Goal: Task Accomplishment & Management: Use online tool/utility

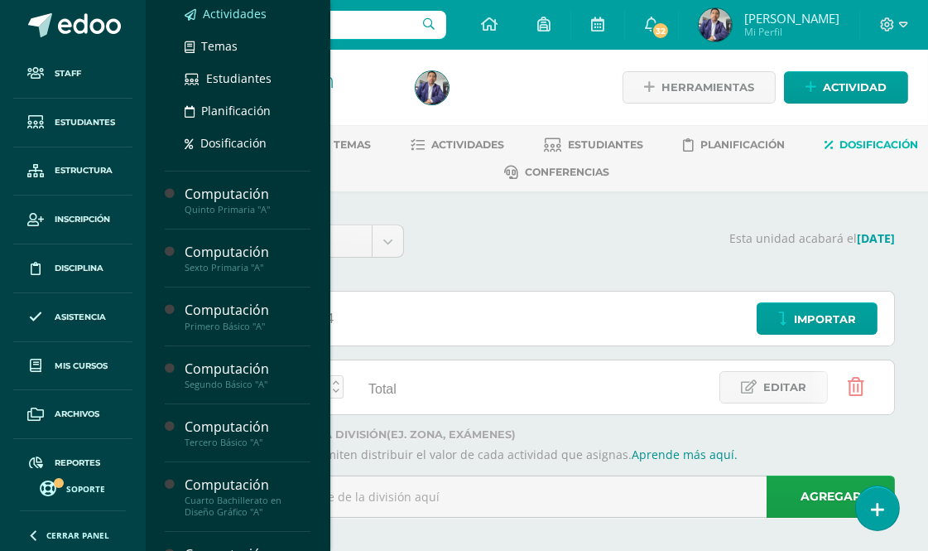
scroll to position [368, 0]
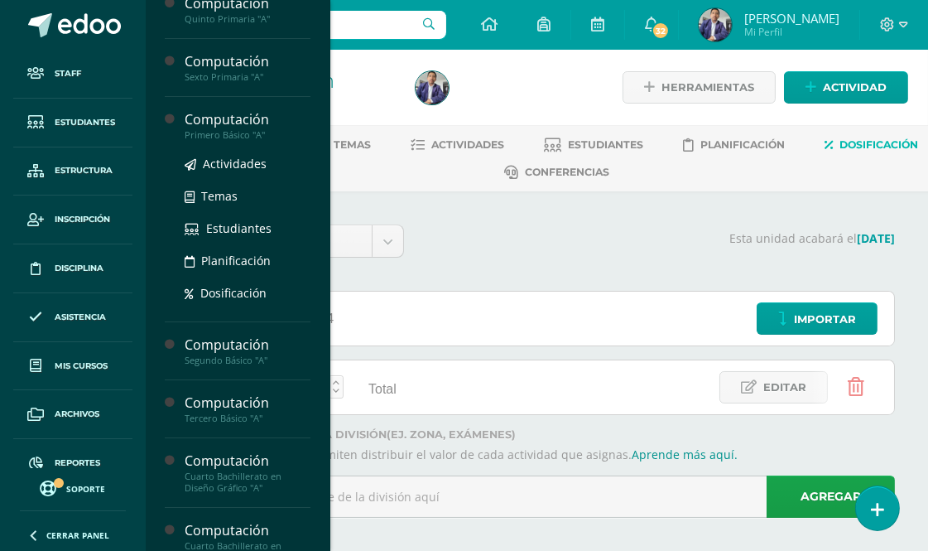
click at [229, 124] on div "Computación" at bounding box center [248, 119] width 126 height 19
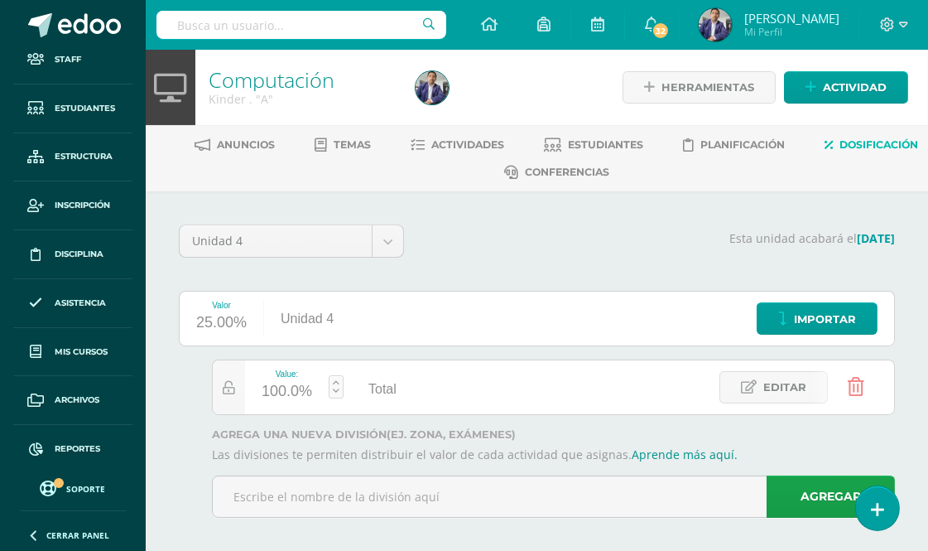
scroll to position [19, 0]
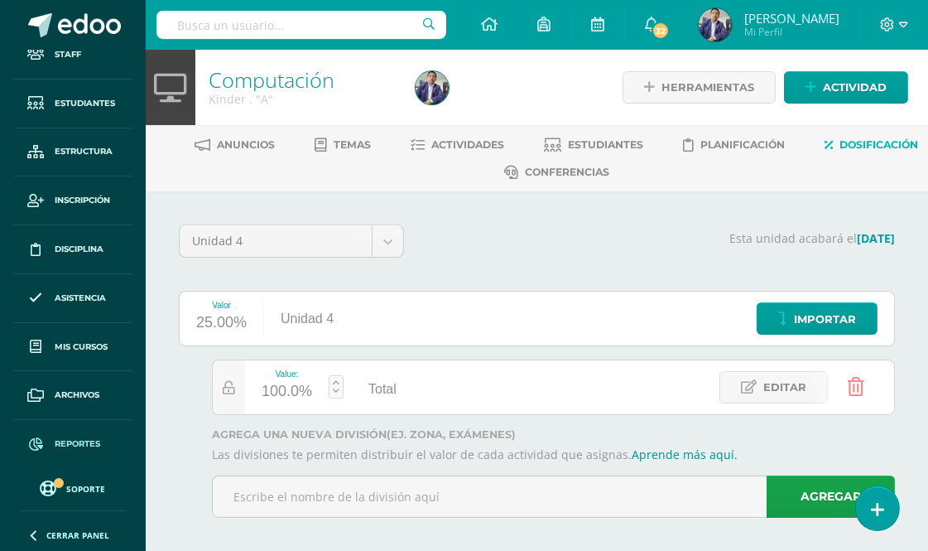
click at [76, 447] on span "Reportes" at bounding box center [78, 443] width 46 height 13
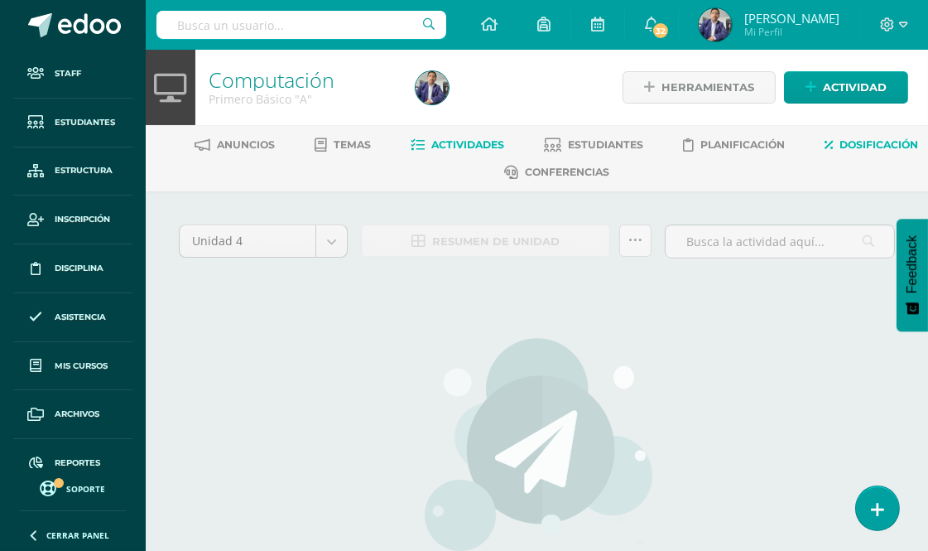
click at [840, 151] on span "Dosificación" at bounding box center [879, 144] width 79 height 12
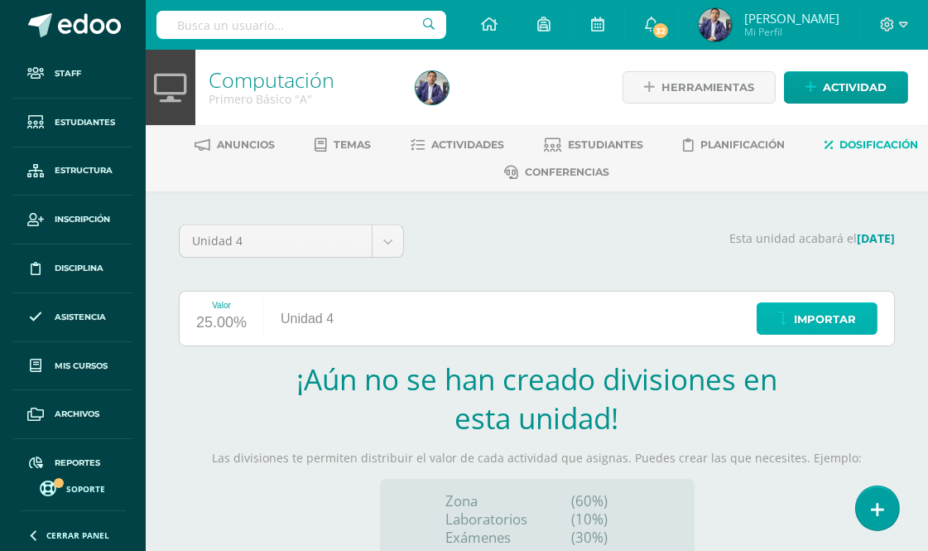
click at [823, 308] on span "Importar" at bounding box center [825, 319] width 62 height 31
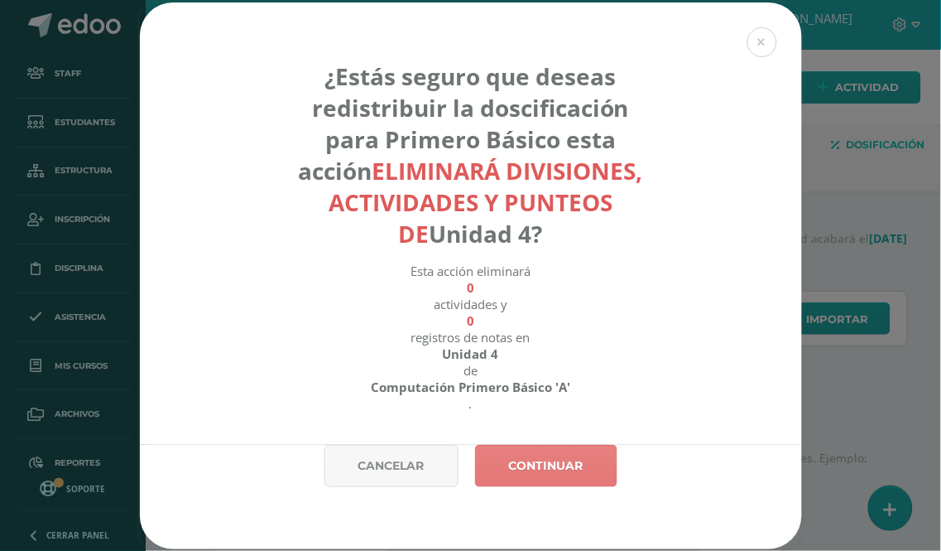
click at [546, 469] on link "Continuar" at bounding box center [546, 466] width 142 height 42
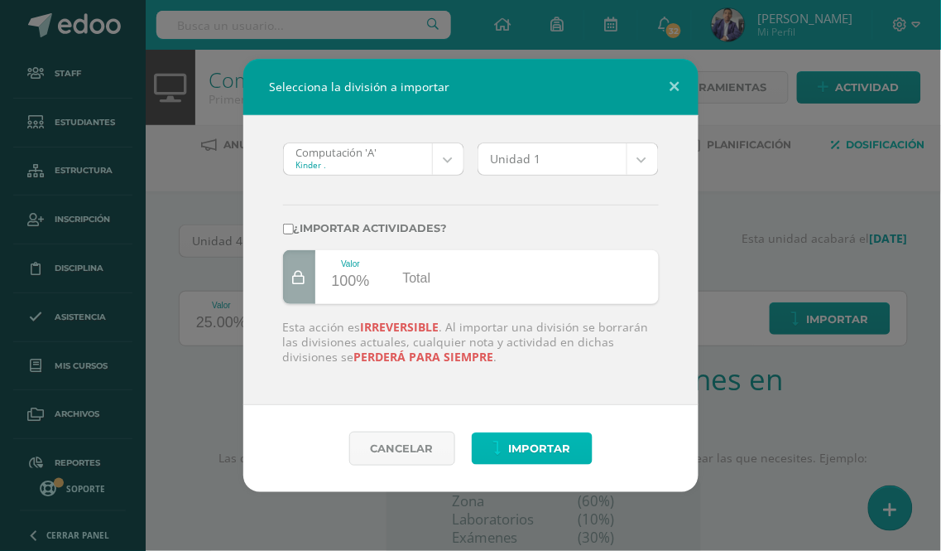
click at [542, 451] on span "Importar" at bounding box center [540, 448] width 62 height 31
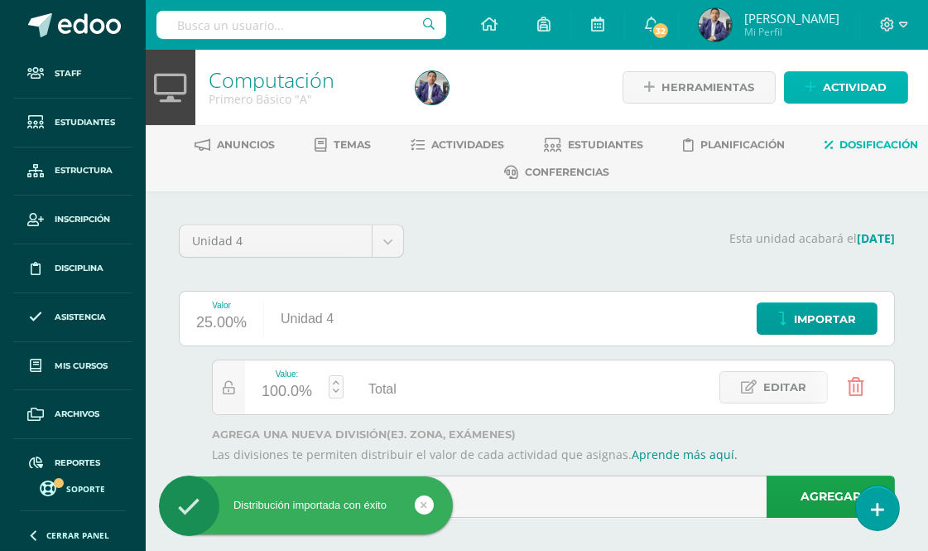
click at [833, 88] on span "Actividad" at bounding box center [855, 87] width 64 height 31
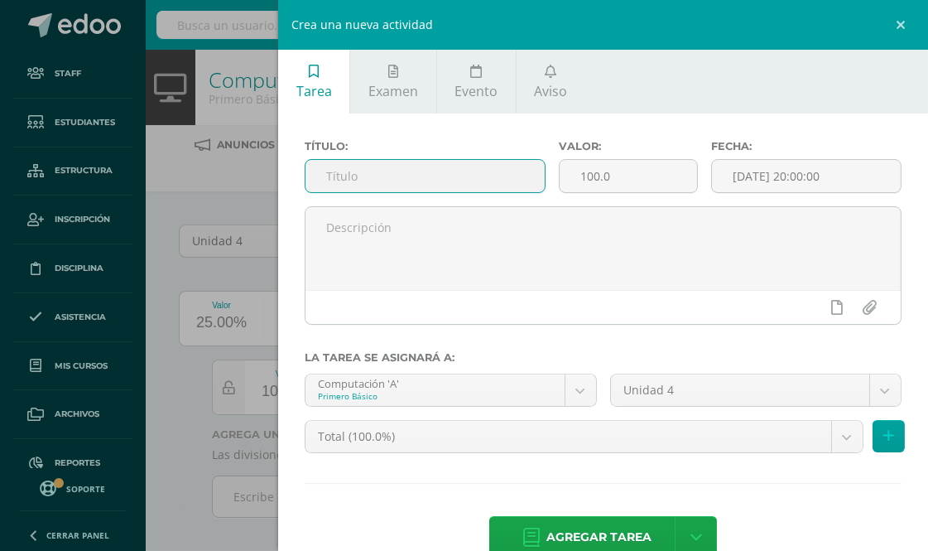
click at [364, 177] on input "text" at bounding box center [424, 176] width 239 height 32
type input "Zona"
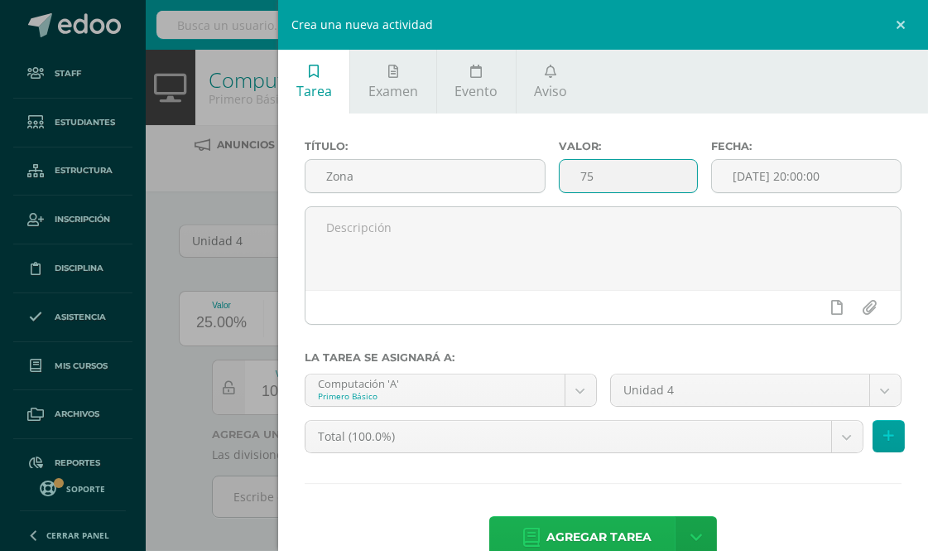
type input "75"
click at [580, 526] on span "Agregar tarea" at bounding box center [598, 537] width 105 height 41
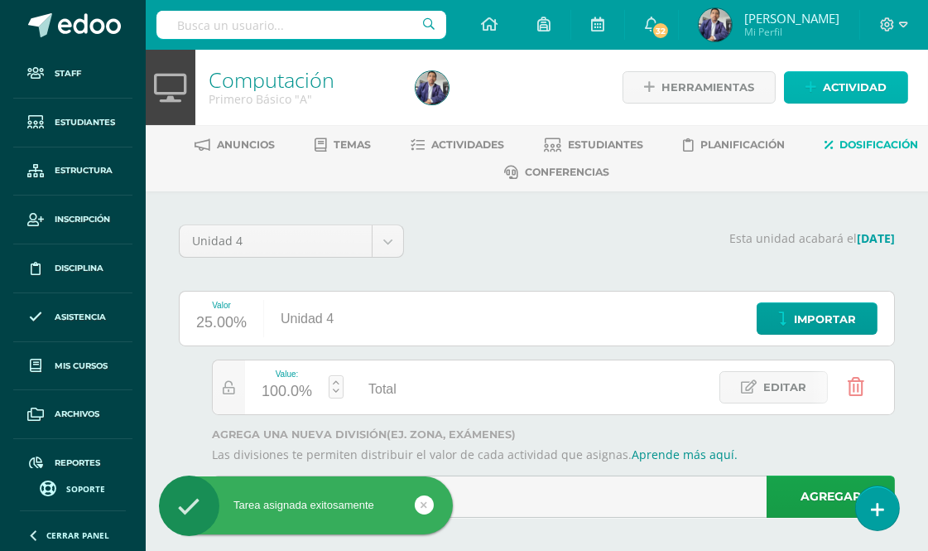
click at [844, 87] on span "Actividad" at bounding box center [855, 87] width 64 height 31
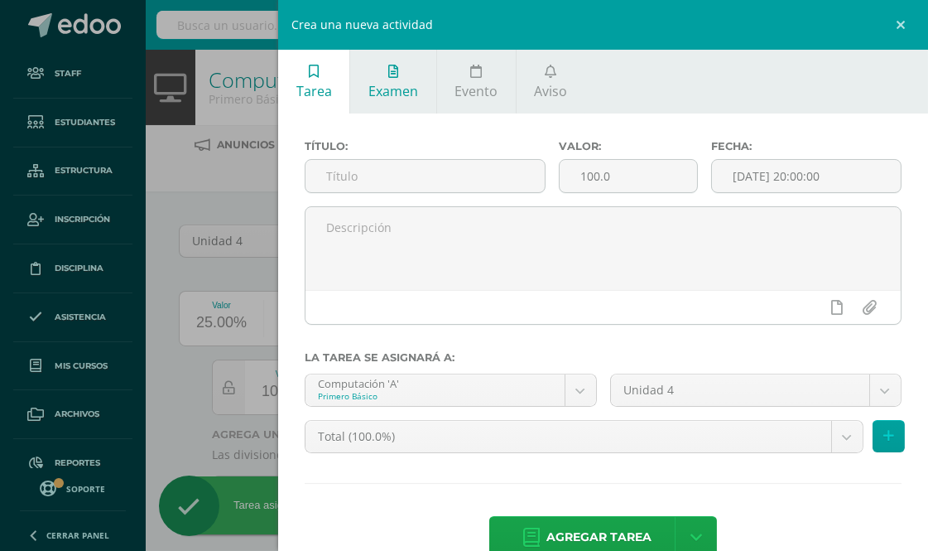
click at [399, 84] on span "Examen" at bounding box center [393, 91] width 50 height 18
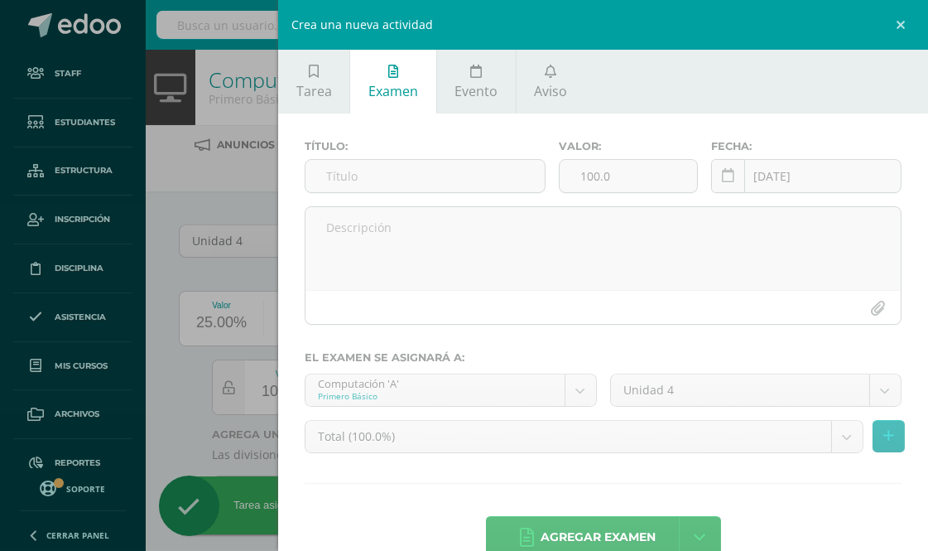
scroll to position [38, 0]
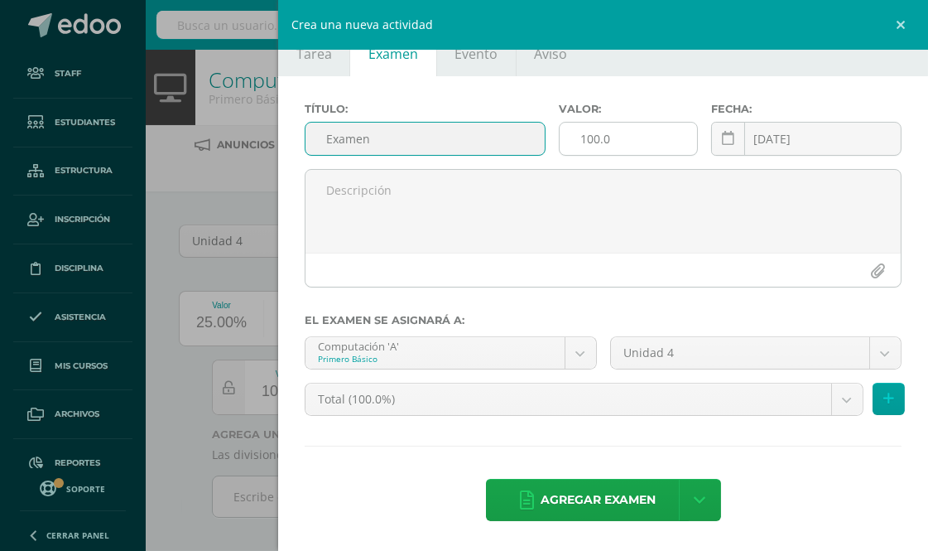
type input "Examen"
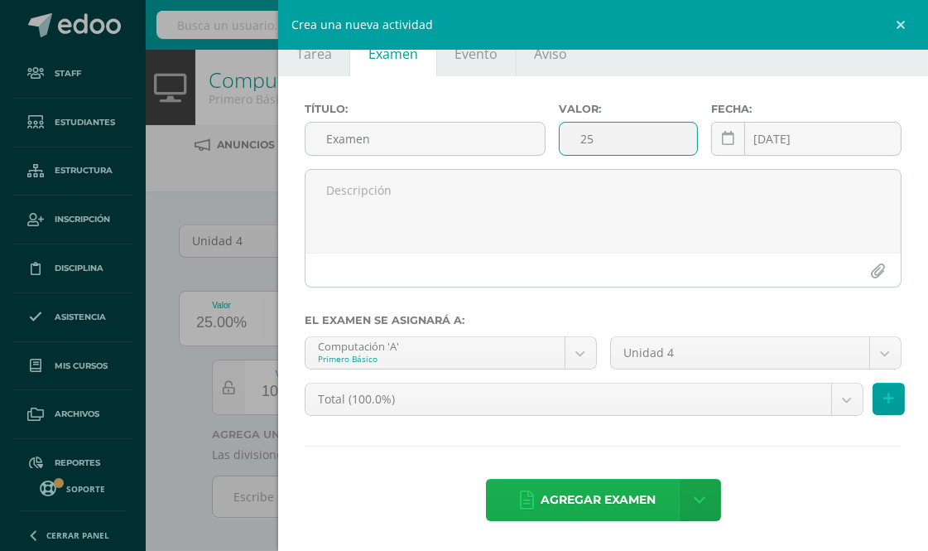
type input "25"
click at [581, 498] on span "Agregar examen" at bounding box center [598, 499] width 115 height 41
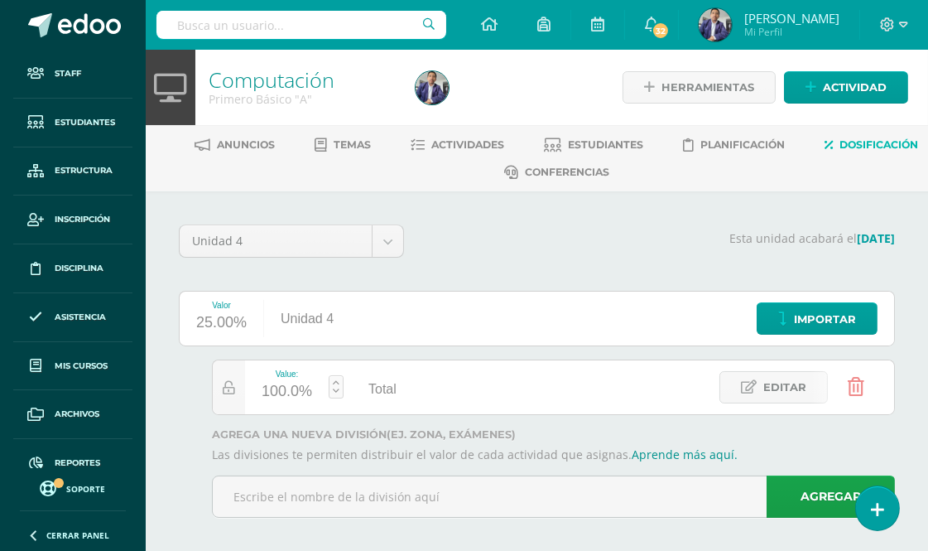
scroll to position [12, 0]
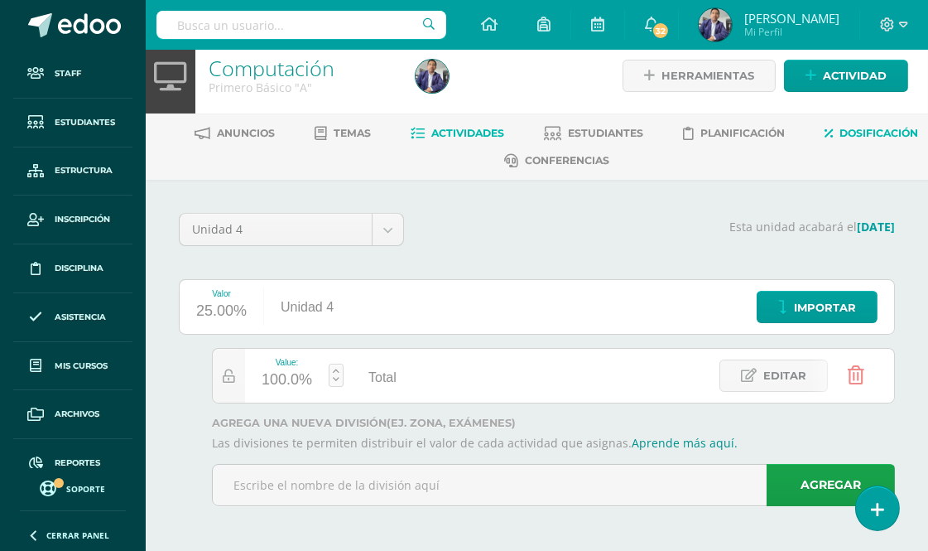
click at [505, 129] on span "Actividades" at bounding box center [468, 133] width 73 height 12
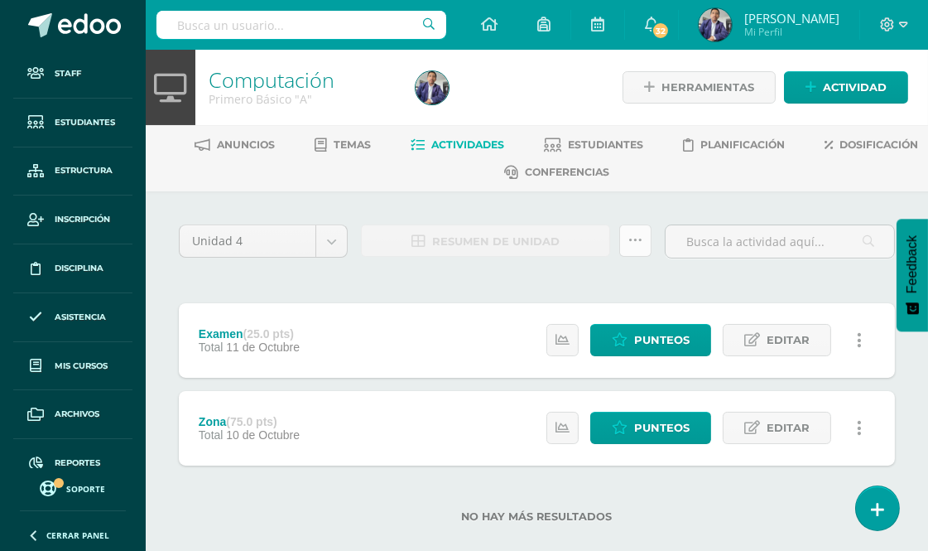
click at [632, 237] on icon at bounding box center [635, 240] width 14 height 14
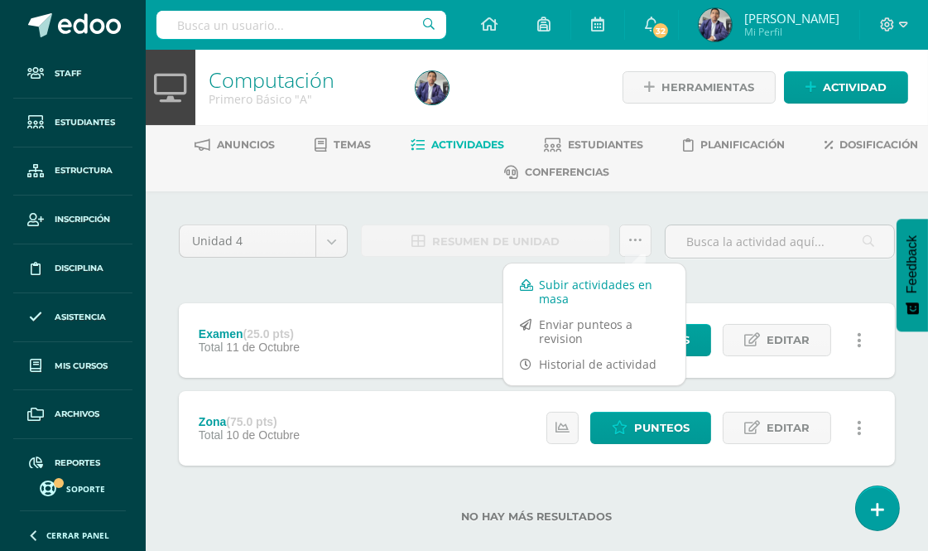
click at [574, 288] on link "Subir actividades en masa" at bounding box center [594, 292] width 182 height 40
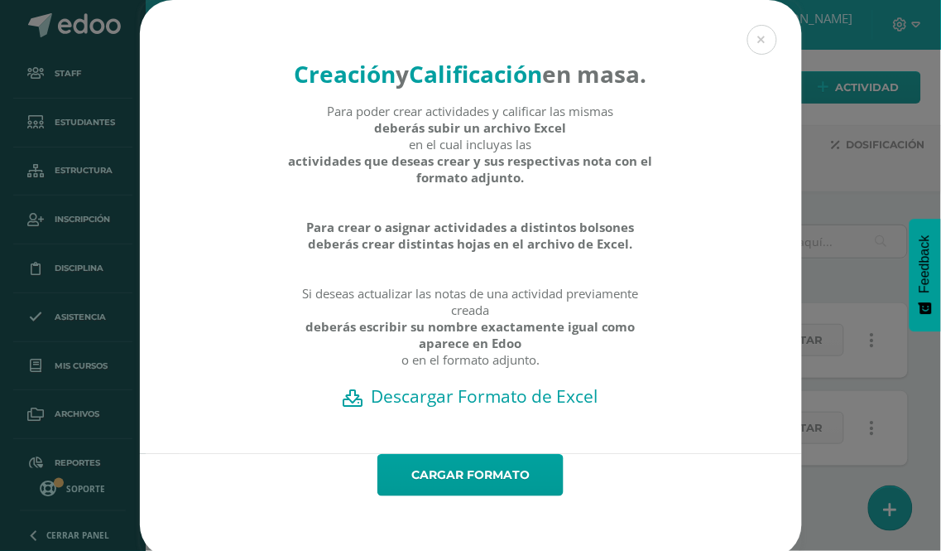
click at [480, 407] on h2 "Descargar Formato de Excel" at bounding box center [471, 395] width 604 height 23
click at [456, 496] on link "Cargar formato" at bounding box center [471, 475] width 186 height 42
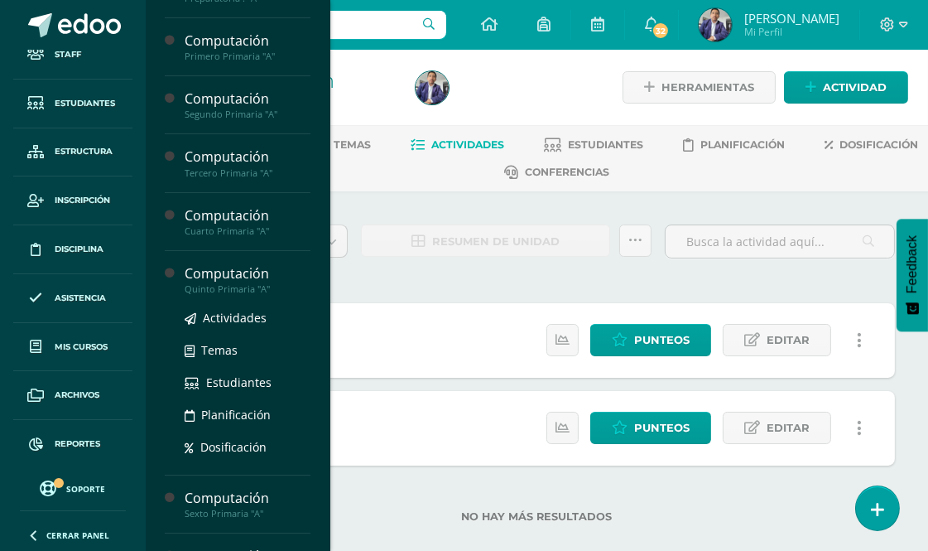
scroll to position [276, 0]
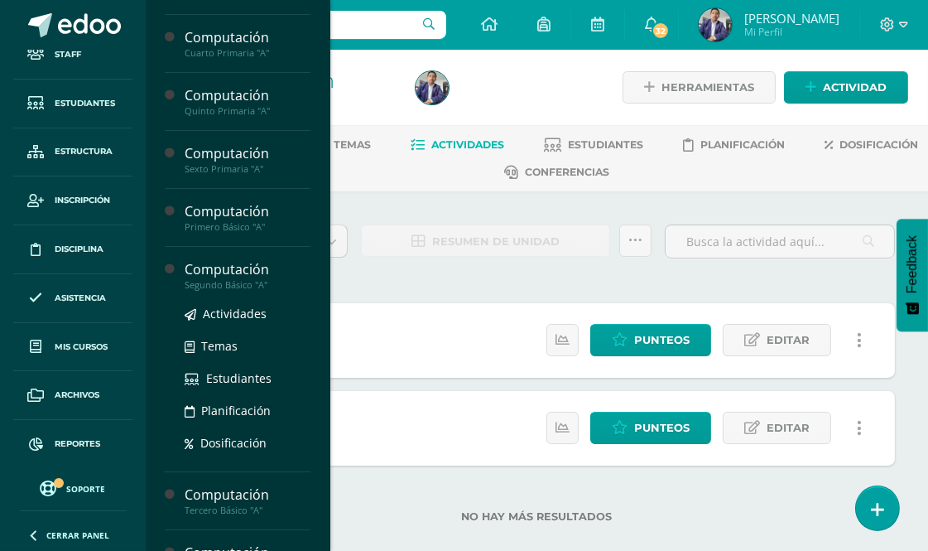
click at [248, 265] on div "Computación" at bounding box center [248, 269] width 126 height 19
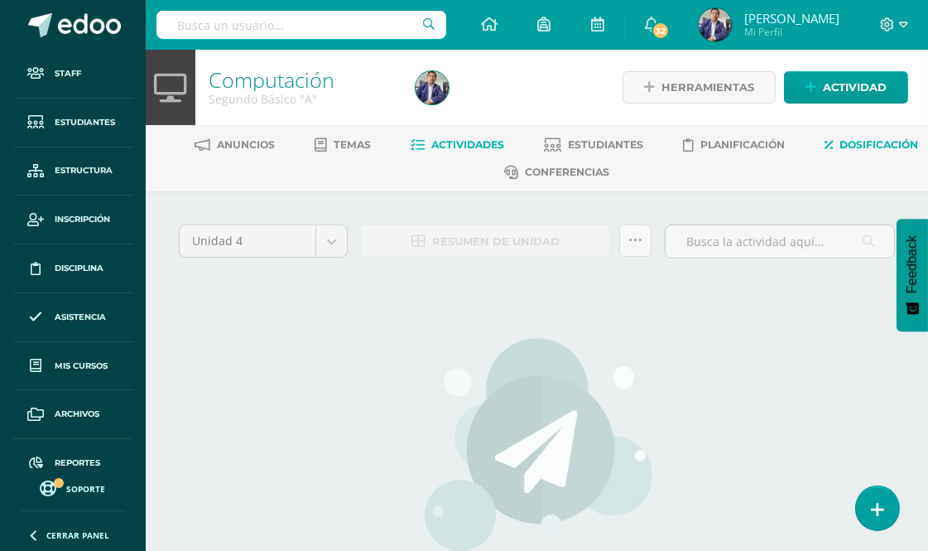
click at [840, 151] on span "Dosificación" at bounding box center [879, 144] width 79 height 12
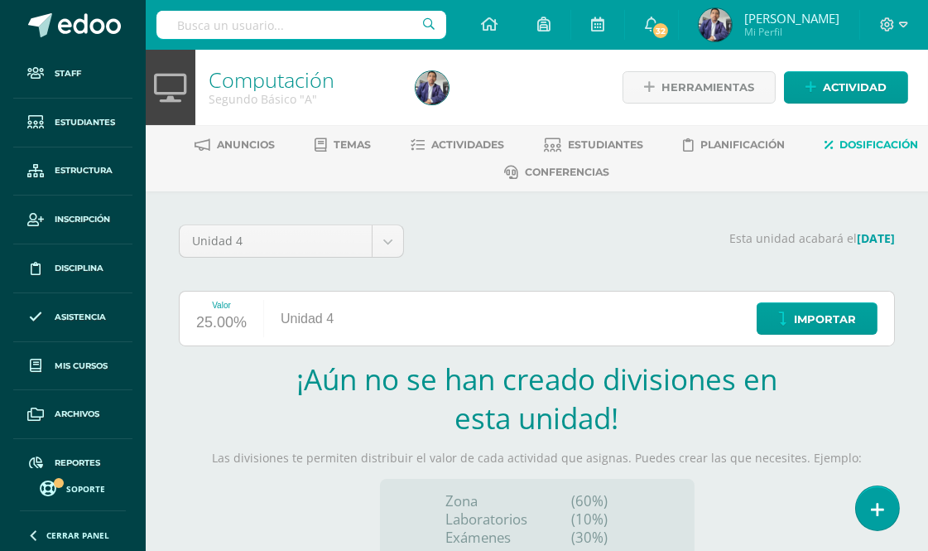
click at [840, 151] on span "Dosificación" at bounding box center [879, 144] width 79 height 12
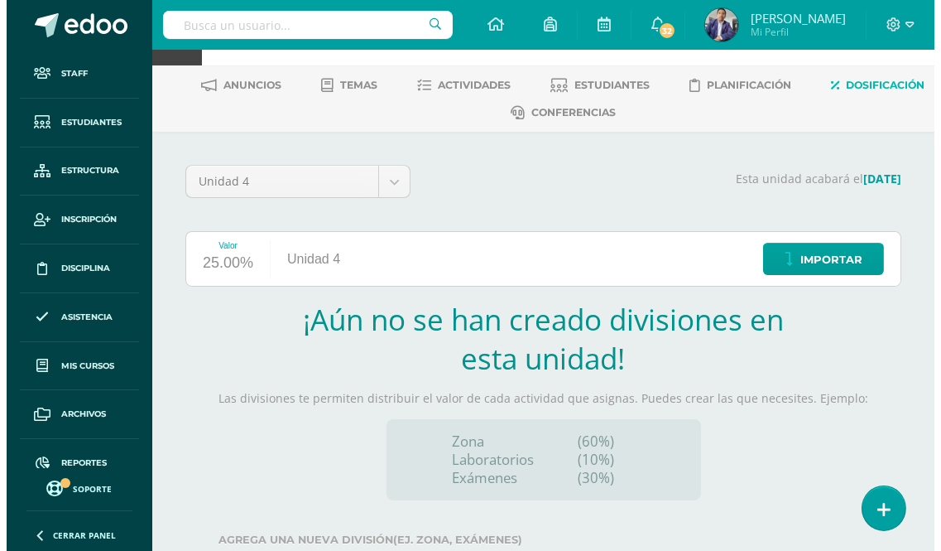
scroll to position [92, 0]
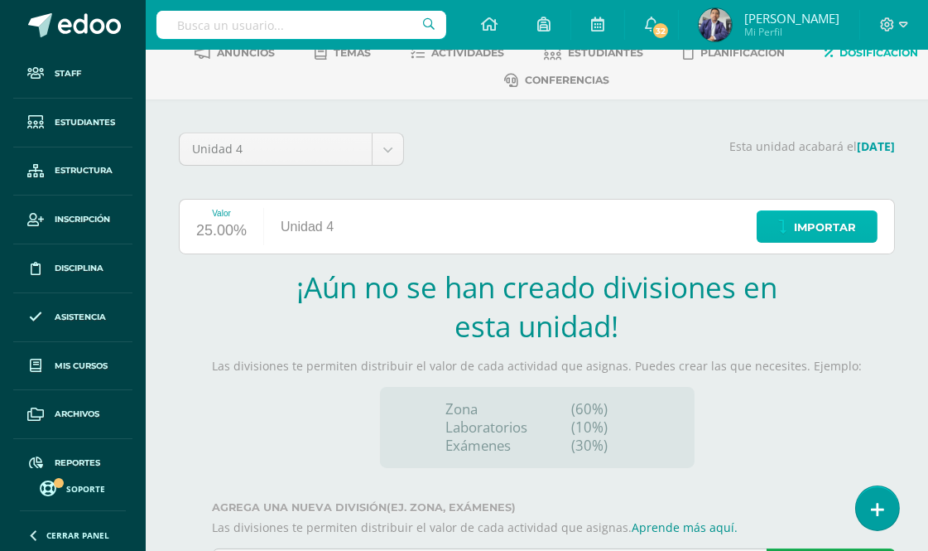
click at [830, 232] on span "Importar" at bounding box center [825, 227] width 62 height 31
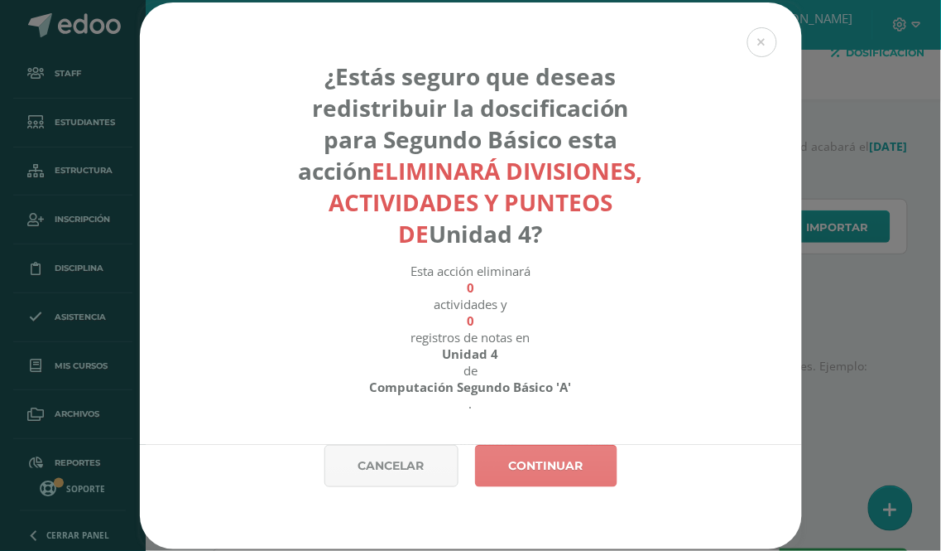
click at [551, 465] on link "Continuar" at bounding box center [546, 466] width 142 height 42
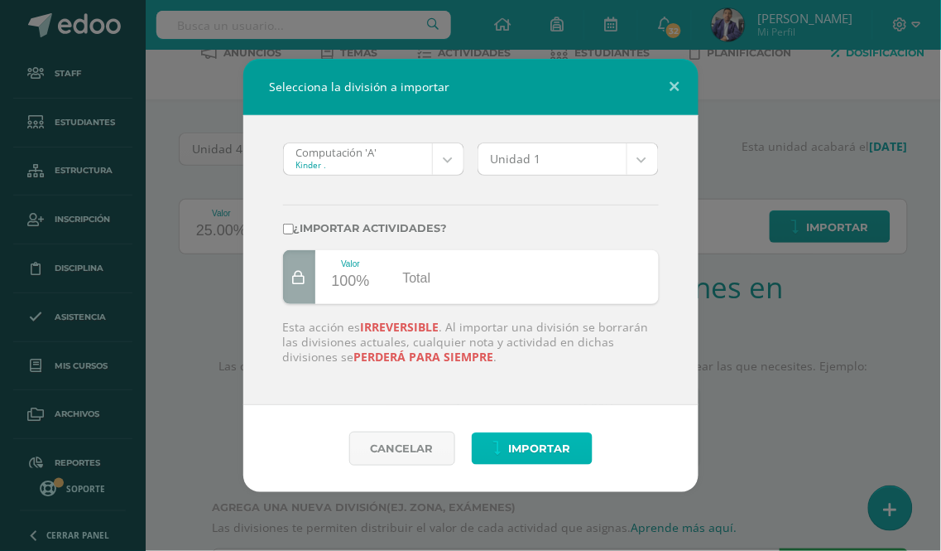
click at [514, 445] on span "Importar" at bounding box center [540, 448] width 62 height 31
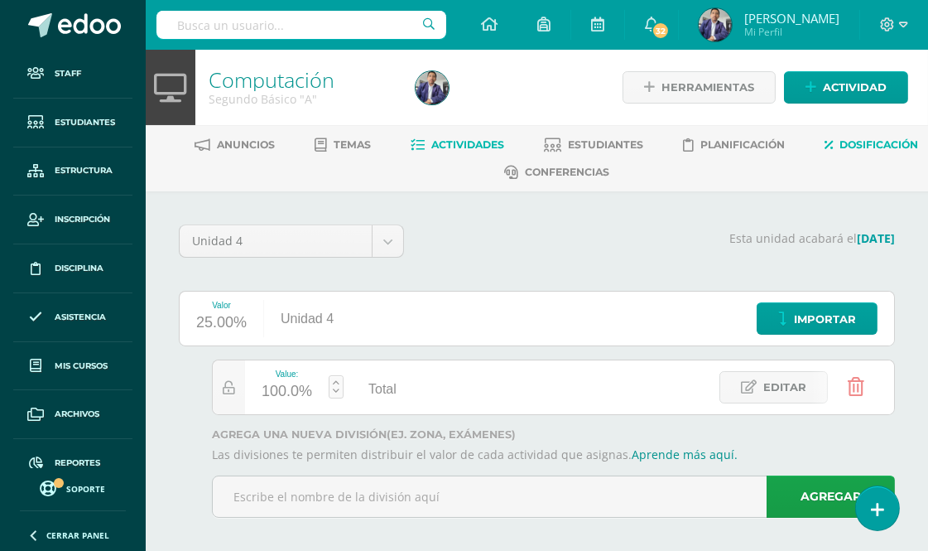
click at [505, 142] on span "Actividades" at bounding box center [468, 144] width 73 height 12
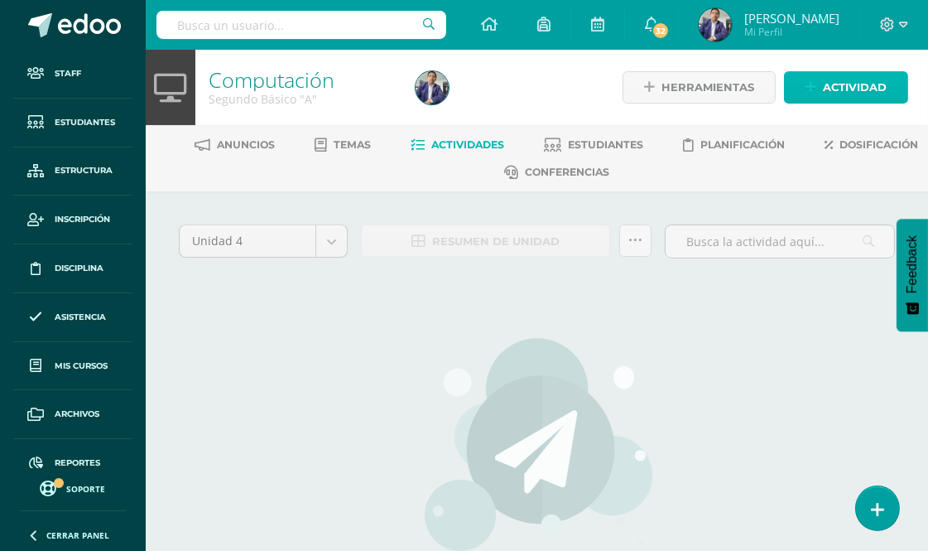
click at [855, 77] on span "Actividad" at bounding box center [855, 87] width 64 height 31
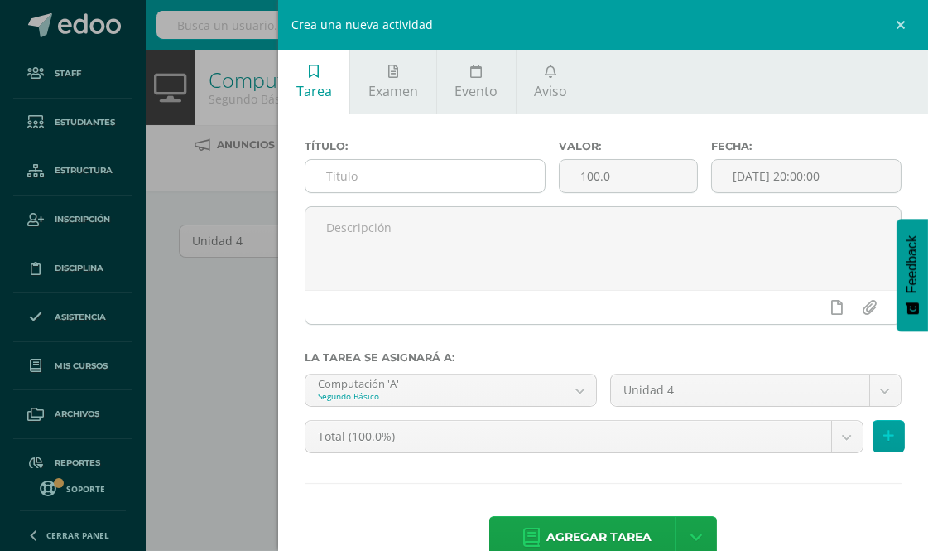
click at [344, 177] on input "text" at bounding box center [424, 176] width 239 height 32
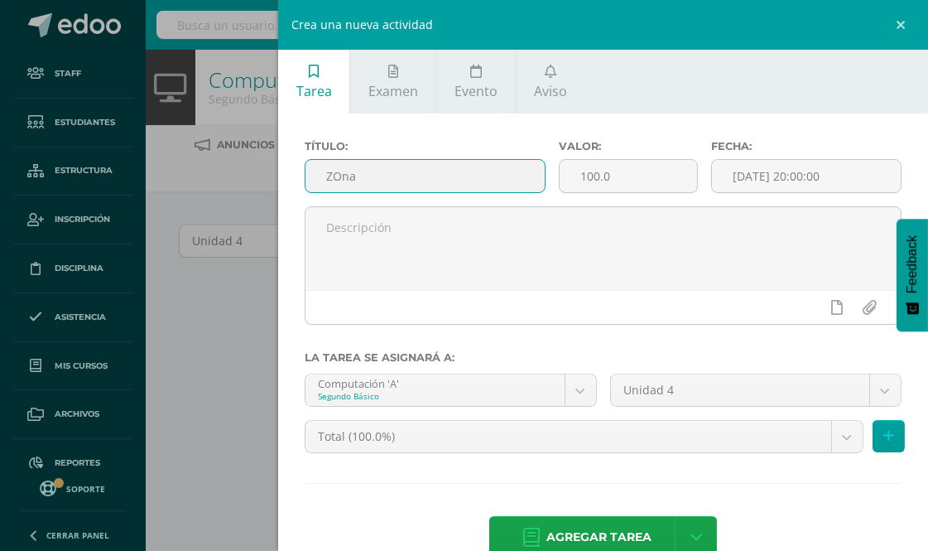
type input "ZOna"
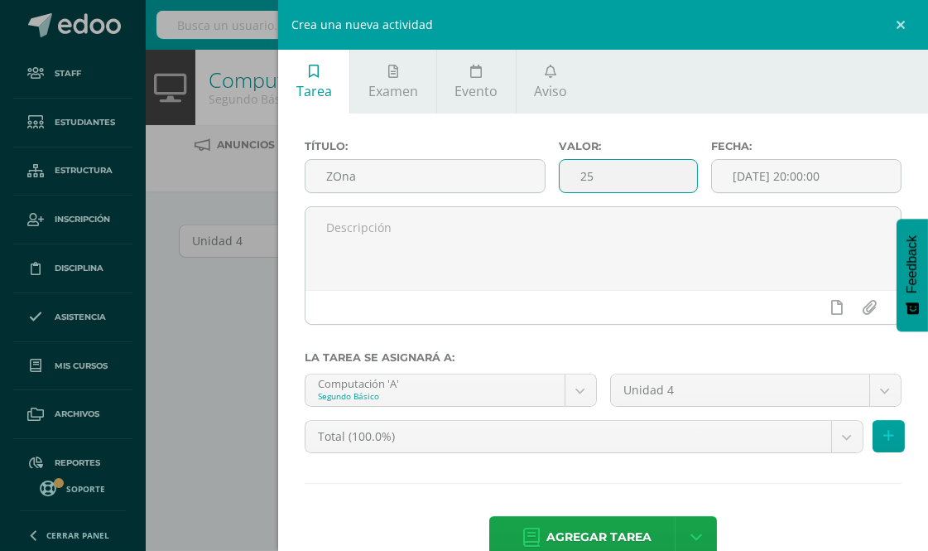
type input "2"
type input "75"
click at [571, 538] on span "Agregar tarea" at bounding box center [598, 537] width 105 height 41
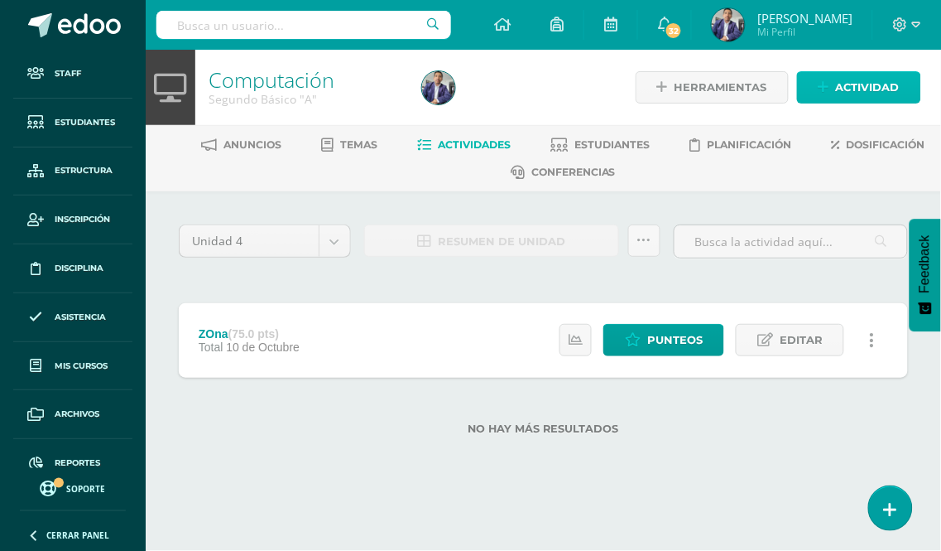
click at [873, 87] on span "Actividad" at bounding box center [868, 87] width 64 height 31
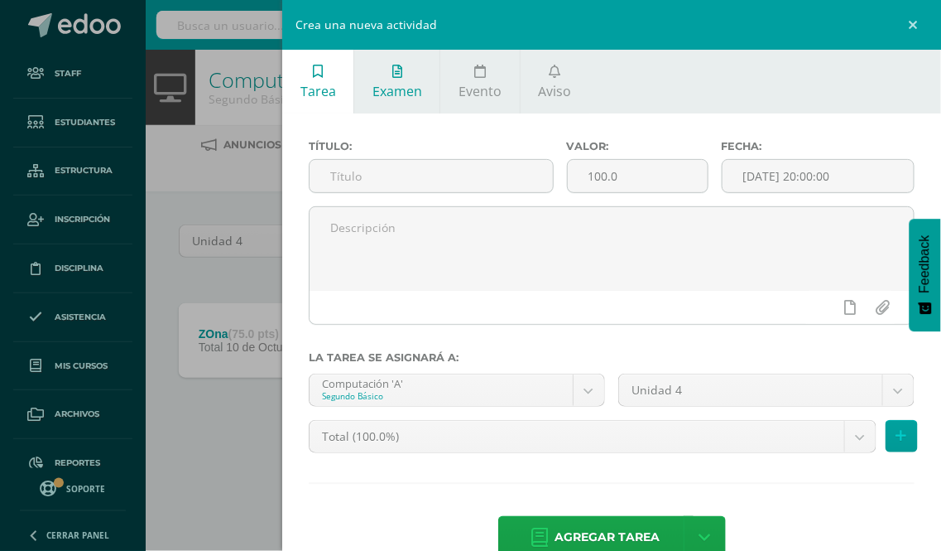
click at [401, 89] on span "Examen" at bounding box center [398, 91] width 50 height 18
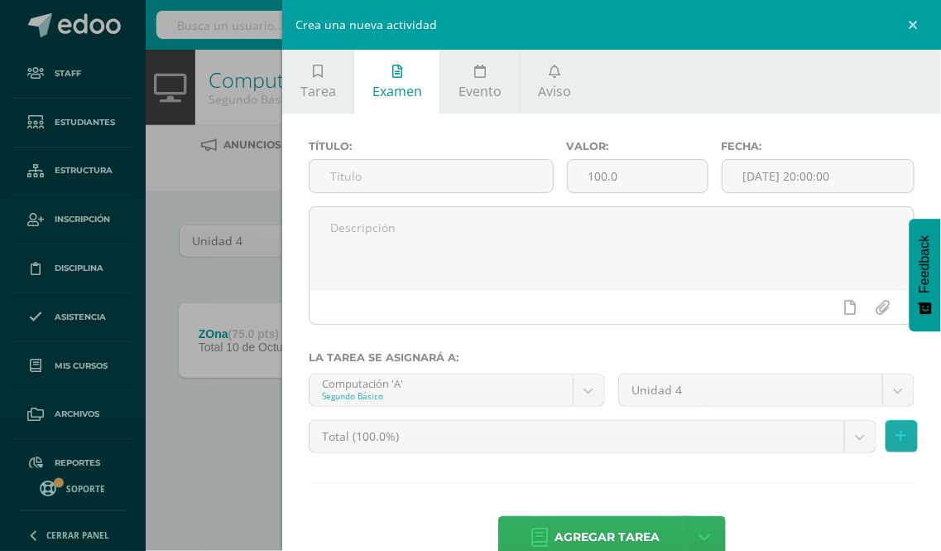
scroll to position [38, 0]
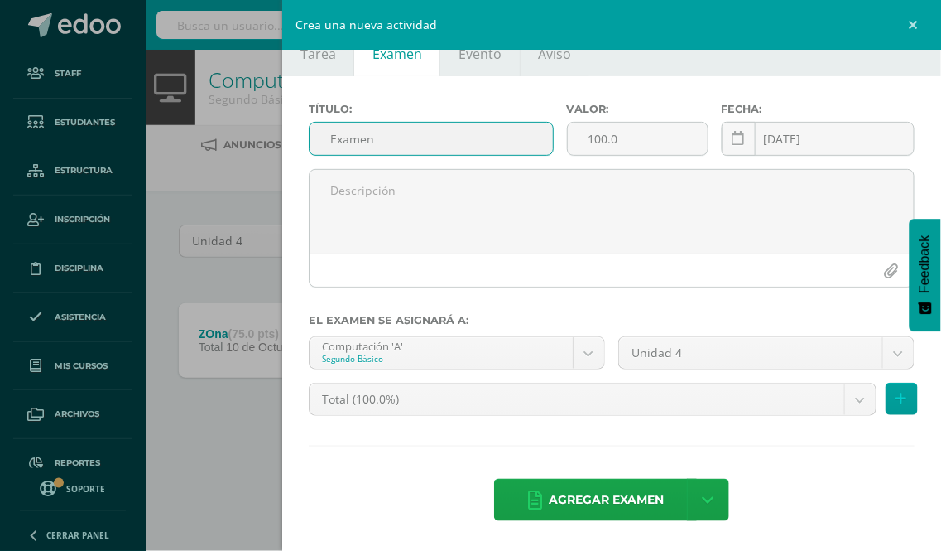
type input "Examen"
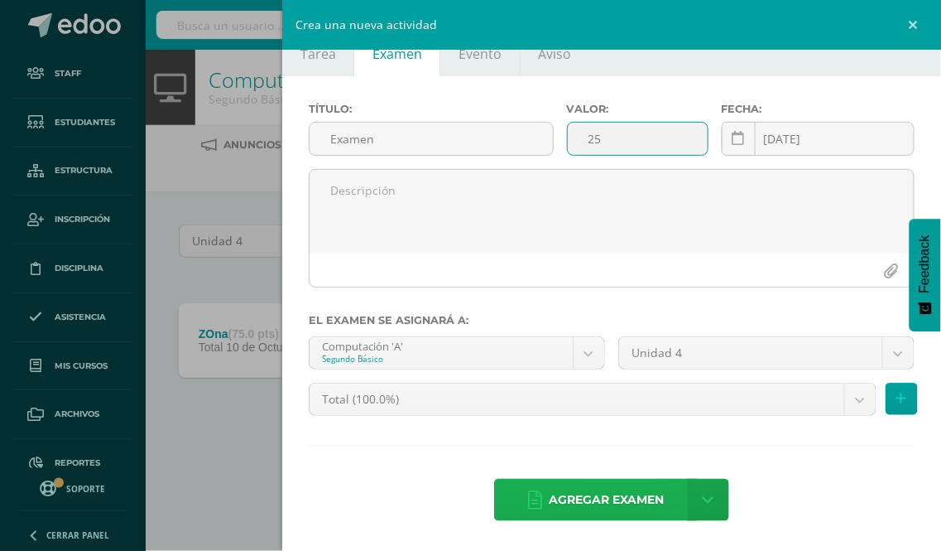
type input "25"
click at [585, 505] on span "Agregar examen" at bounding box center [606, 499] width 115 height 41
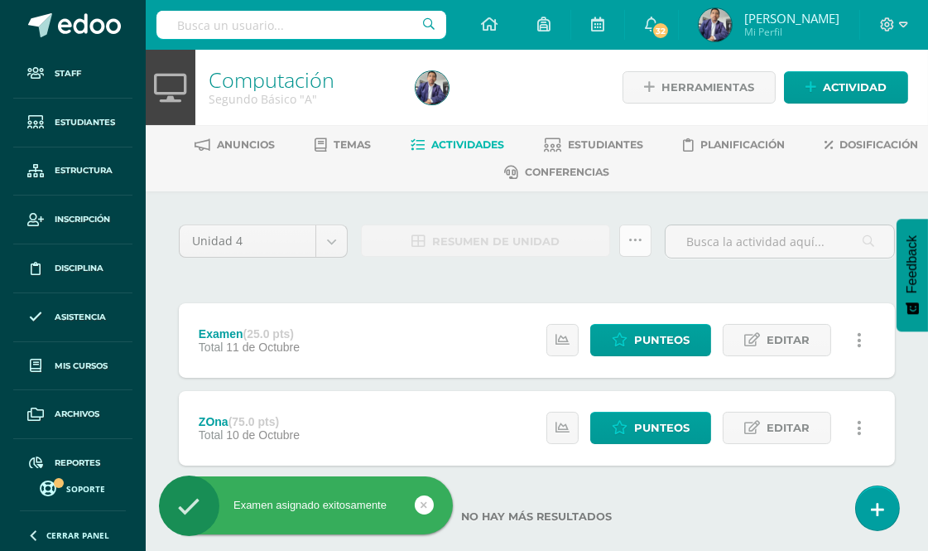
click at [632, 242] on icon at bounding box center [635, 240] width 14 height 14
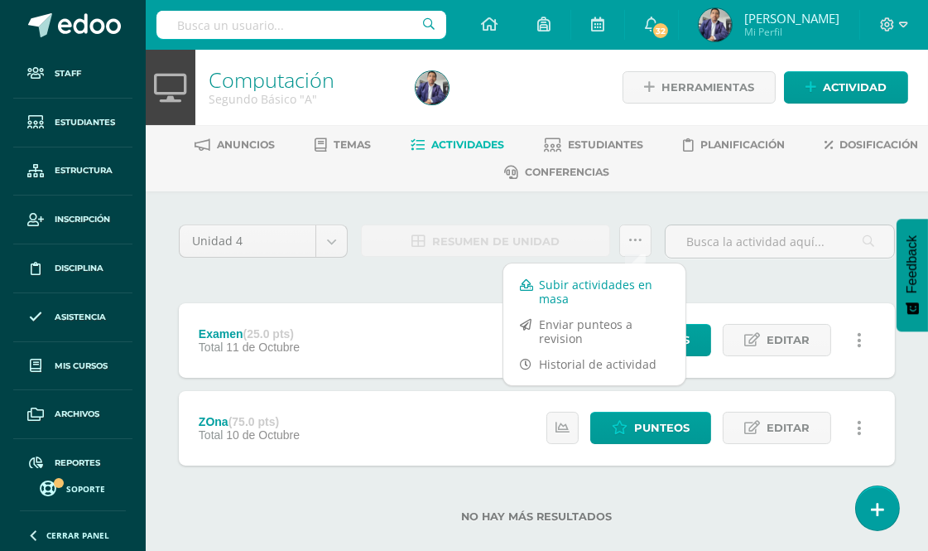
click at [575, 281] on link "Subir actividades en masa" at bounding box center [594, 292] width 182 height 40
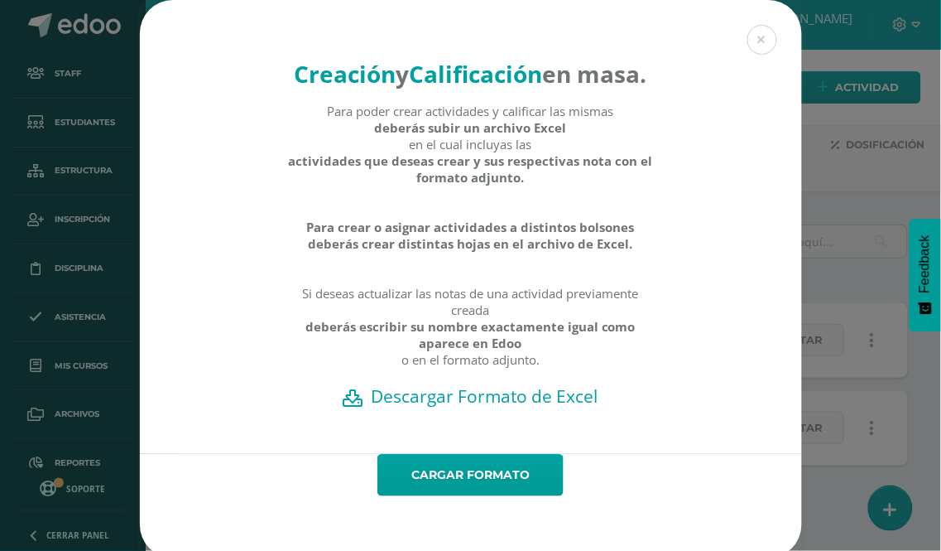
click at [528, 407] on h2 "Descargar Formato de Excel" at bounding box center [471, 395] width 604 height 23
click at [485, 495] on link "Cargar formato" at bounding box center [471, 475] width 186 height 42
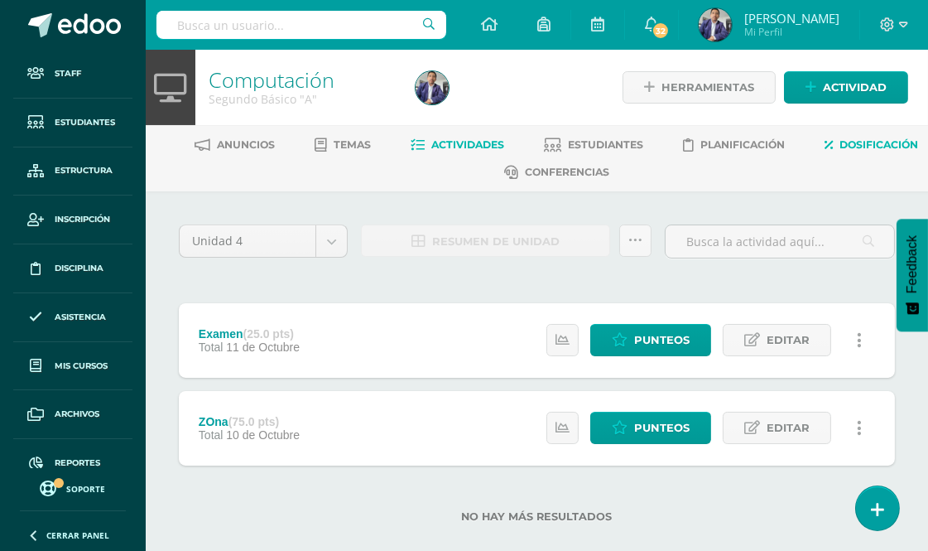
click at [840, 151] on span "Dosificación" at bounding box center [879, 144] width 79 height 12
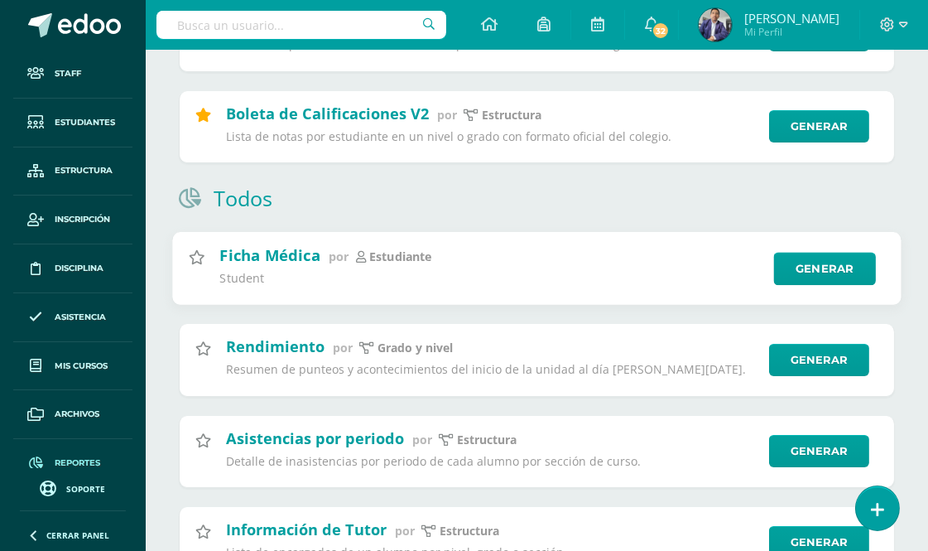
scroll to position [92, 0]
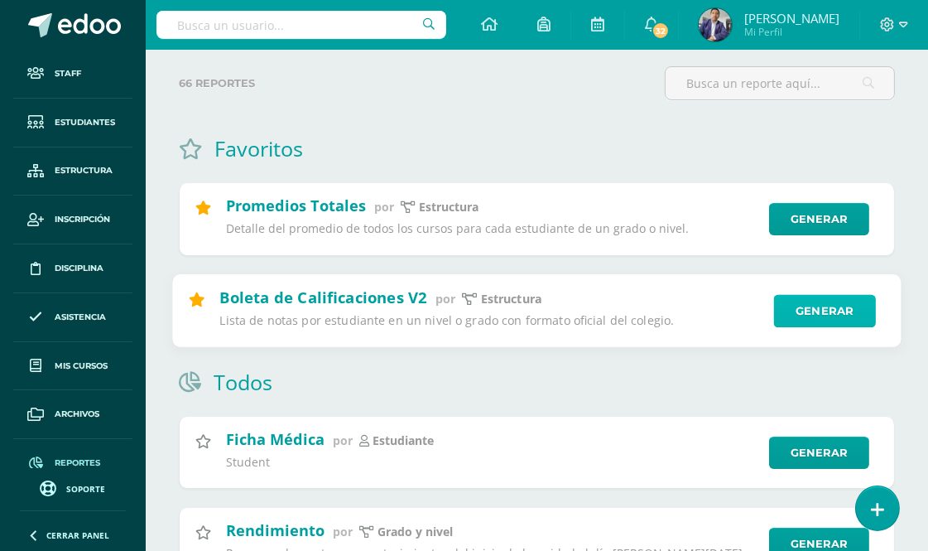
click at [830, 310] on link "Generar" at bounding box center [825, 310] width 102 height 33
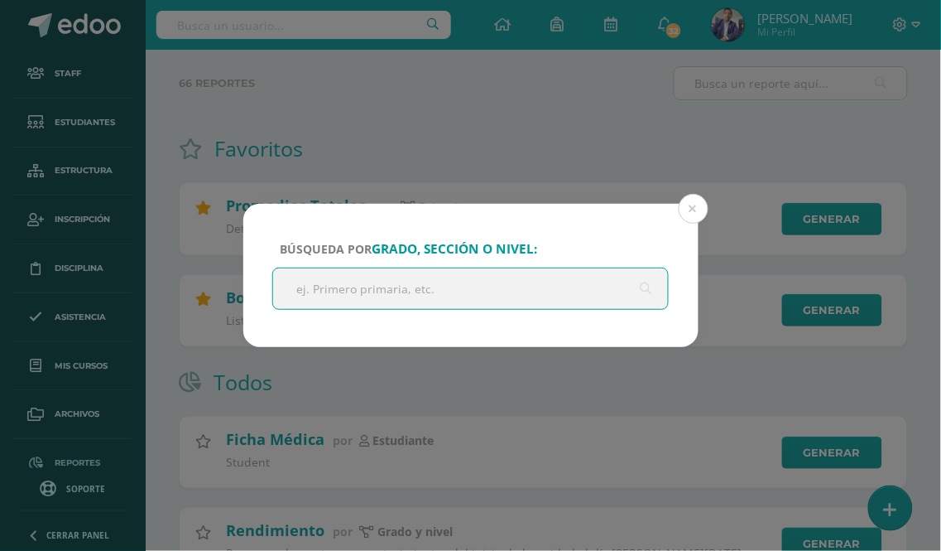
click at [374, 292] on input "text" at bounding box center [471, 288] width 396 height 41
click at [445, 151] on div "Búsqueda por grado, sección o nivel: Cancelar Generar Descargar como HTML Desca…" at bounding box center [470, 275] width 941 height 551
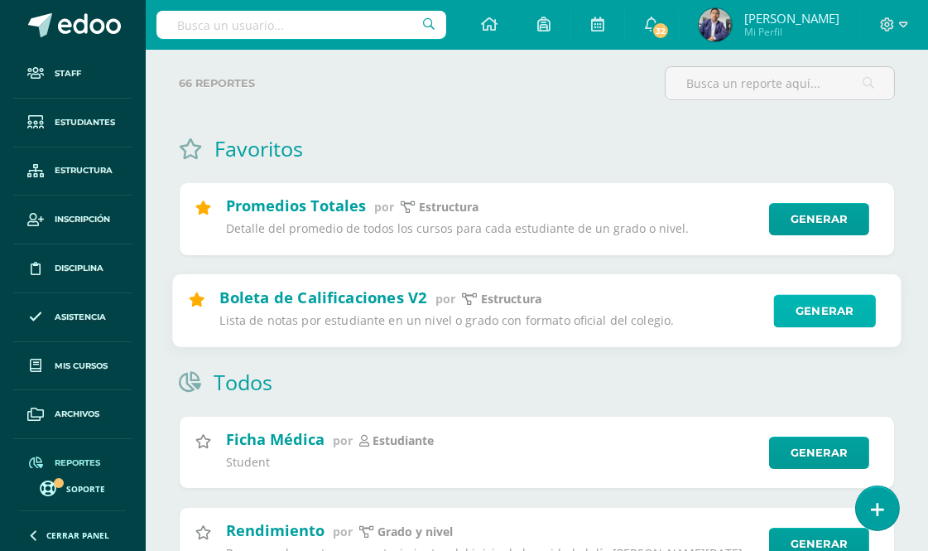
click at [820, 302] on link "Generar" at bounding box center [825, 310] width 102 height 33
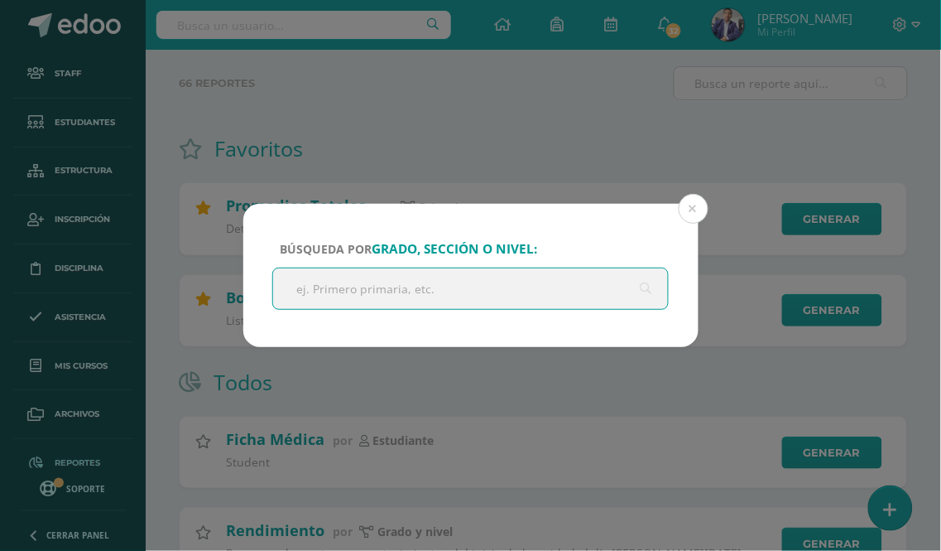
click at [460, 293] on input "text" at bounding box center [471, 288] width 396 height 41
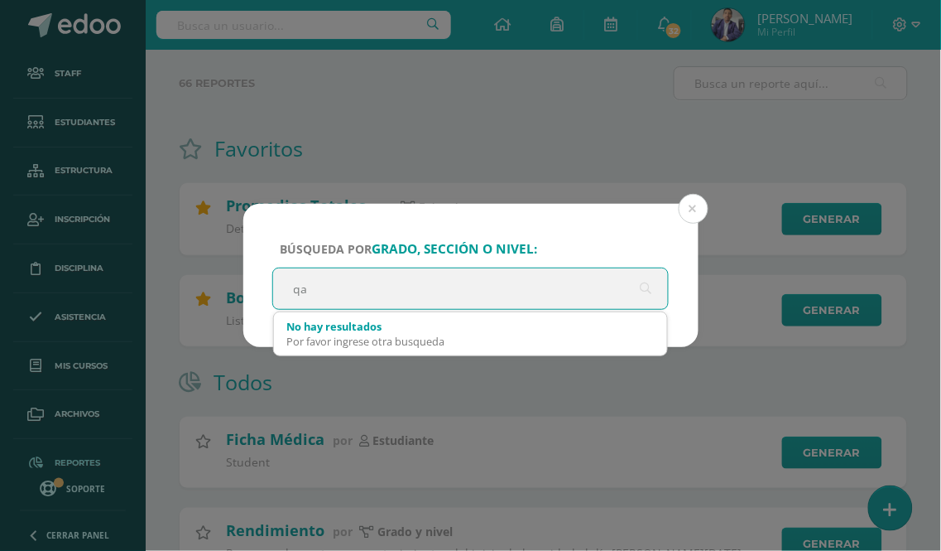
type input "q"
type input "t"
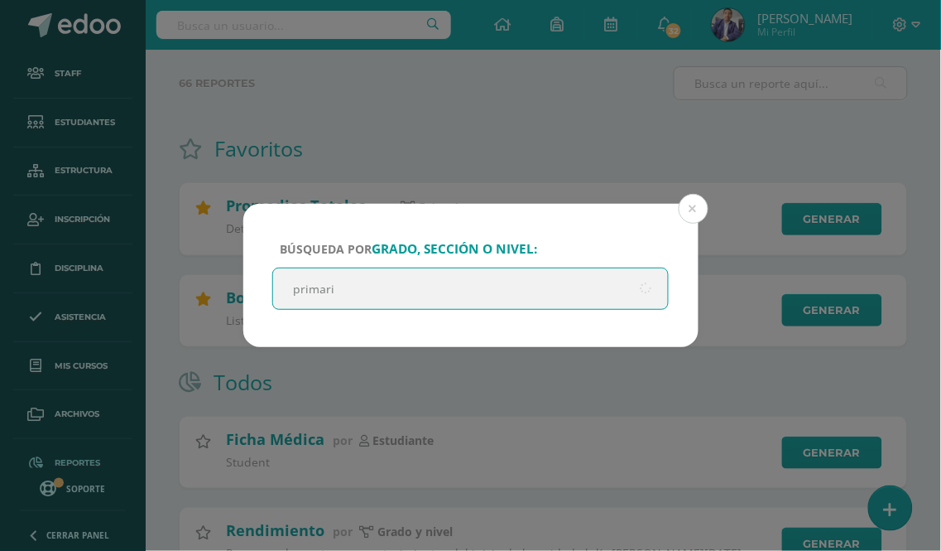
type input "primaria"
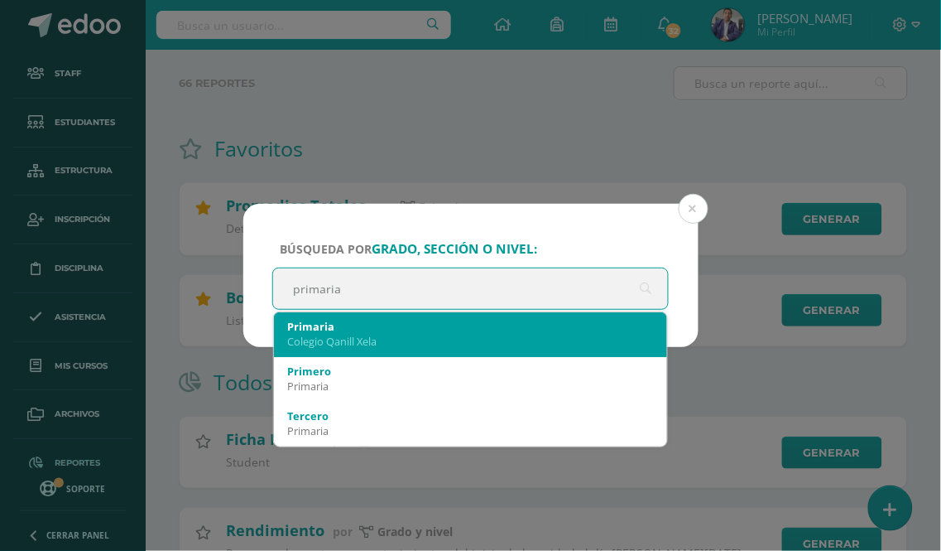
click at [399, 332] on div "Primaria" at bounding box center [471, 326] width 368 height 15
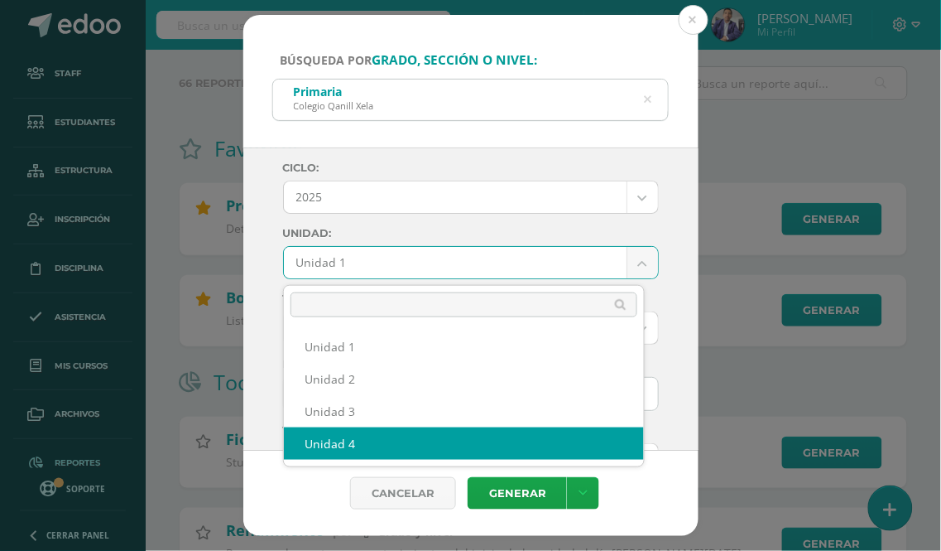
select select "Unidad 4"
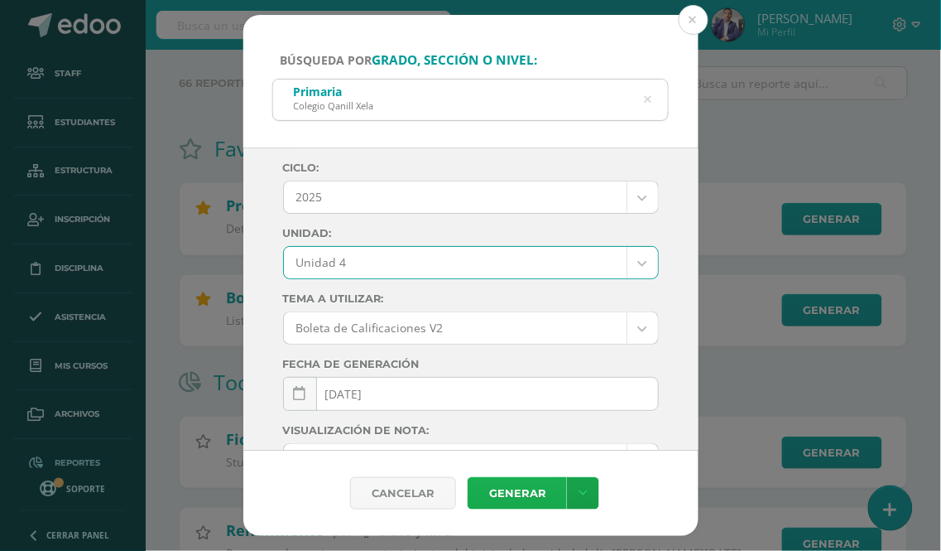
click at [513, 493] on link "Generar" at bounding box center [517, 493] width 99 height 32
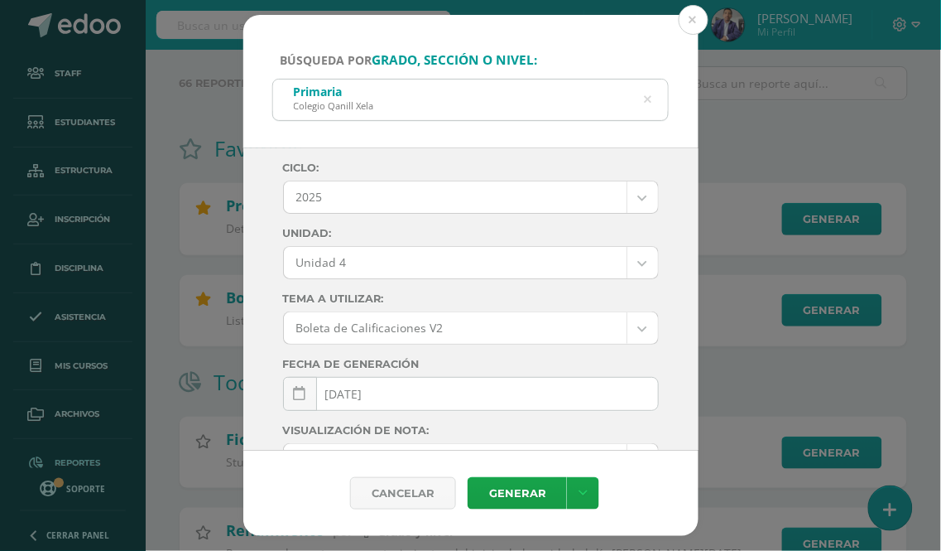
click at [647, 98] on icon at bounding box center [648, 99] width 35 height 35
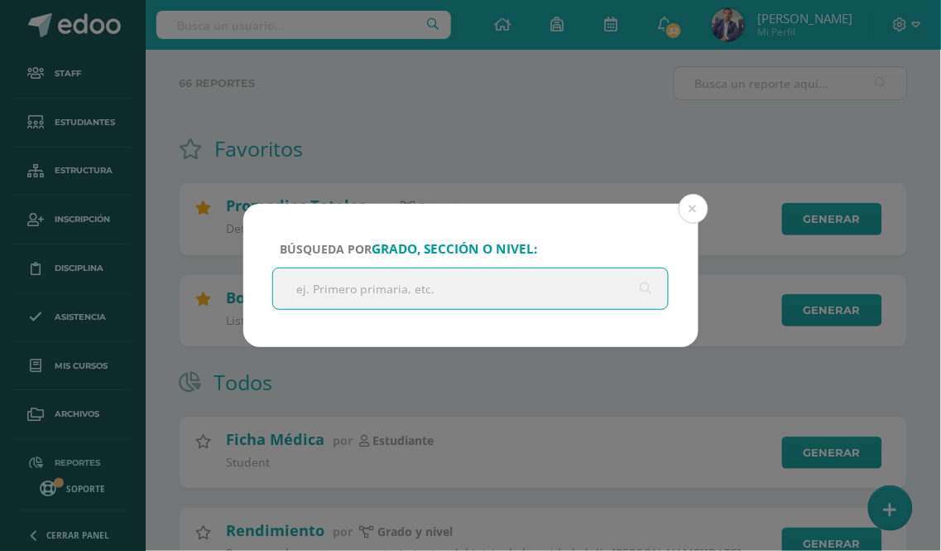
click at [428, 284] on input "text" at bounding box center [471, 288] width 396 height 41
type input "basico"
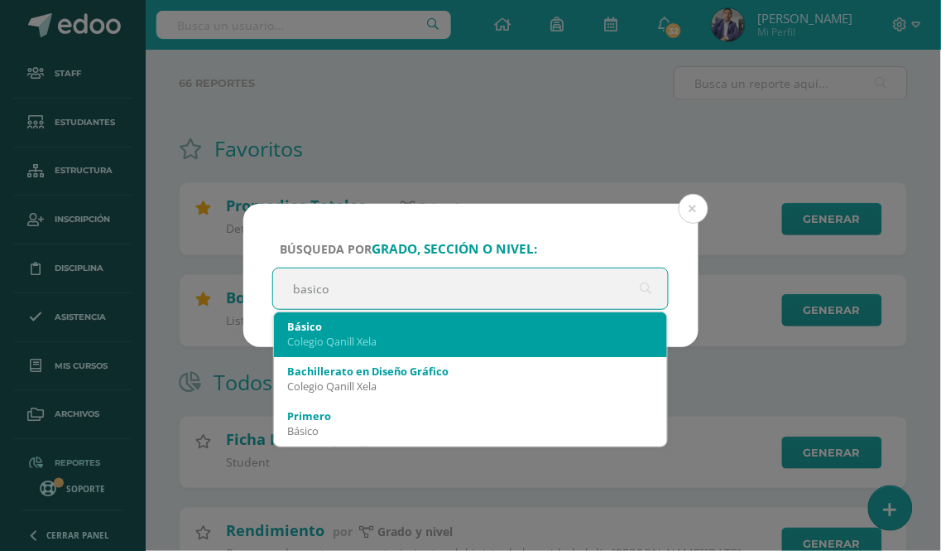
click at [357, 338] on div "Colegio Qanill Xela" at bounding box center [471, 341] width 368 height 15
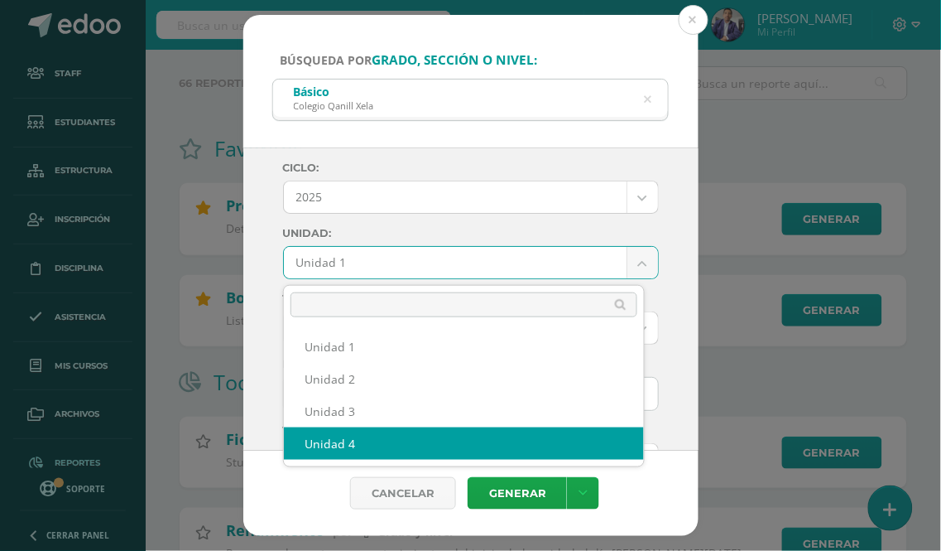
select select "Unidad 4"
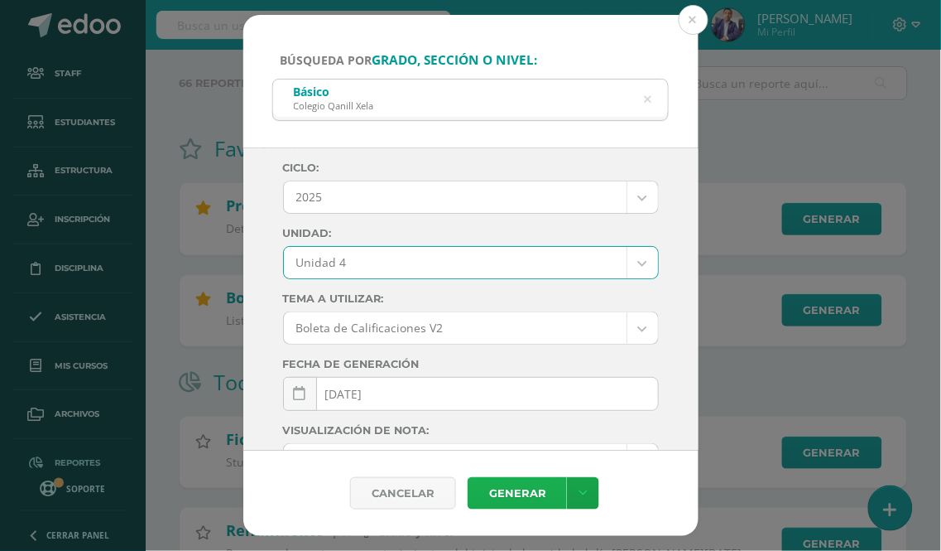
click at [511, 498] on link "Generar" at bounding box center [517, 493] width 99 height 32
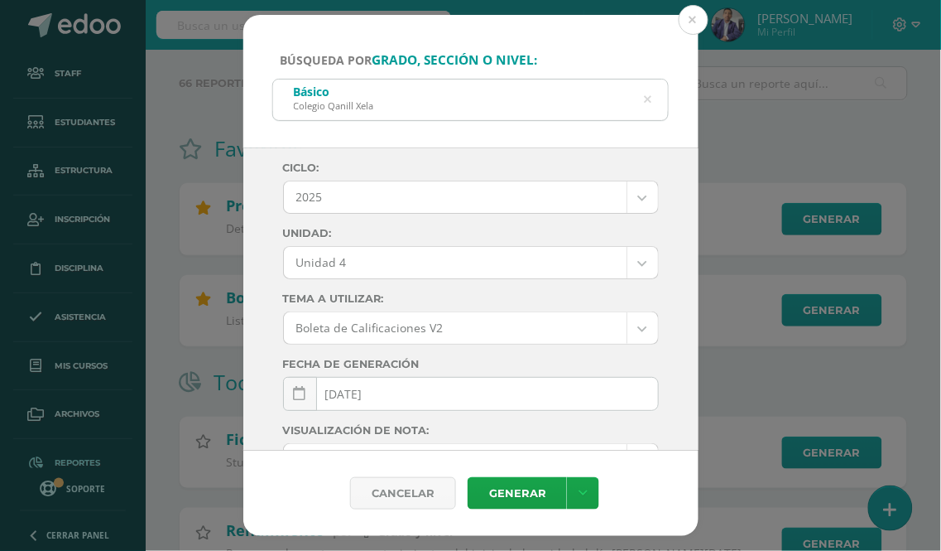
click at [647, 98] on icon at bounding box center [648, 99] width 35 height 35
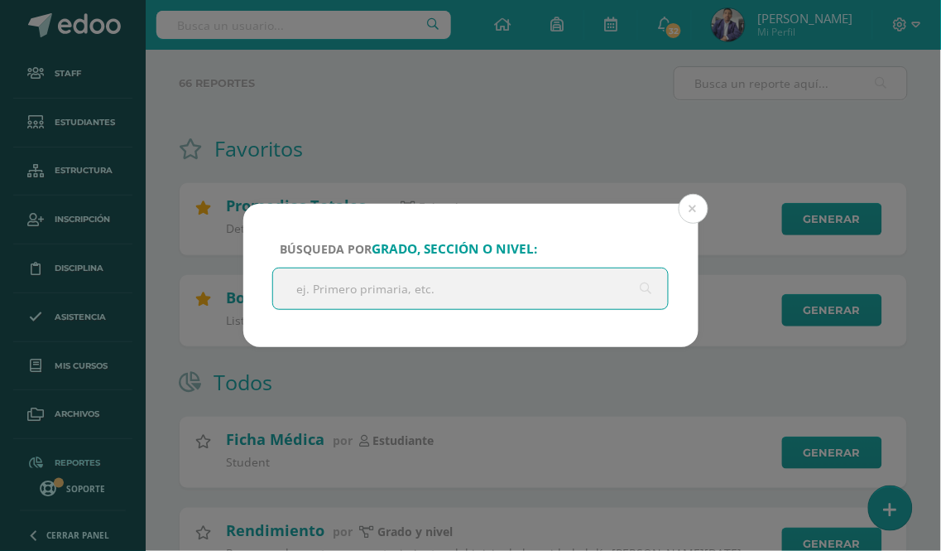
click at [535, 286] on input "text" at bounding box center [471, 288] width 396 height 41
type input "bach"
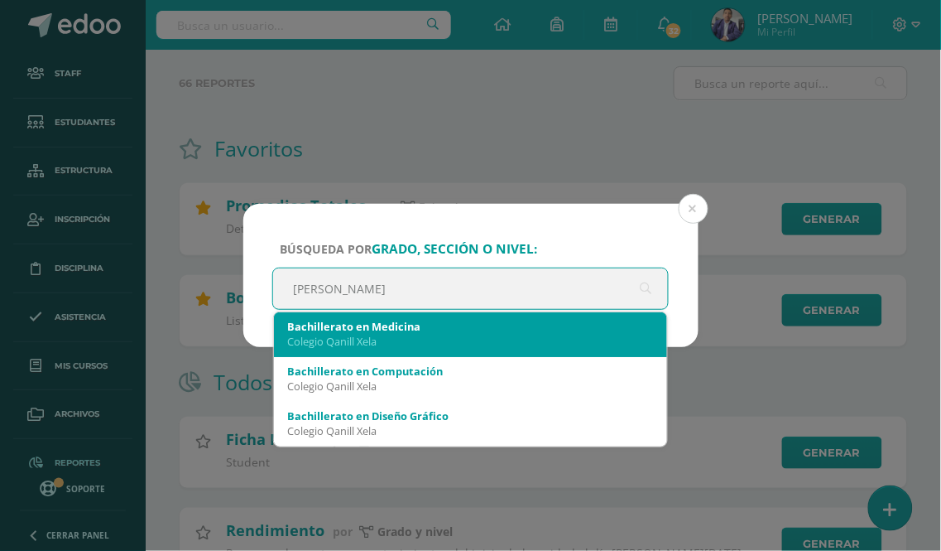
click at [395, 331] on div "Bachillerato en Medicina" at bounding box center [471, 326] width 368 height 15
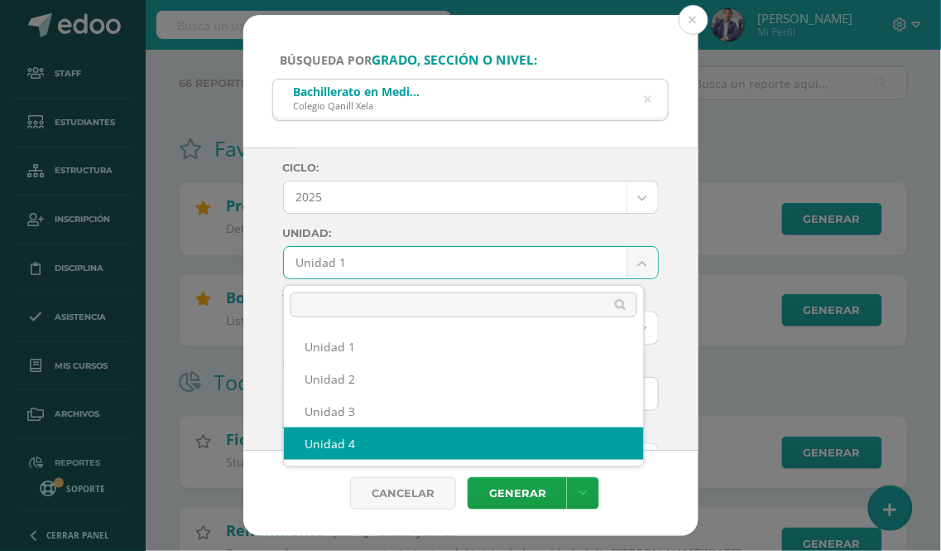
select select "Unidad 4"
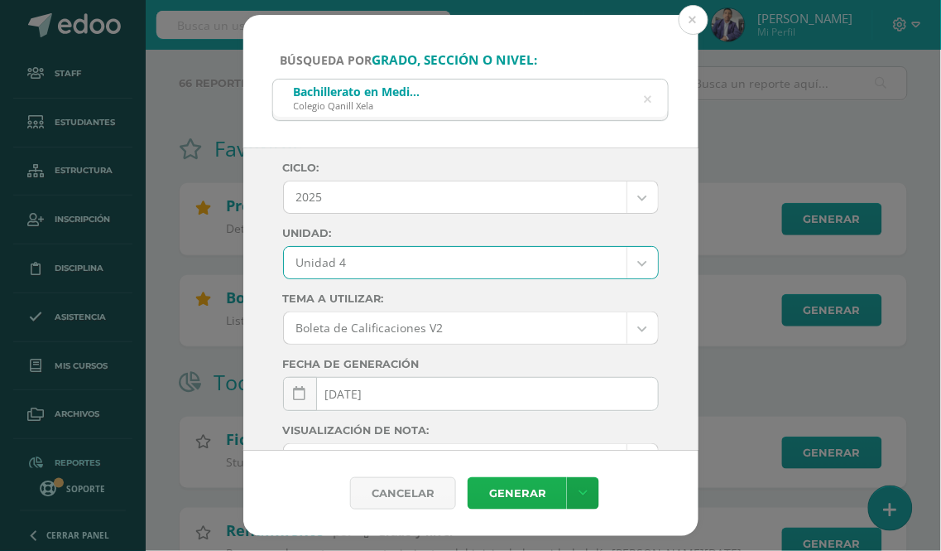
click at [511, 492] on link "Generar" at bounding box center [517, 493] width 99 height 32
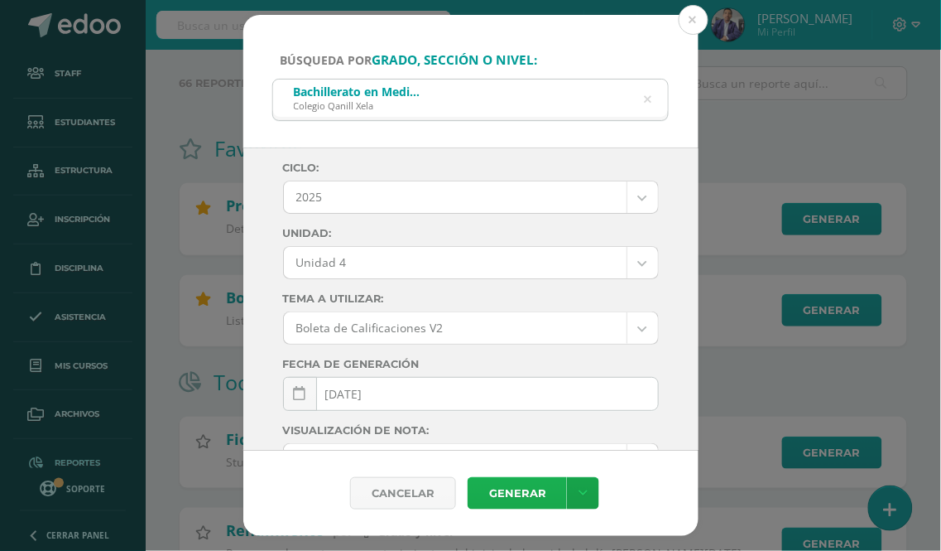
click at [513, 491] on link "Generar" at bounding box center [517, 493] width 99 height 32
click at [526, 489] on link "Generar" at bounding box center [517, 493] width 99 height 32
click at [649, 99] on icon at bounding box center [647, 100] width 7 height 42
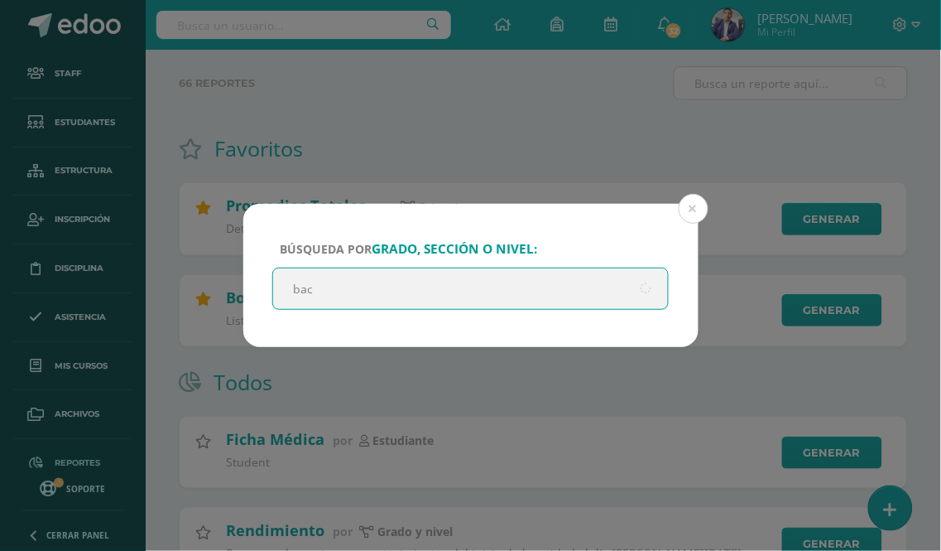
type input "bach"
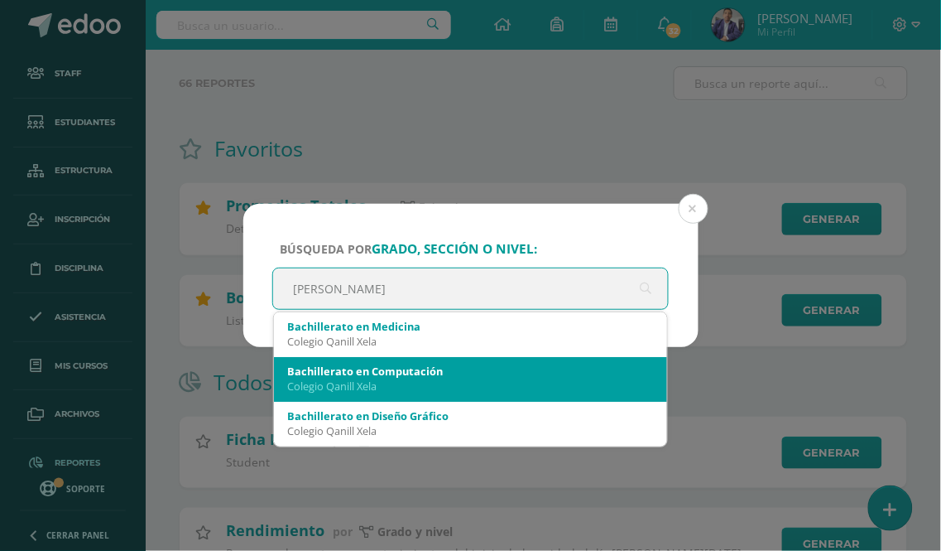
click at [394, 379] on div "Colegio Qanill Xela" at bounding box center [471, 385] width 368 height 15
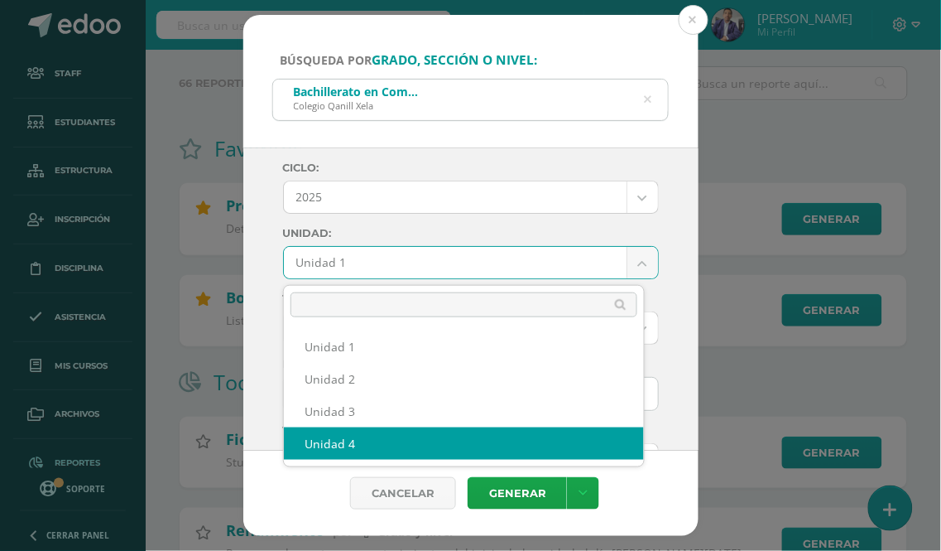
select select "Unidad 4"
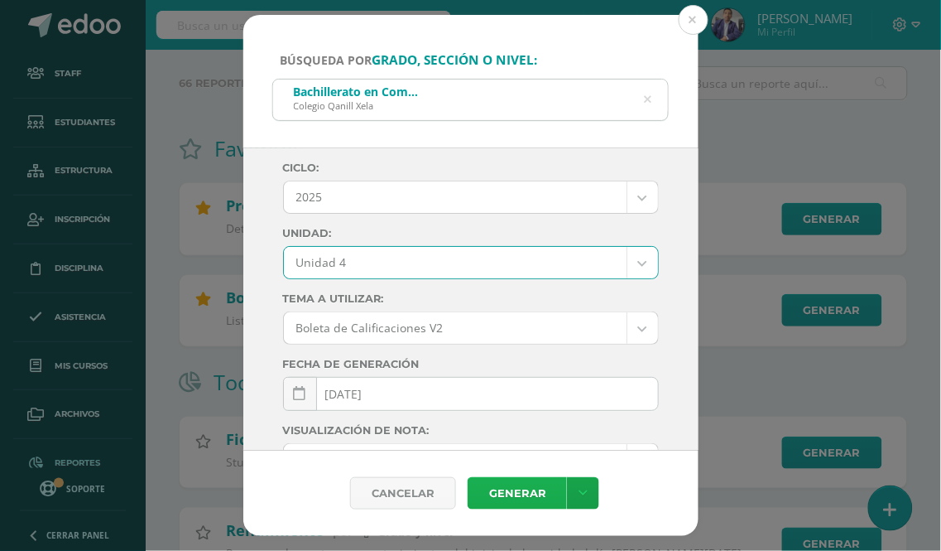
click at [513, 498] on link "Generar" at bounding box center [517, 493] width 99 height 32
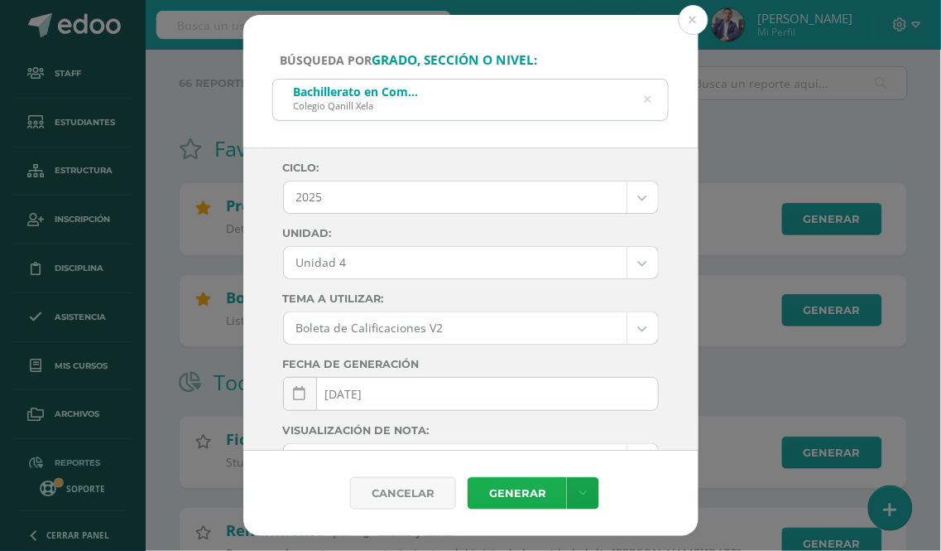
click at [507, 493] on link "Generar" at bounding box center [517, 493] width 99 height 32
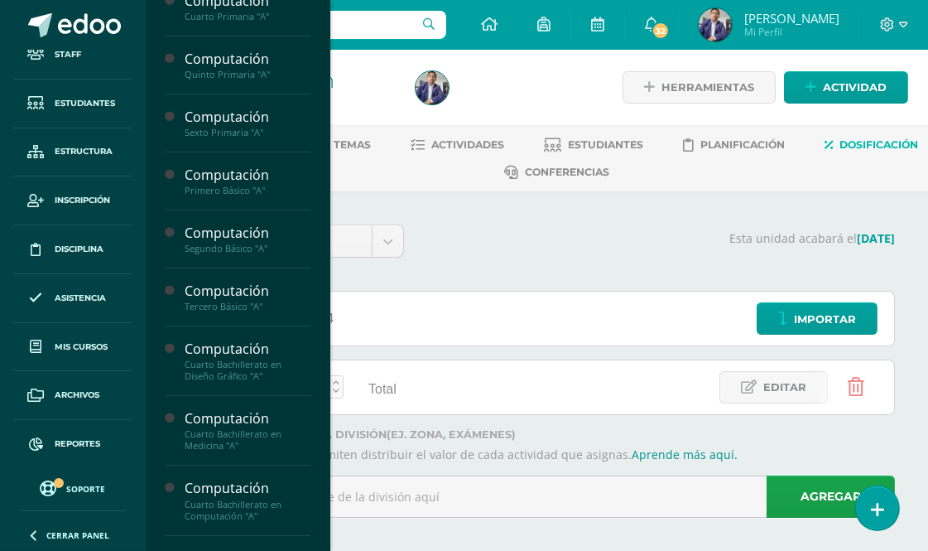
scroll to position [436, 0]
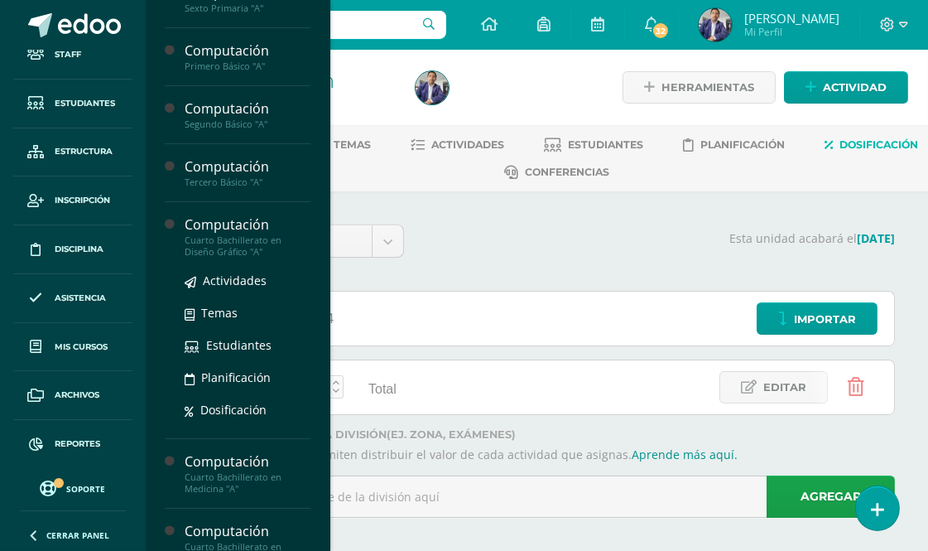
click at [221, 224] on div "Computación" at bounding box center [248, 224] width 126 height 19
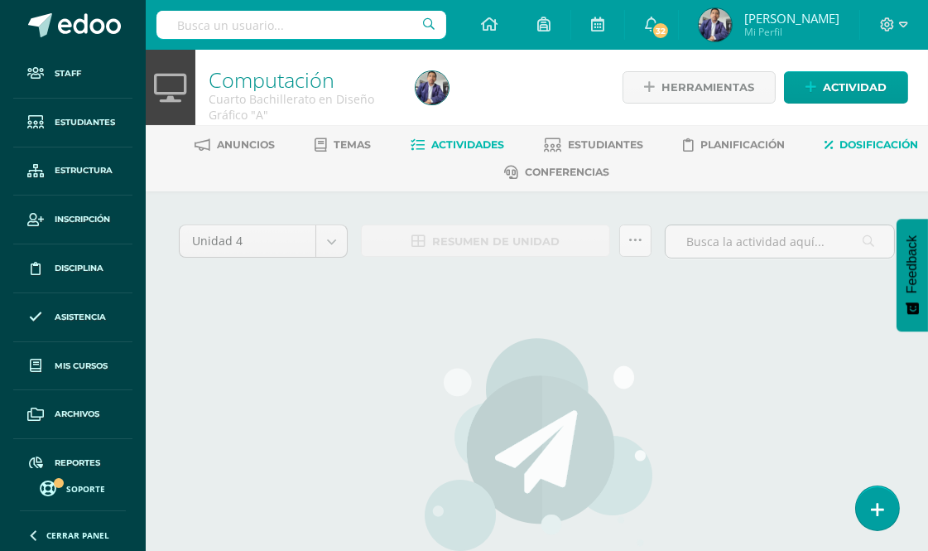
click at [840, 151] on span "Dosificación" at bounding box center [879, 144] width 79 height 12
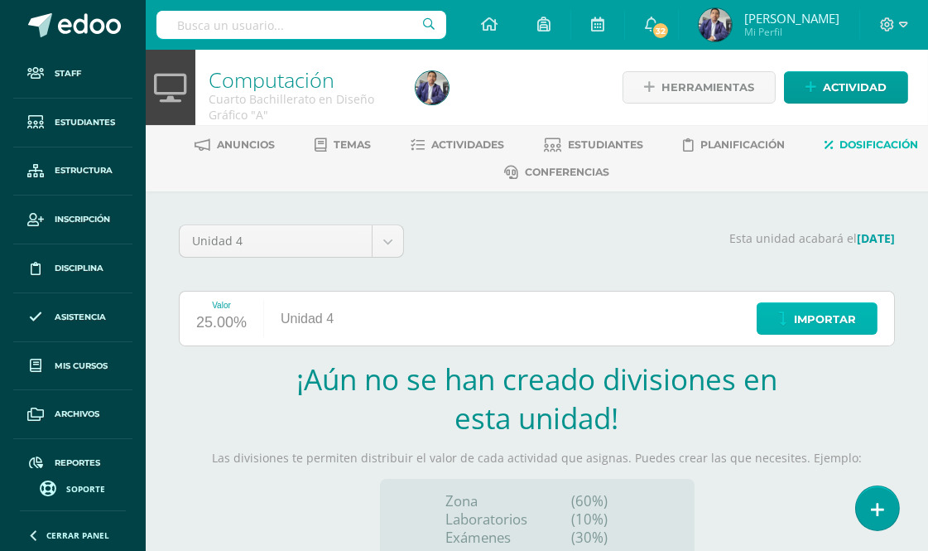
click at [839, 321] on span "Importar" at bounding box center [825, 319] width 62 height 31
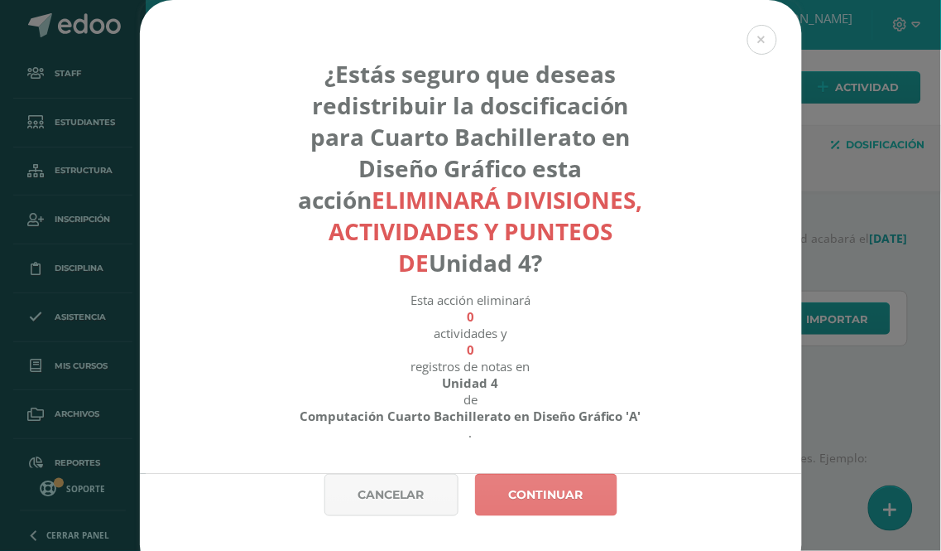
click at [555, 492] on link "Continuar" at bounding box center [546, 495] width 142 height 42
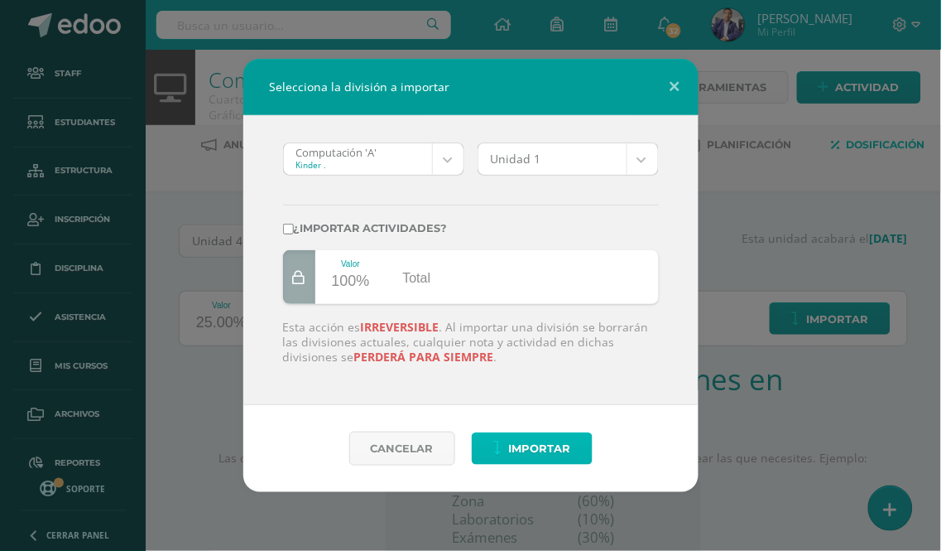
click at [534, 445] on span "Importar" at bounding box center [540, 448] width 62 height 31
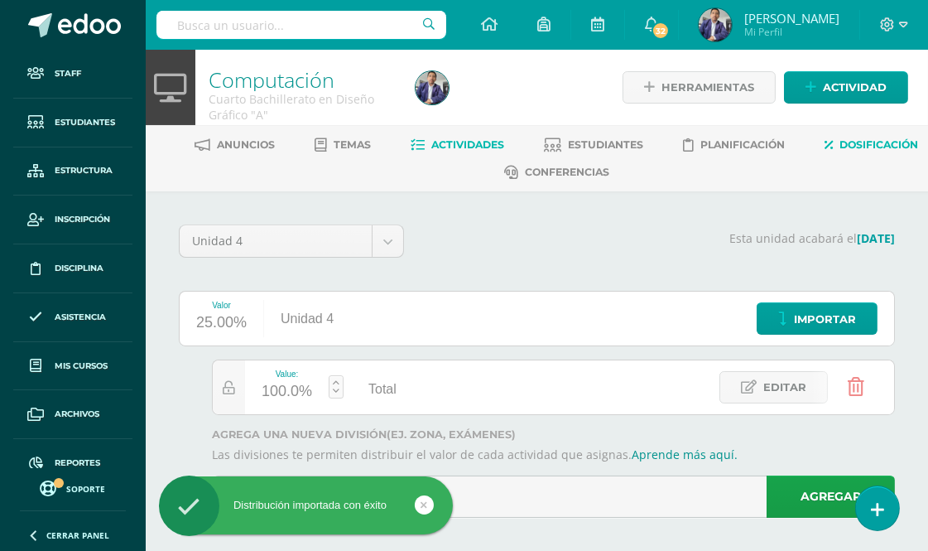
click at [505, 138] on span "Actividades" at bounding box center [468, 144] width 73 height 12
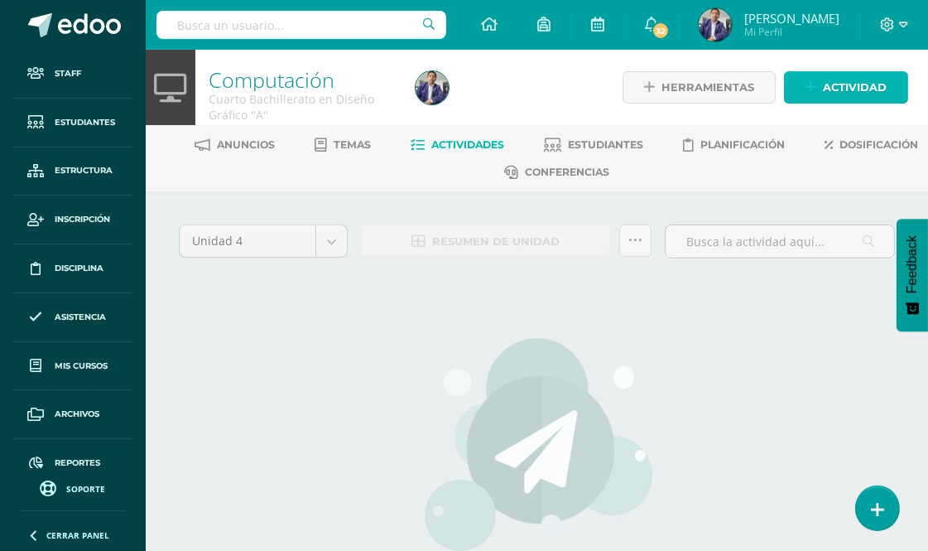
click at [857, 89] on span "Actividad" at bounding box center [855, 87] width 64 height 31
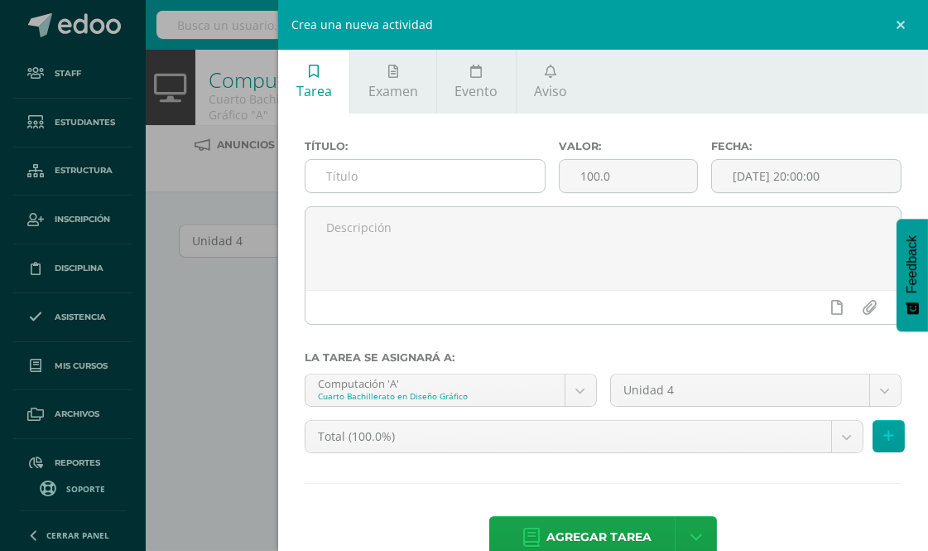
click at [373, 178] on input "text" at bounding box center [424, 176] width 239 height 32
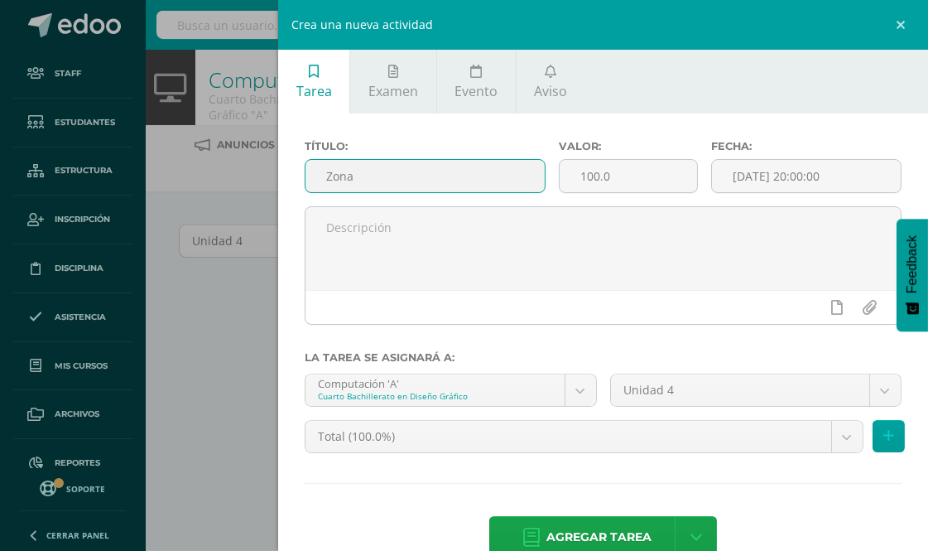
type input "Zona"
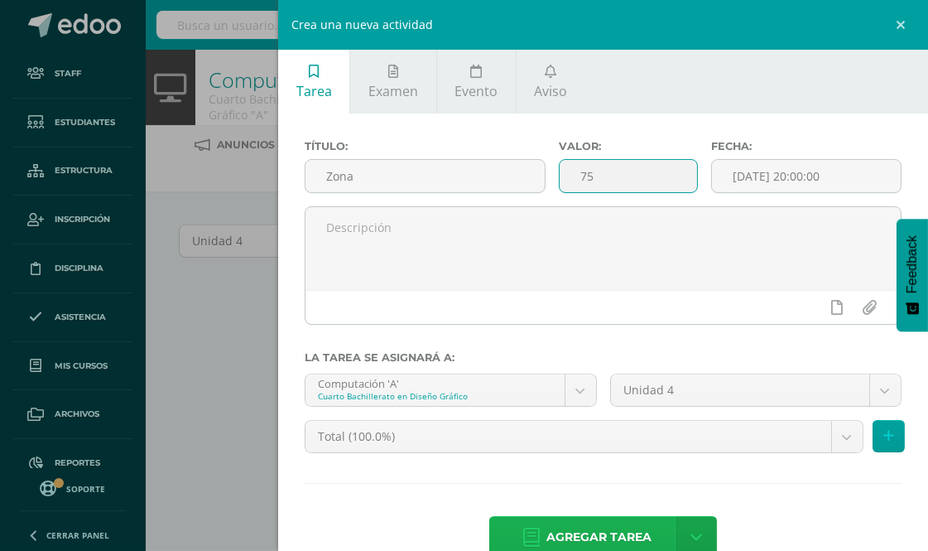
type input "75"
click at [573, 520] on span "Agregar tarea" at bounding box center [598, 537] width 105 height 41
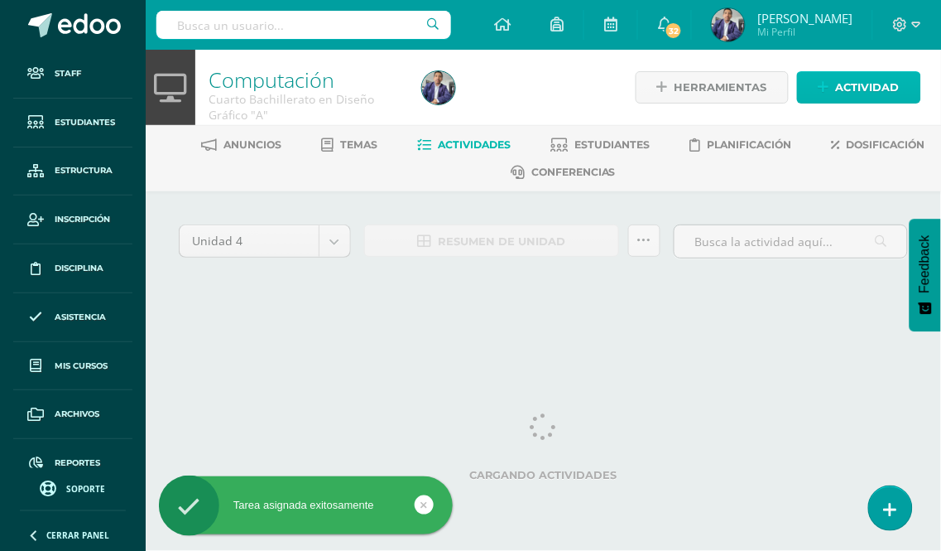
click at [868, 86] on span "Actividad" at bounding box center [868, 87] width 64 height 31
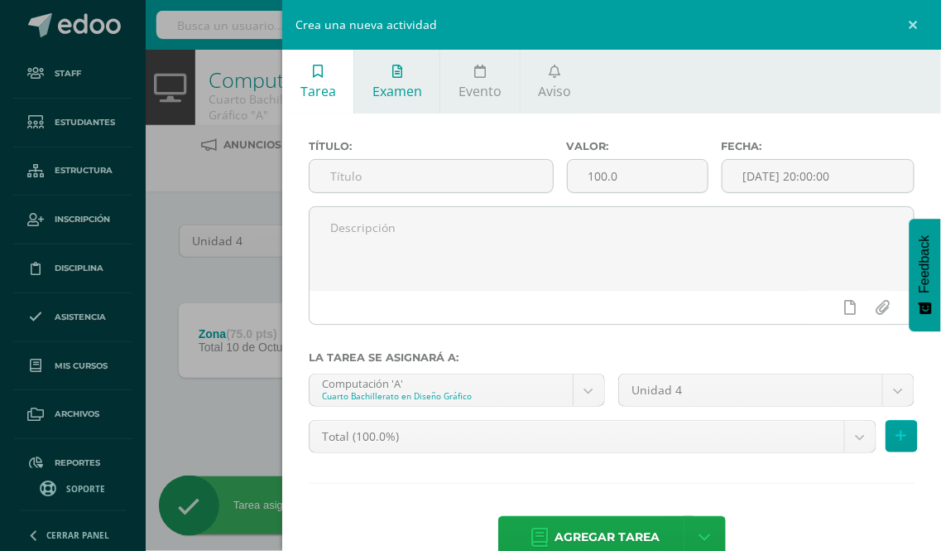
click at [385, 89] on span "Examen" at bounding box center [398, 91] width 50 height 18
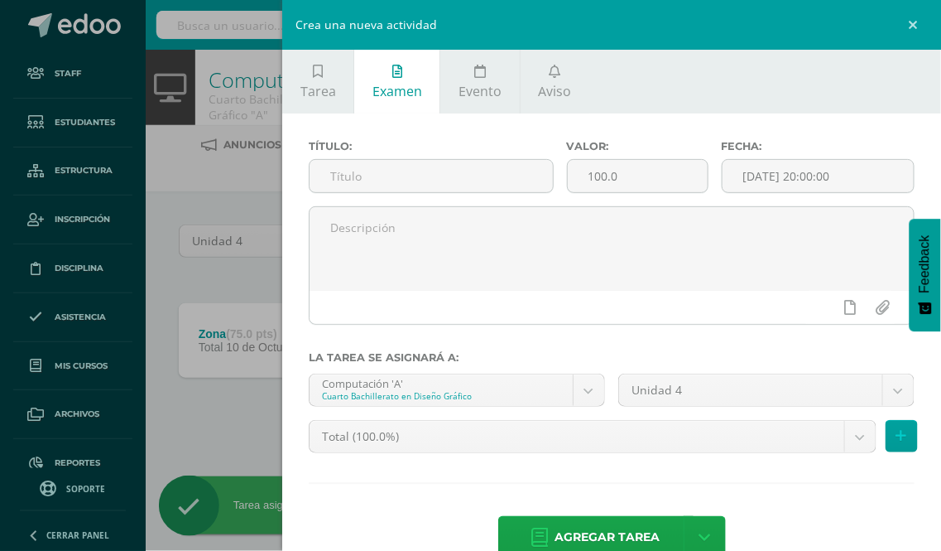
scroll to position [38, 0]
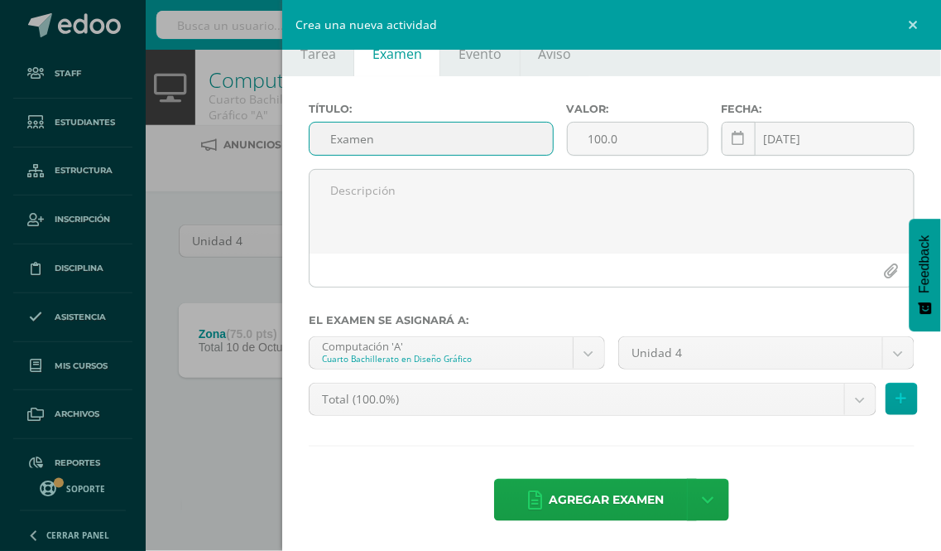
type input "Examen"
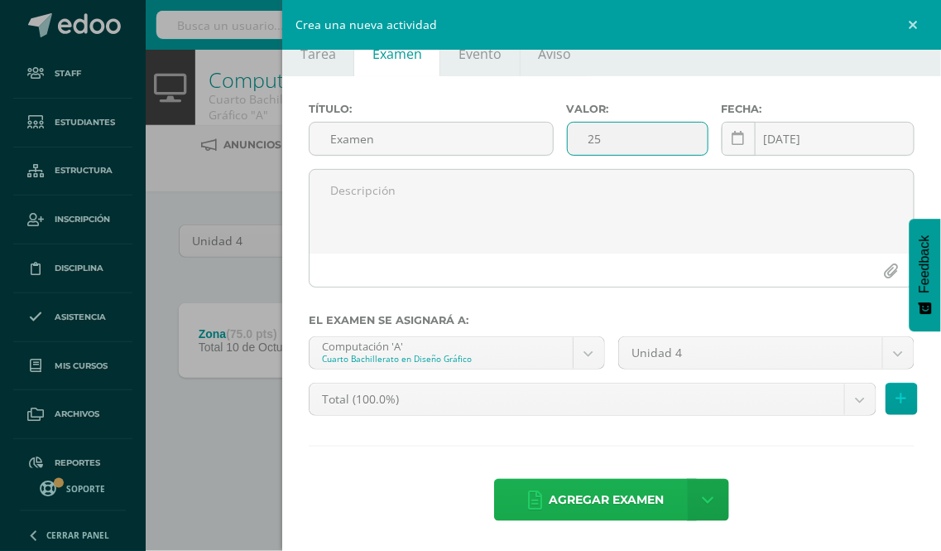
type input "25"
click at [605, 506] on span "Agregar examen" at bounding box center [606, 499] width 115 height 41
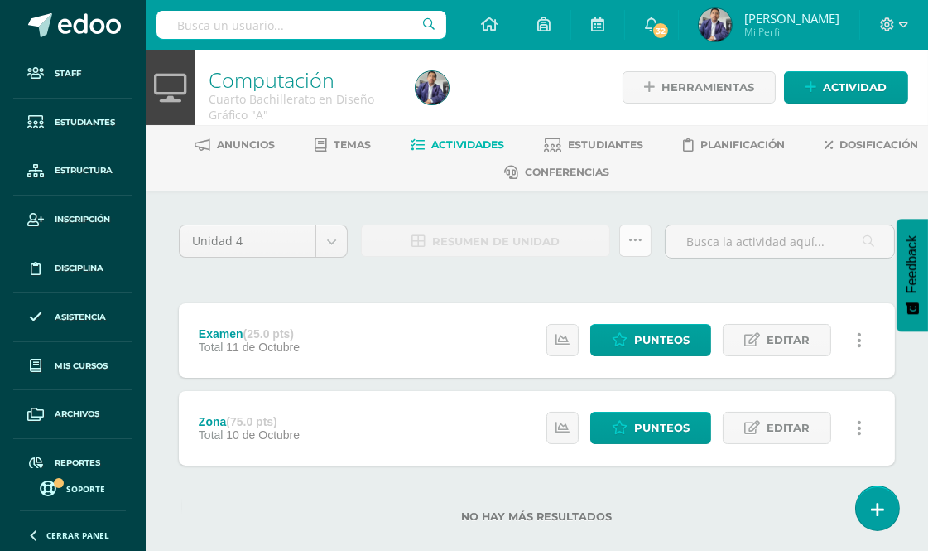
click at [631, 238] on icon at bounding box center [635, 240] width 14 height 14
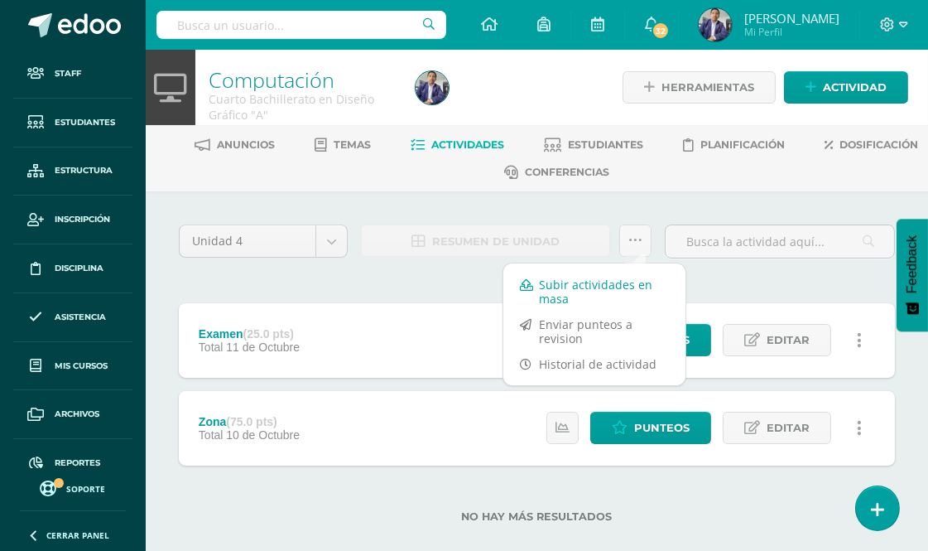
click at [589, 284] on link "Subir actividades en masa" at bounding box center [594, 292] width 182 height 40
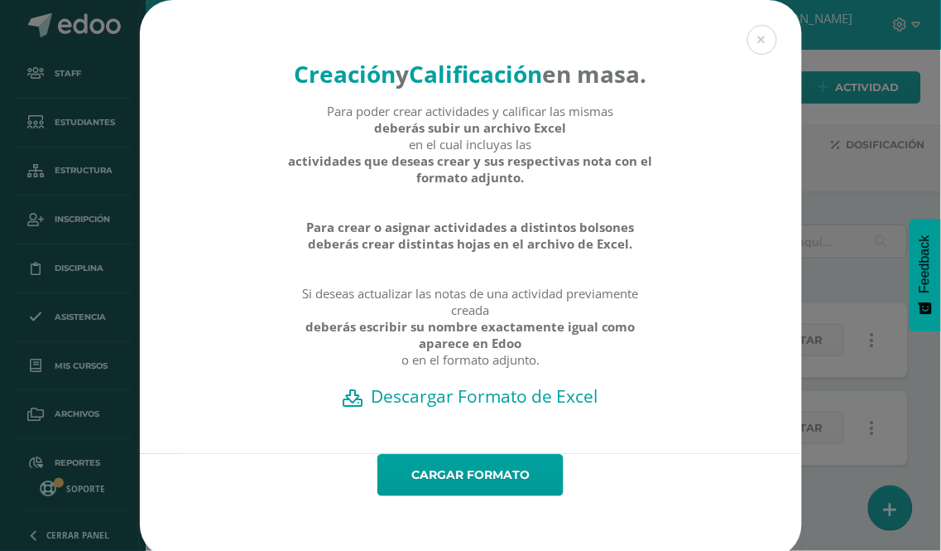
click at [474, 407] on h2 "Descargar Formato de Excel" at bounding box center [471, 395] width 604 height 23
click at [460, 496] on link "Cargar formato" at bounding box center [471, 475] width 186 height 42
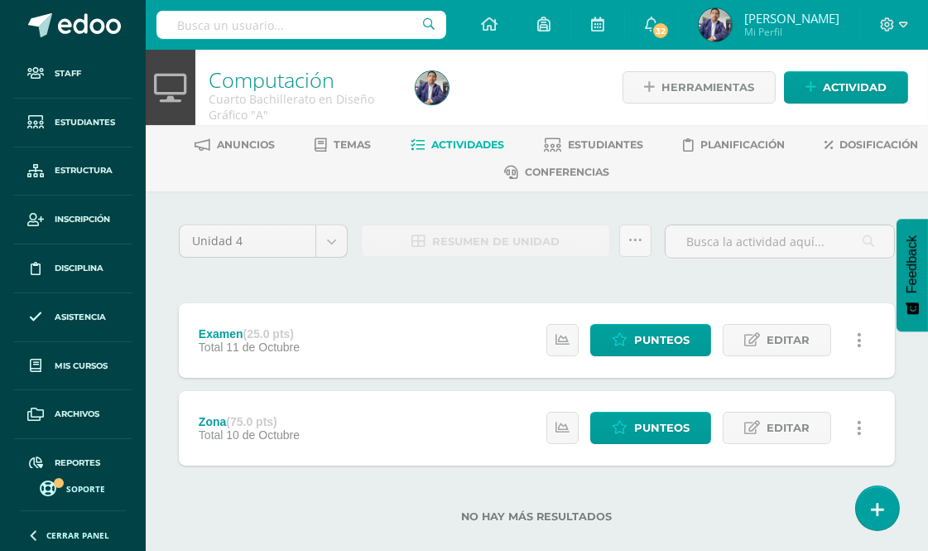
click at [605, 207] on div "Unidad 4 Unidad 1 Unidad 2 Unidad 3 Unidad 4 Resumen de unidad Subir actividade…" at bounding box center [537, 383] width 782 height 384
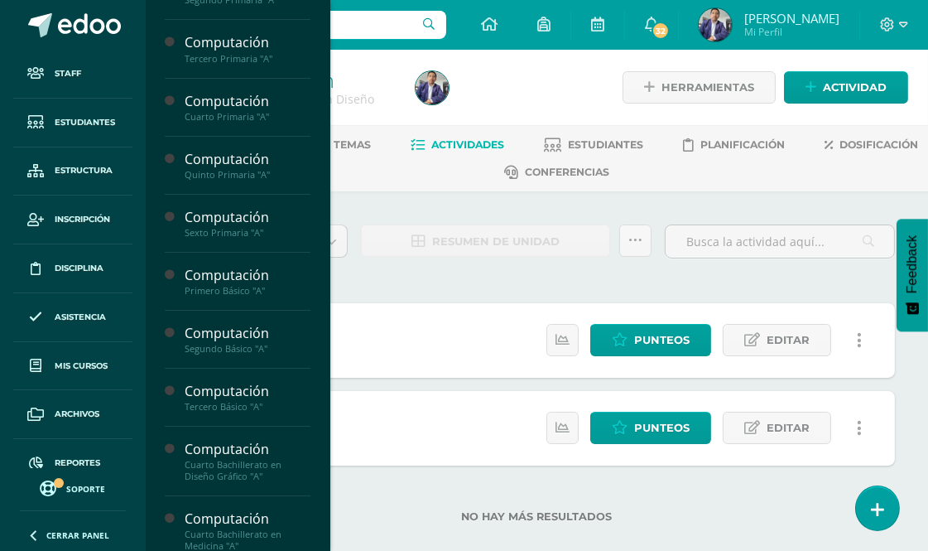
scroll to position [368, 0]
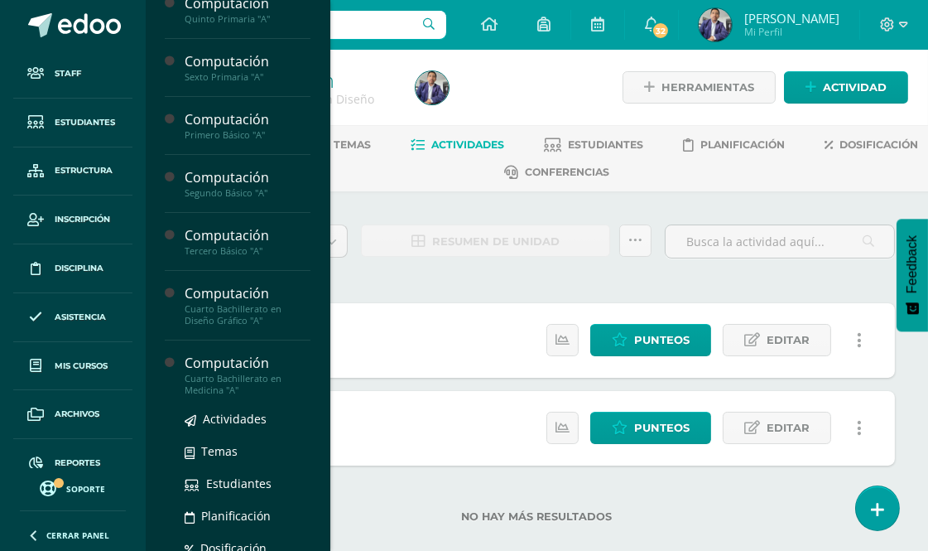
click at [224, 359] on div "Computación" at bounding box center [248, 363] width 126 height 19
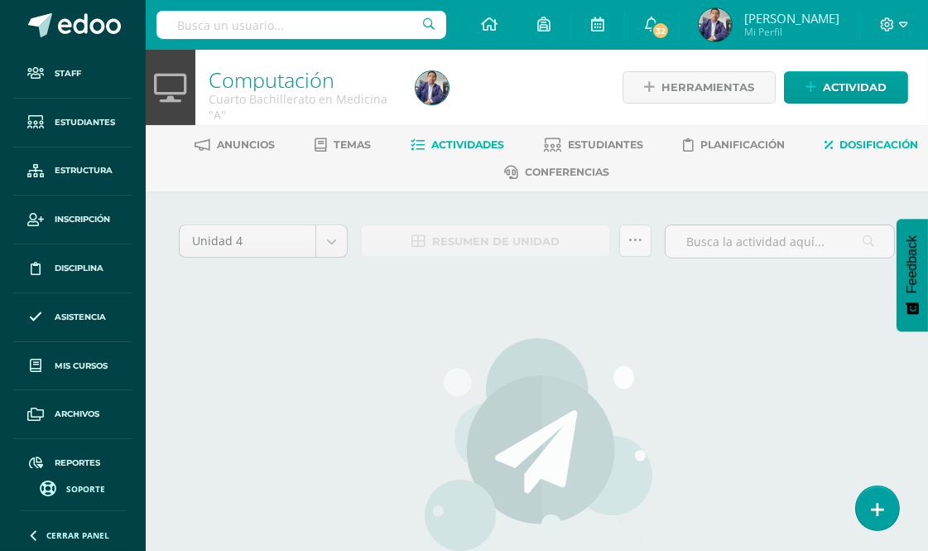
click at [840, 151] on span "Dosificación" at bounding box center [879, 144] width 79 height 12
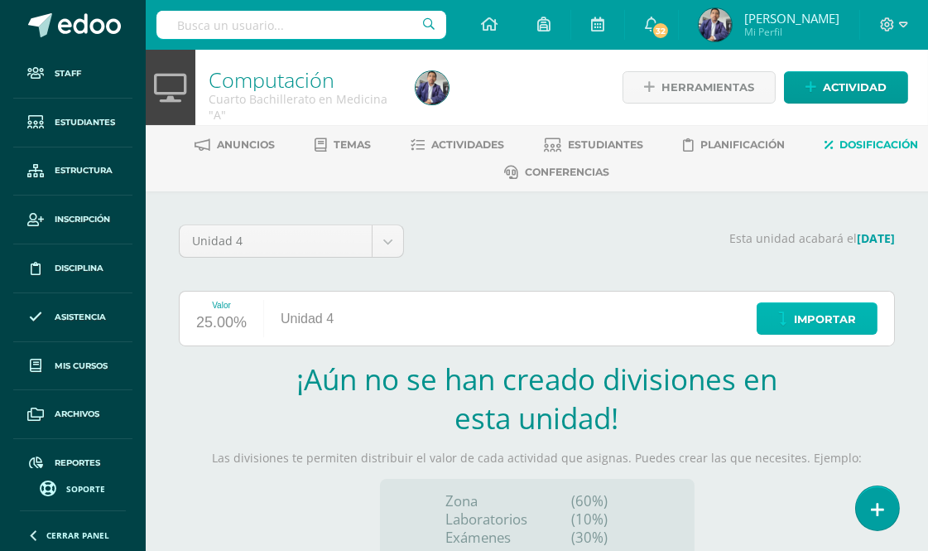
click at [820, 311] on span "Importar" at bounding box center [825, 319] width 62 height 31
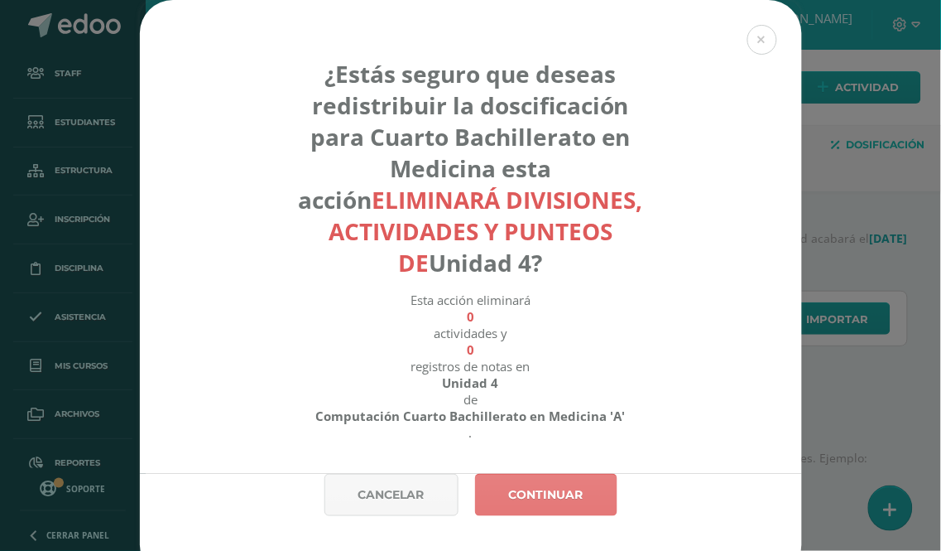
click at [536, 487] on link "Continuar" at bounding box center [546, 495] width 142 height 42
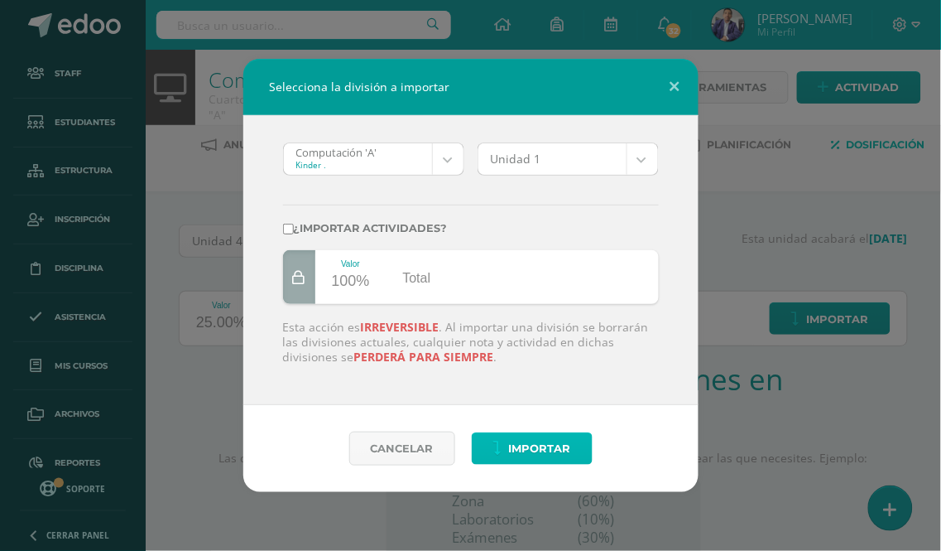
click at [541, 452] on span "Importar" at bounding box center [540, 448] width 62 height 31
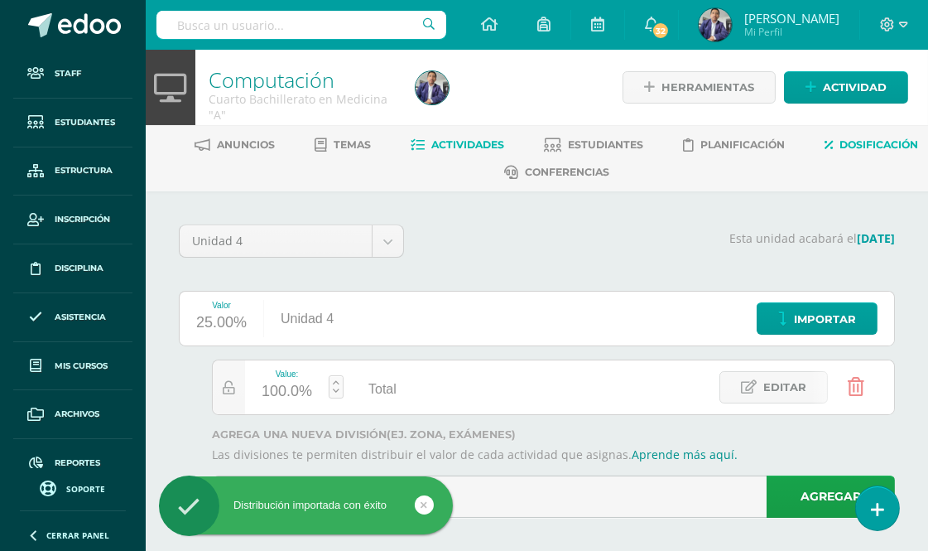
click at [505, 144] on span "Actividades" at bounding box center [468, 144] width 73 height 12
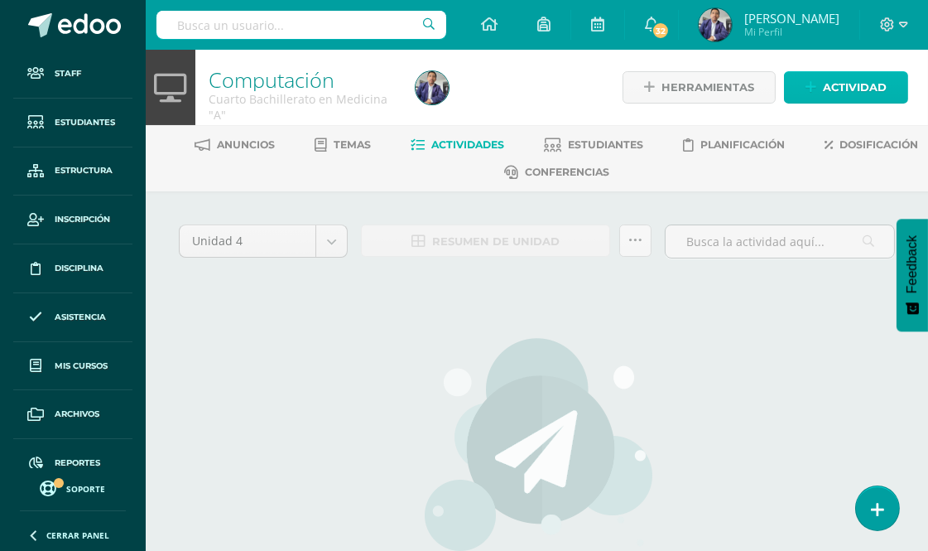
click at [859, 80] on span "Actividad" at bounding box center [855, 87] width 64 height 31
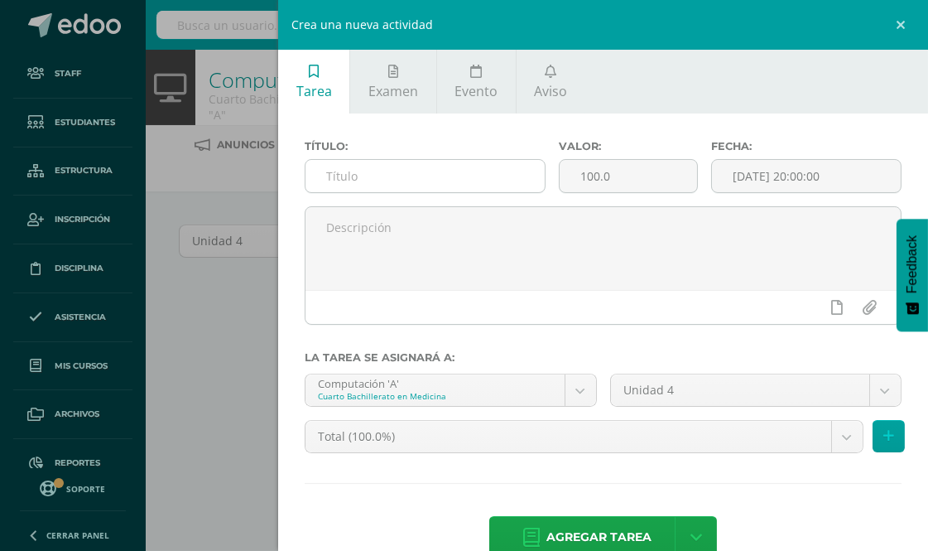
click at [341, 179] on input "text" at bounding box center [424, 176] width 239 height 32
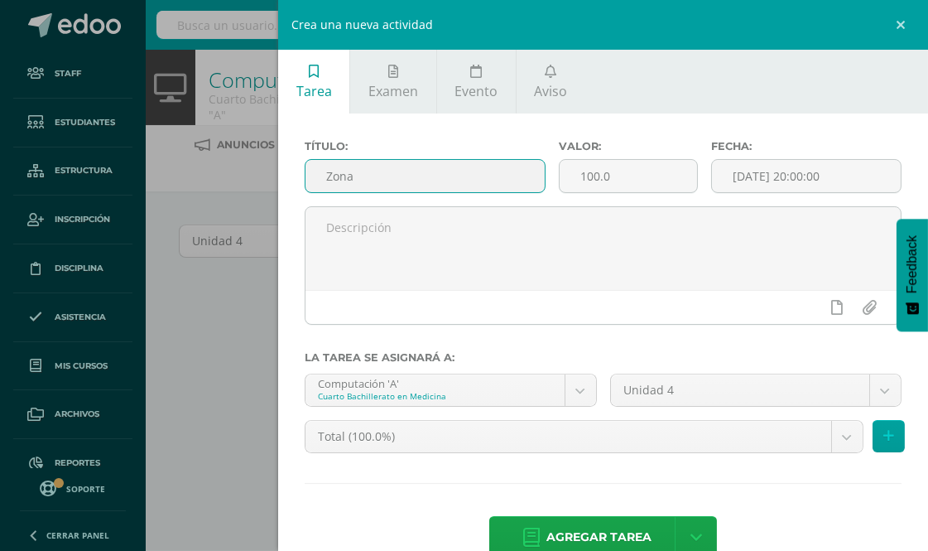
type input "Zona"
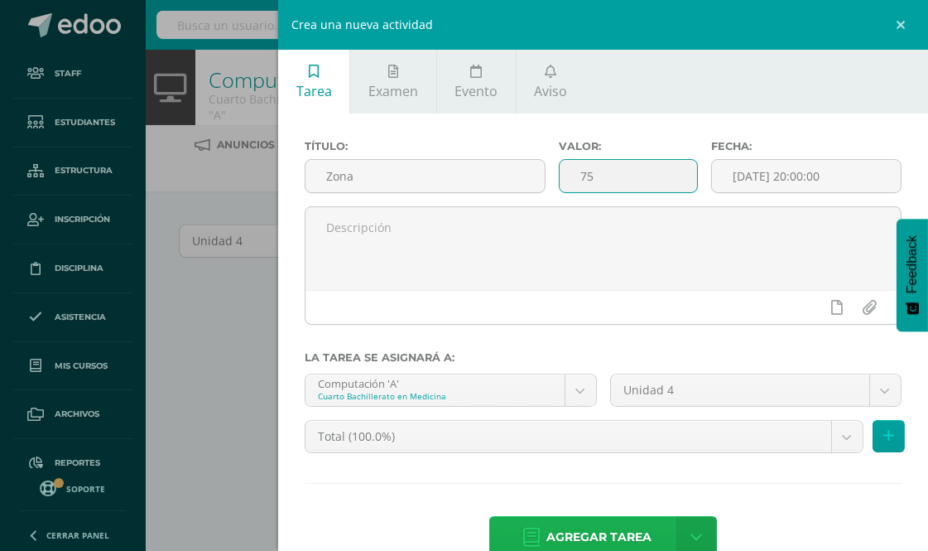
type input "75"
click at [560, 533] on span "Agregar tarea" at bounding box center [598, 537] width 105 height 41
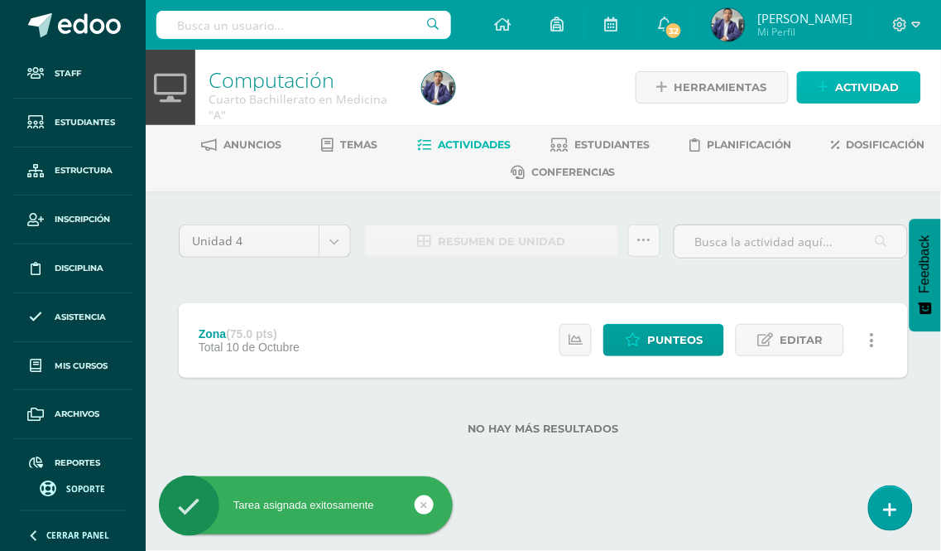
click at [846, 91] on span "Actividad" at bounding box center [868, 87] width 64 height 31
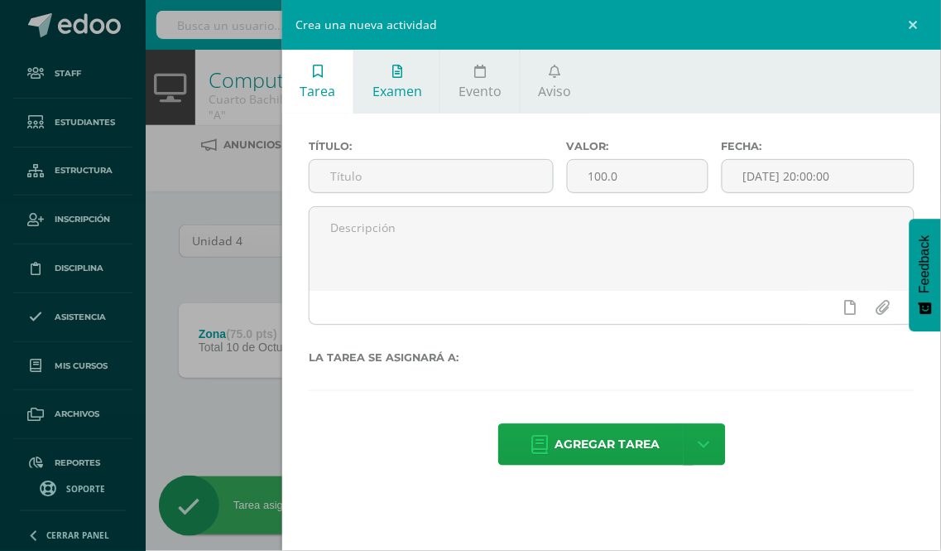
click at [406, 82] on span "Examen" at bounding box center [398, 91] width 50 height 18
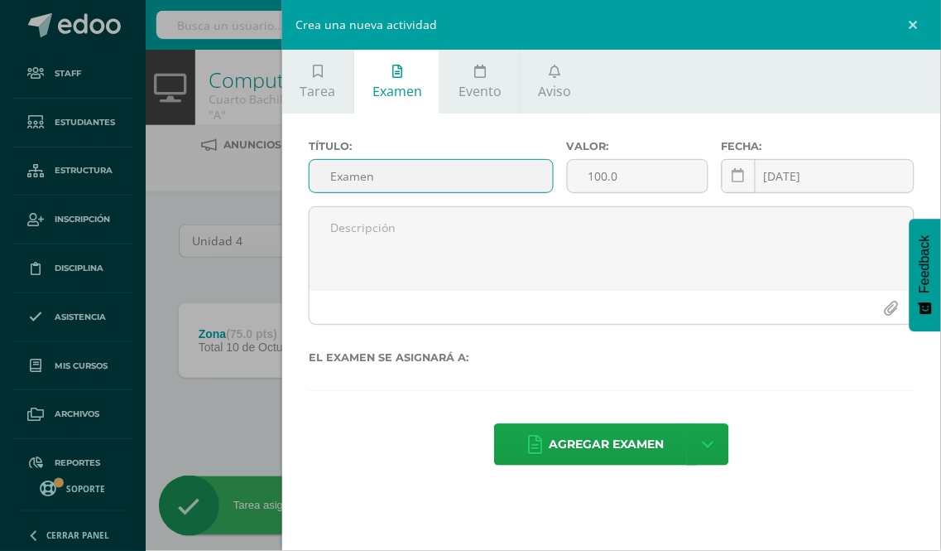
type input "Examen"
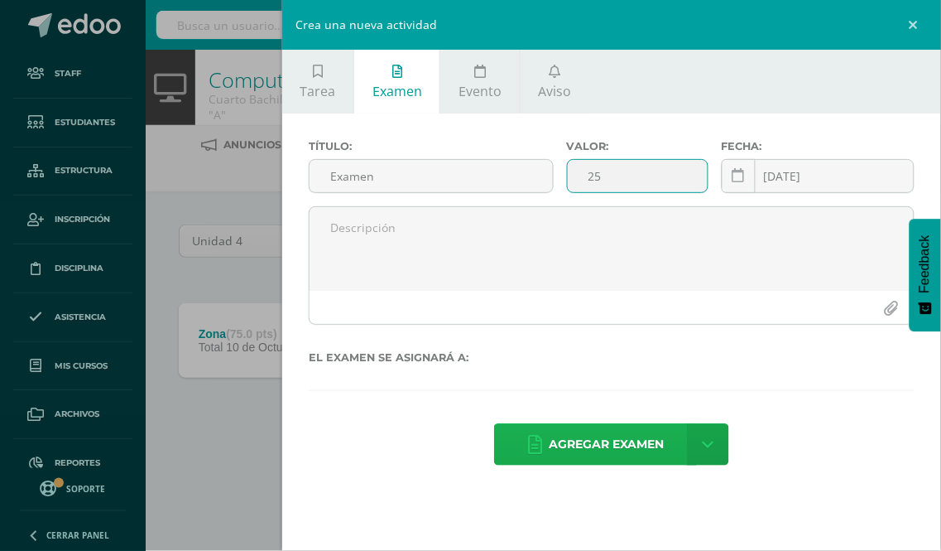
click at [602, 442] on span "Agregar examen" at bounding box center [606, 444] width 115 height 41
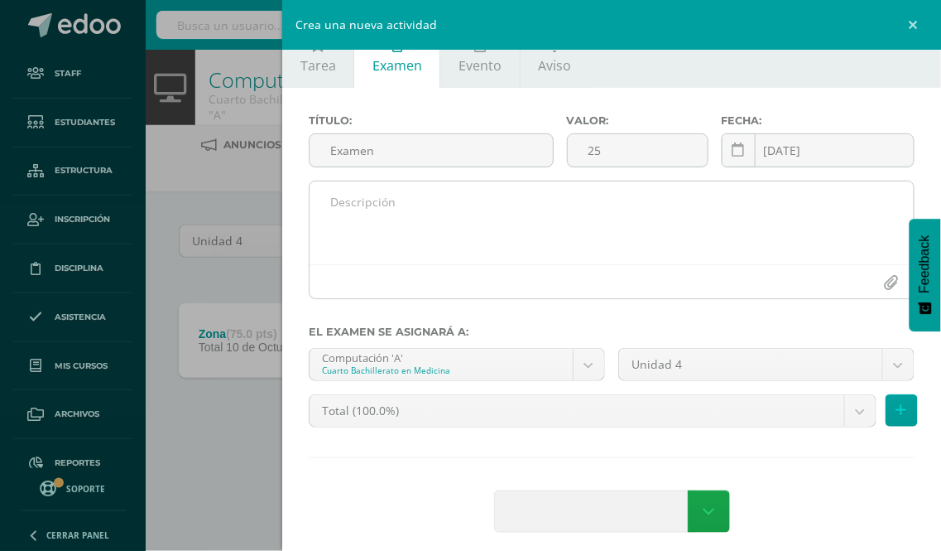
scroll to position [38, 0]
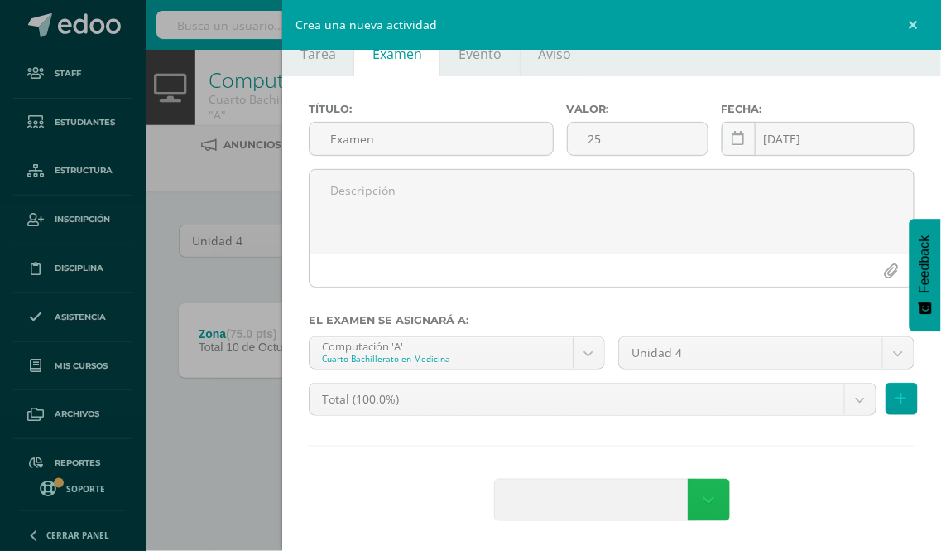
click at [712, 497] on link at bounding box center [709, 500] width 42 height 42
click at [712, 494] on link at bounding box center [709, 500] width 42 height 42
click at [809, 487] on div "Agregar examen" at bounding box center [612, 502] width 606 height 46
click at [622, 133] on input "25" at bounding box center [638, 139] width 140 height 32
type input "2"
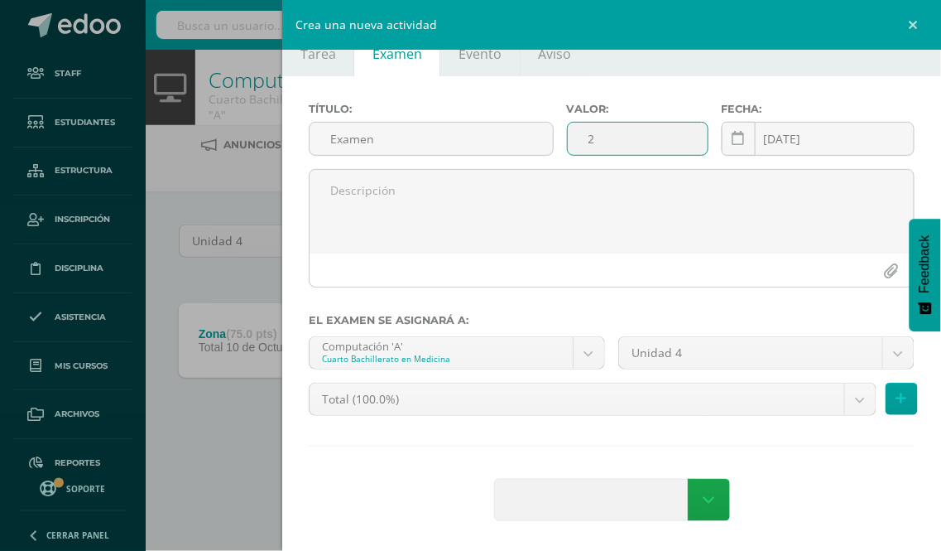
type input "25"
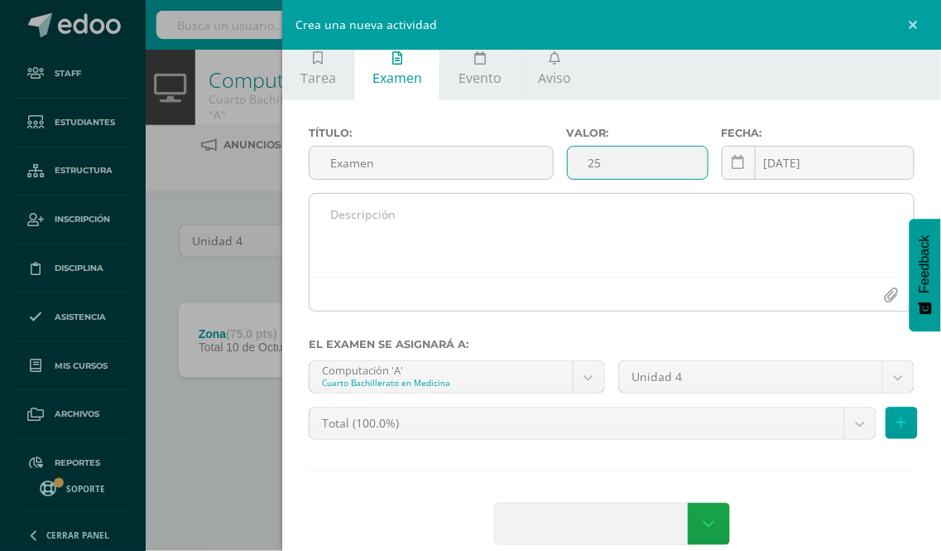
scroll to position [0, 0]
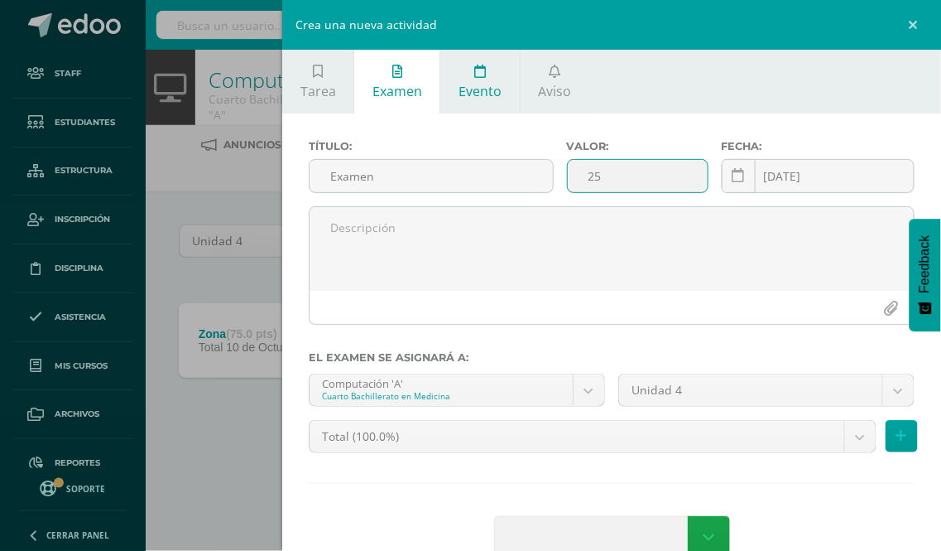
click at [469, 93] on span "Evento" at bounding box center [480, 91] width 43 height 18
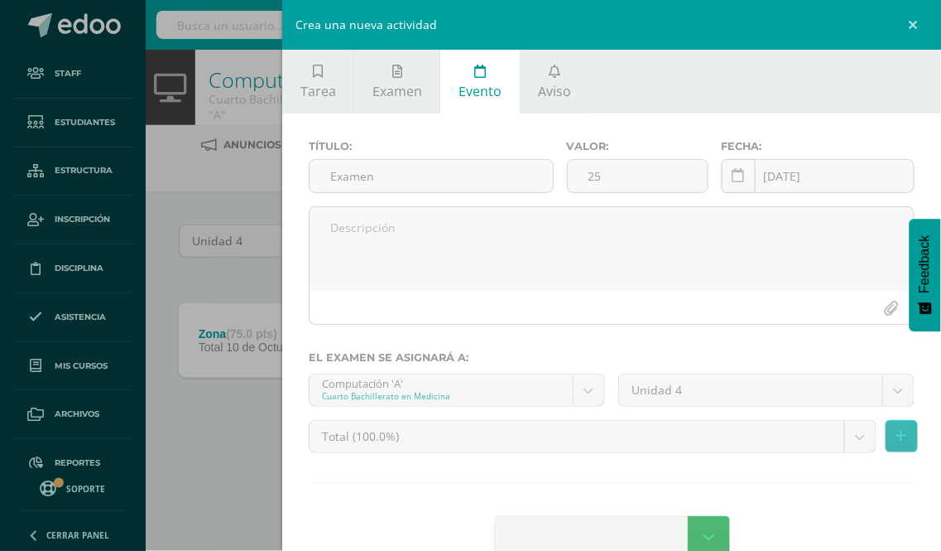
scroll to position [2, 0]
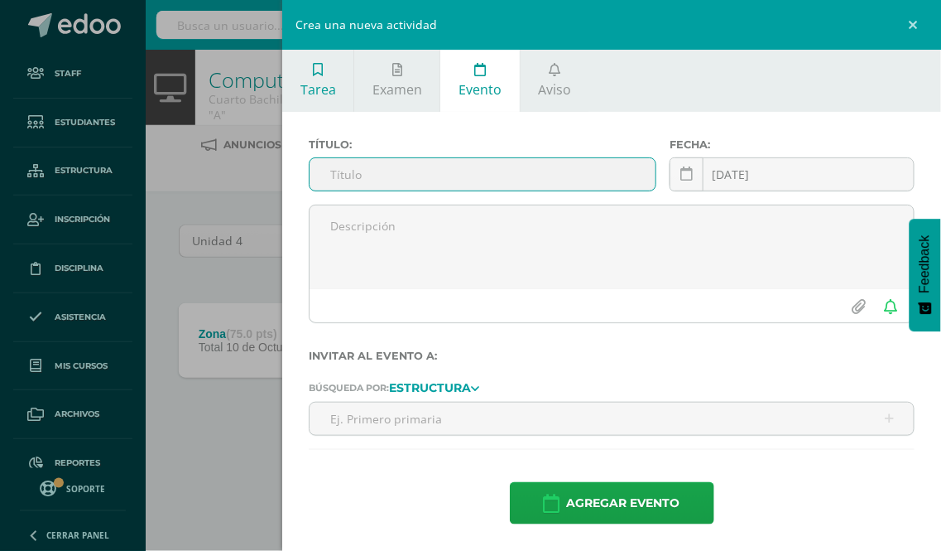
click at [311, 84] on span "Tarea" at bounding box center [319, 89] width 36 height 18
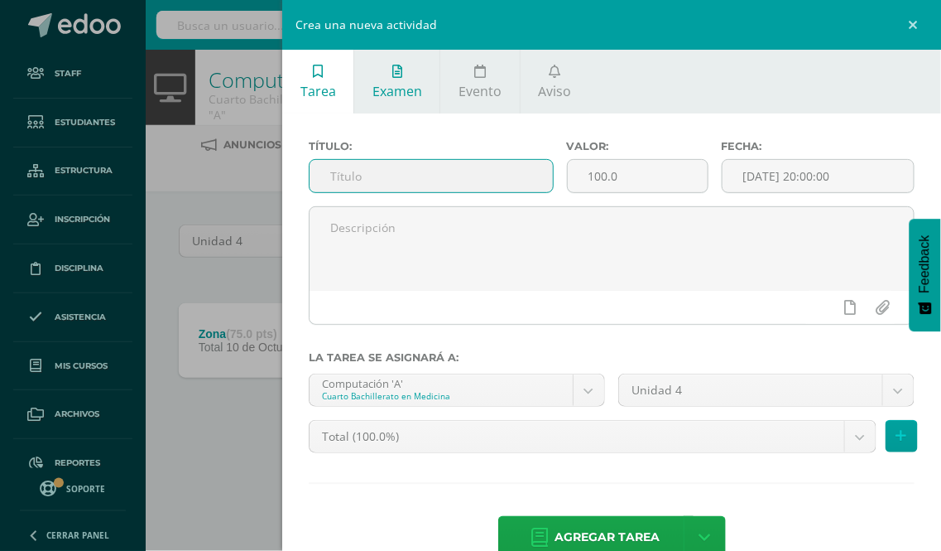
click at [392, 79] on link "Examen" at bounding box center [396, 82] width 85 height 64
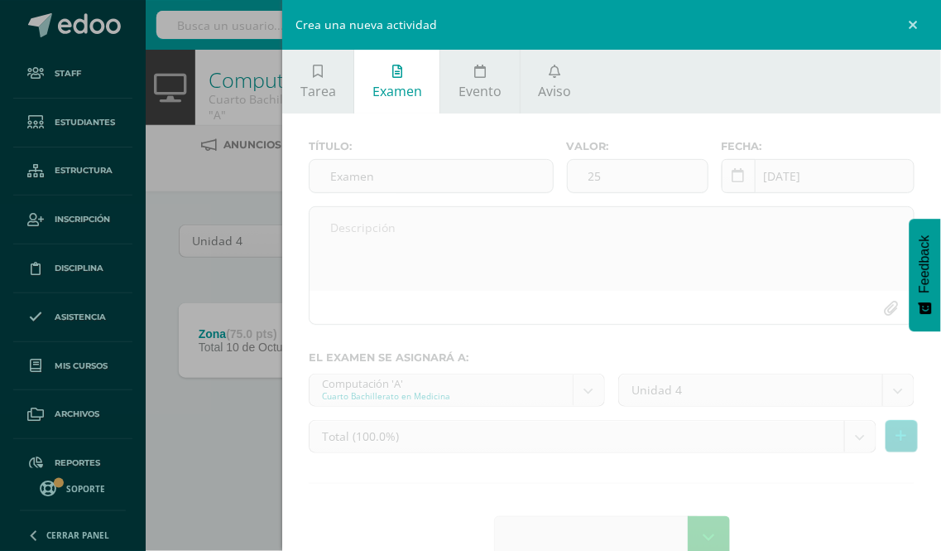
scroll to position [38, 0]
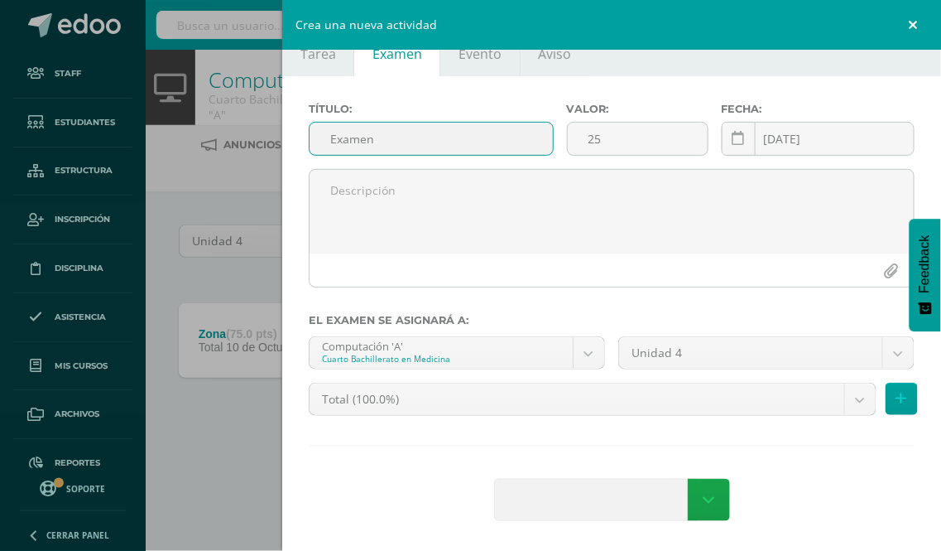
click at [916, 22] on link at bounding box center [917, 25] width 50 height 50
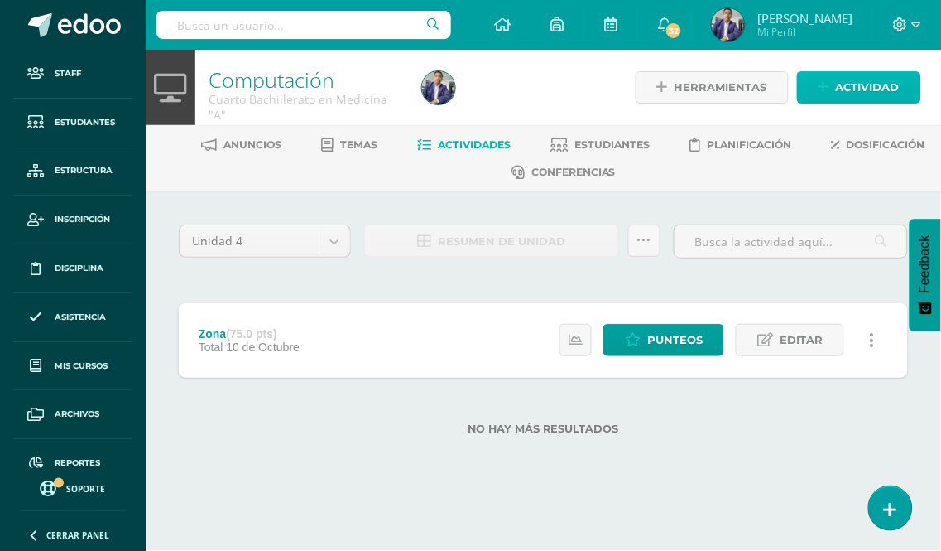
click at [856, 88] on span "Actividad" at bounding box center [868, 87] width 64 height 31
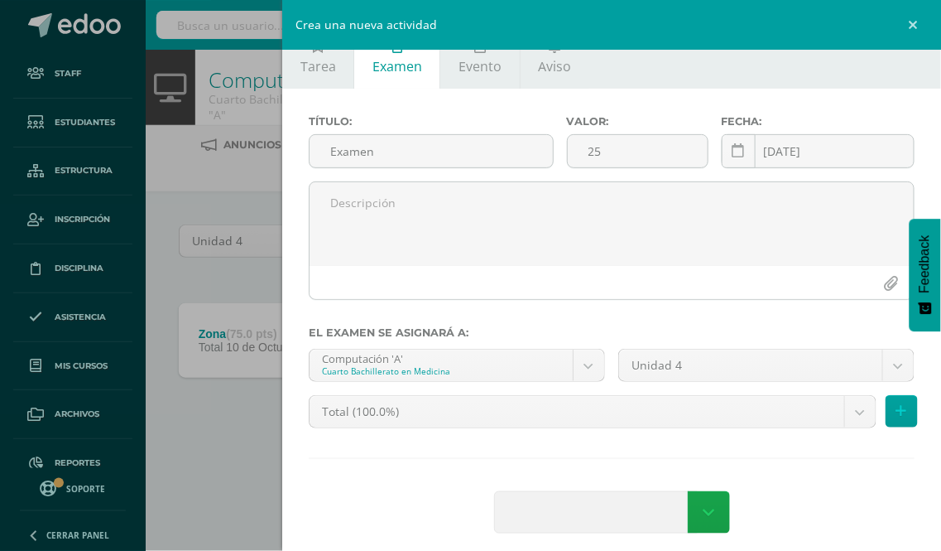
scroll to position [38, 0]
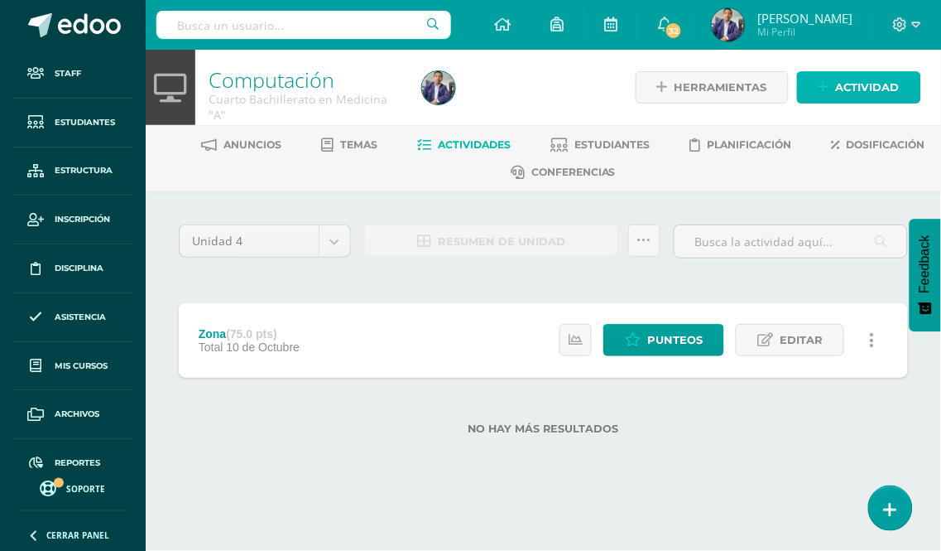
click at [856, 84] on span "Actividad" at bounding box center [868, 87] width 64 height 31
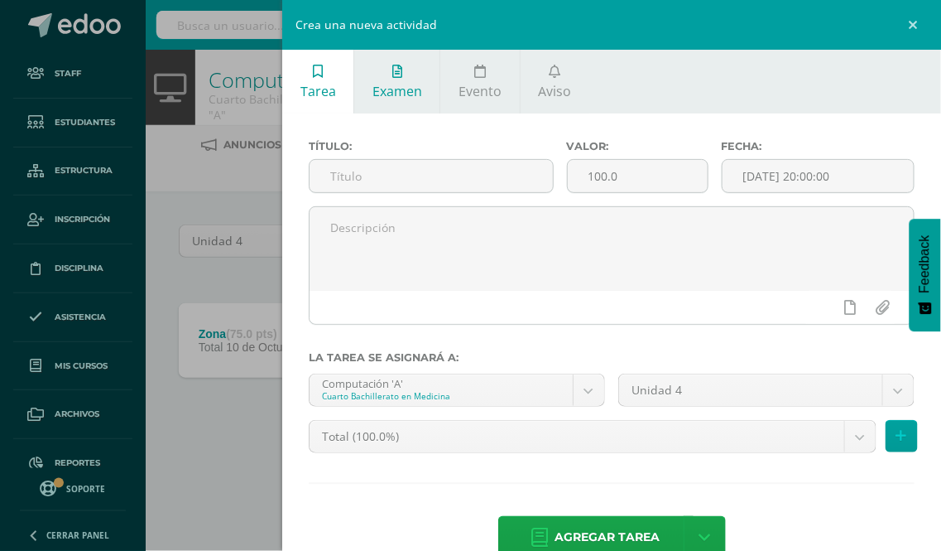
click at [406, 92] on span "Examen" at bounding box center [398, 91] width 50 height 18
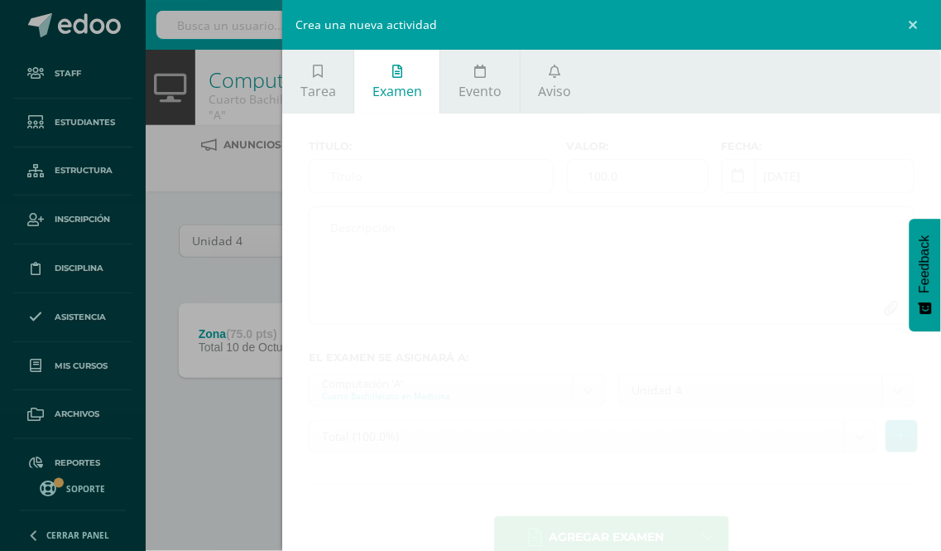
scroll to position [38, 0]
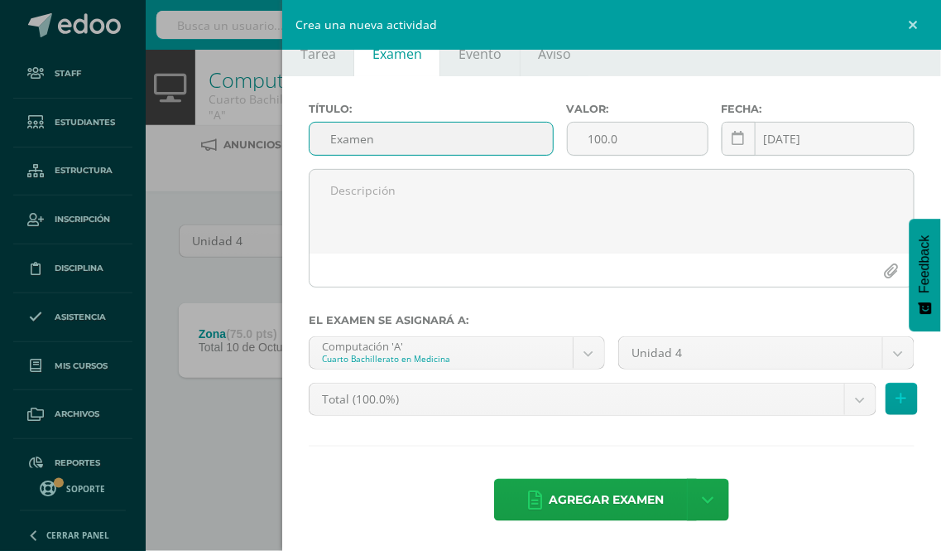
type input "Examen"
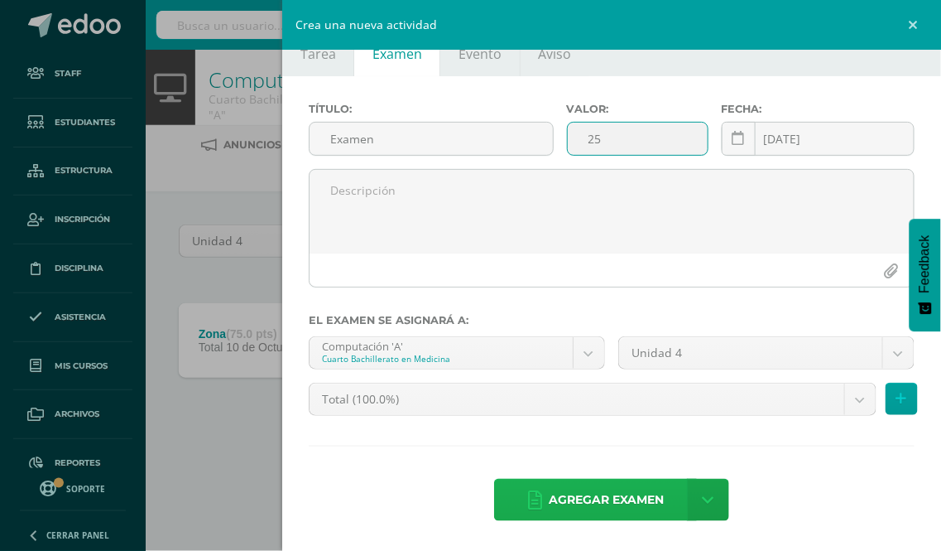
type input "25"
click at [607, 502] on span "Agregar examen" at bounding box center [606, 499] width 115 height 41
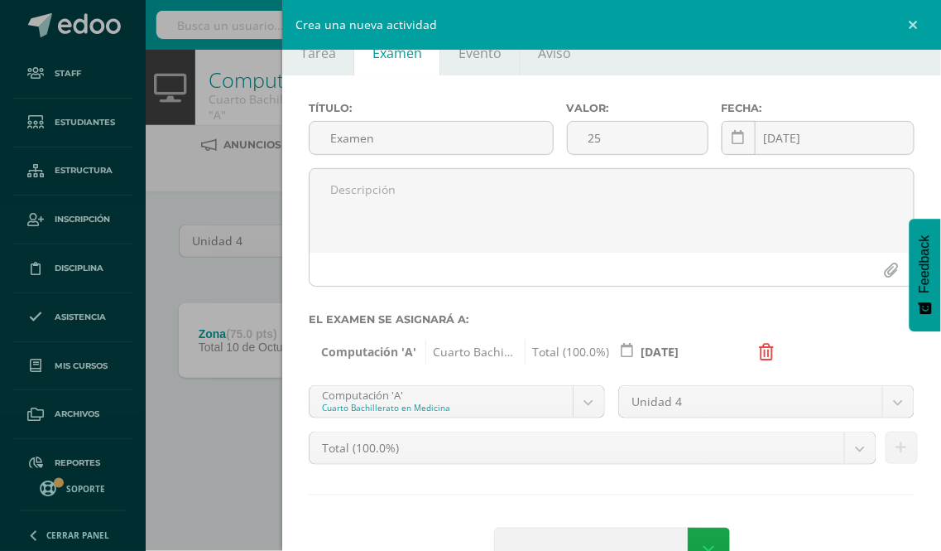
scroll to position [88, 0]
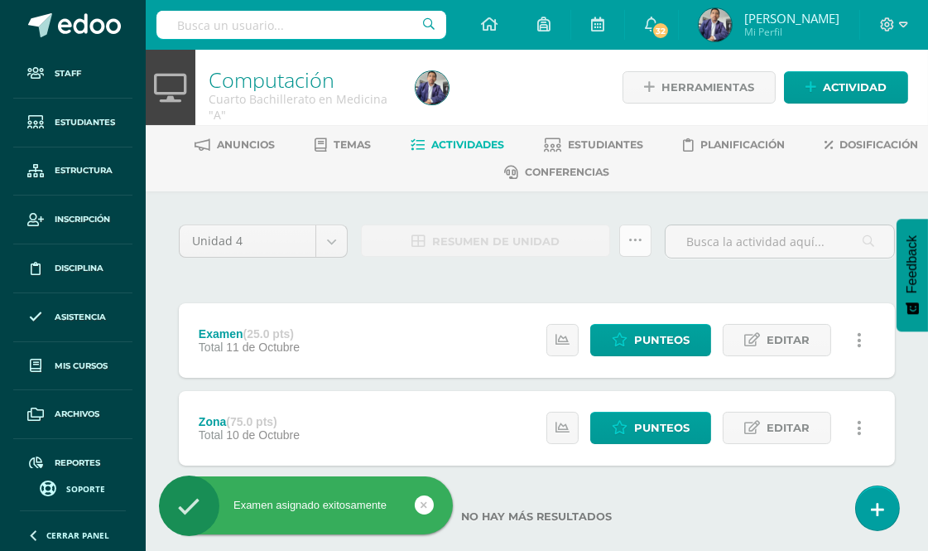
click at [638, 241] on icon at bounding box center [635, 240] width 14 height 14
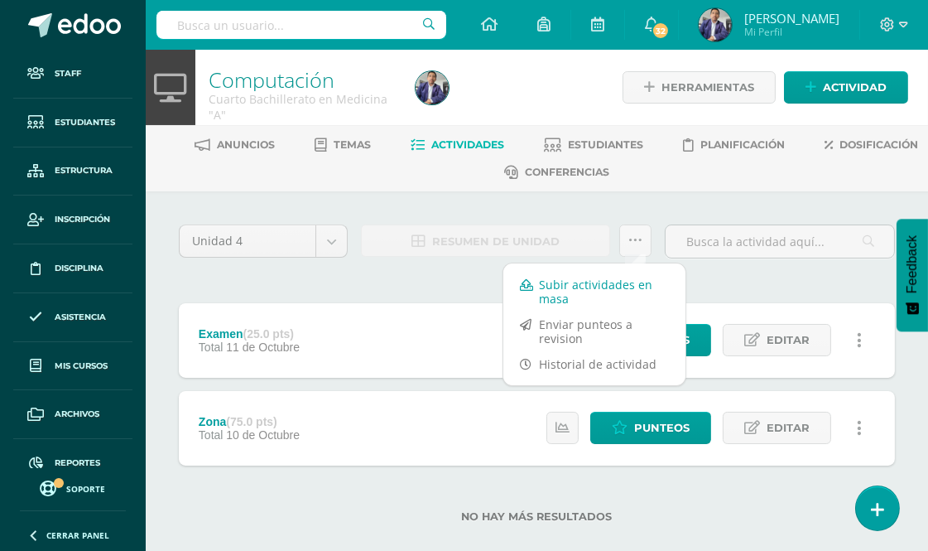
click at [575, 287] on link "Subir actividades en masa" at bounding box center [594, 292] width 182 height 40
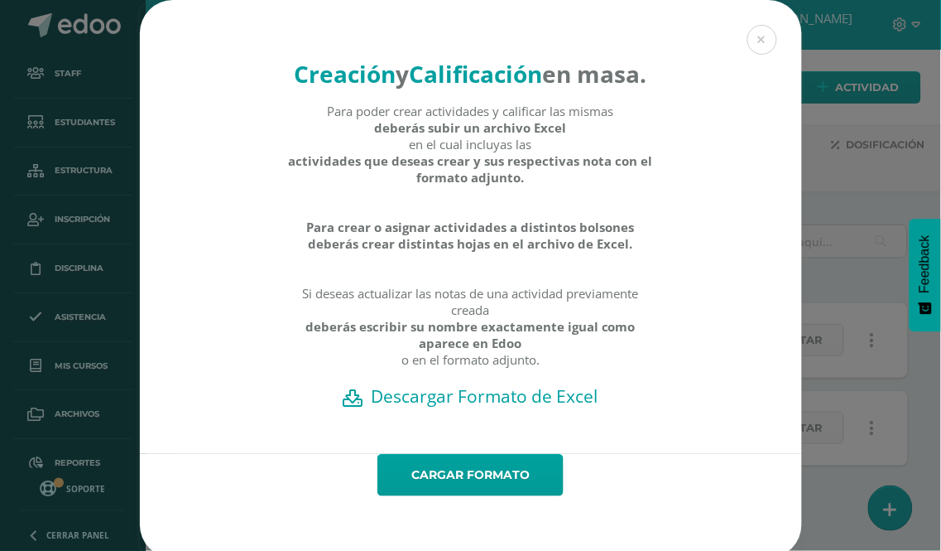
click at [489, 407] on h2 "Descargar Formato de Excel" at bounding box center [471, 395] width 604 height 23
click at [459, 496] on link "Cargar formato" at bounding box center [471, 475] width 186 height 42
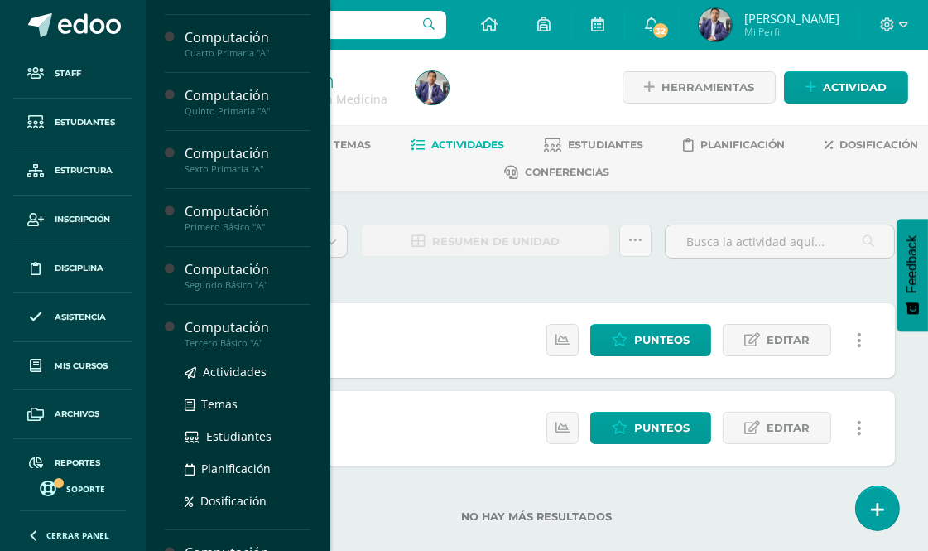
scroll to position [459, 0]
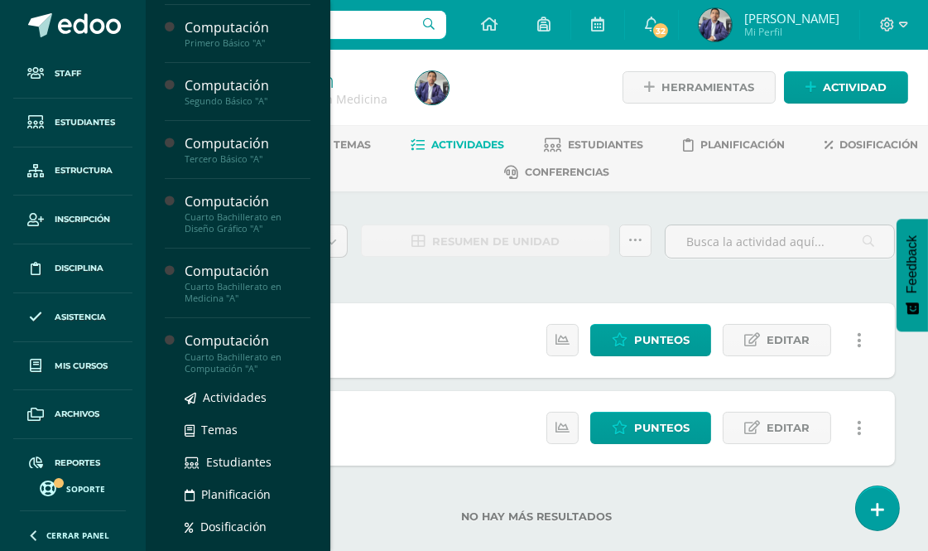
click at [200, 342] on div "Computación" at bounding box center [248, 340] width 126 height 19
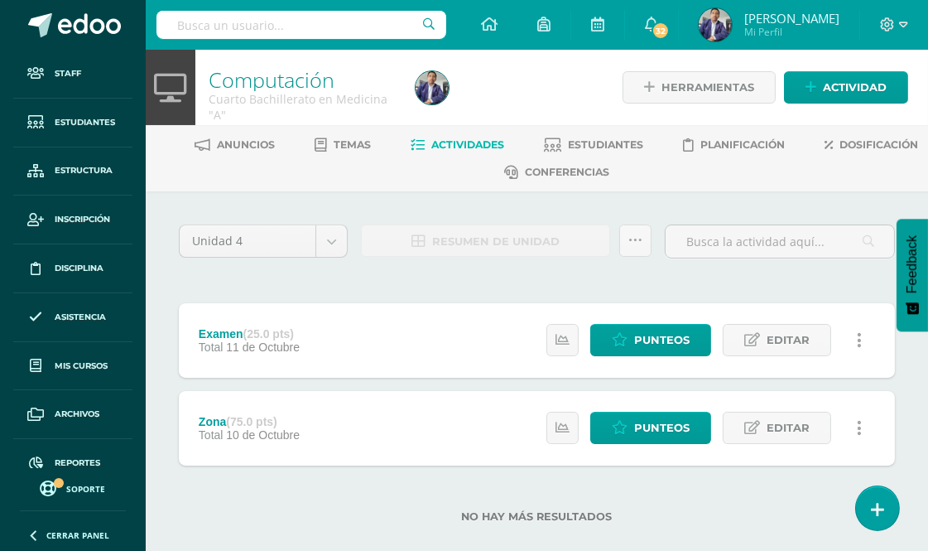
scroll to position [436, 0]
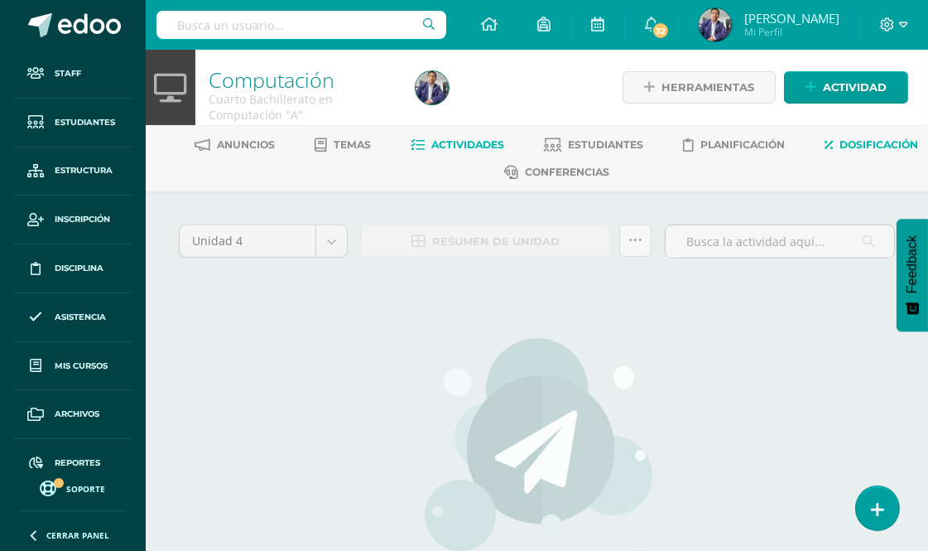
click at [840, 151] on span "Dosificación" at bounding box center [879, 144] width 79 height 12
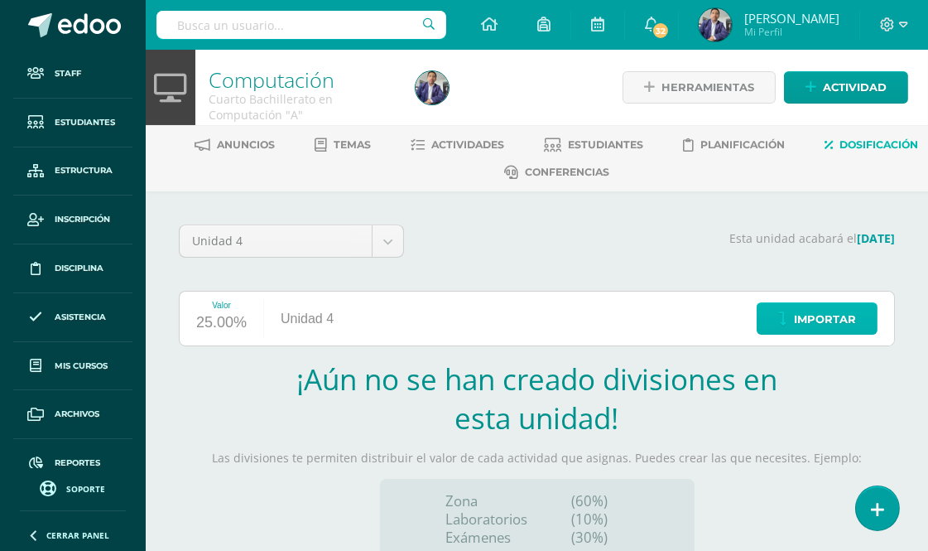
click at [821, 315] on span "Importar" at bounding box center [825, 319] width 62 height 31
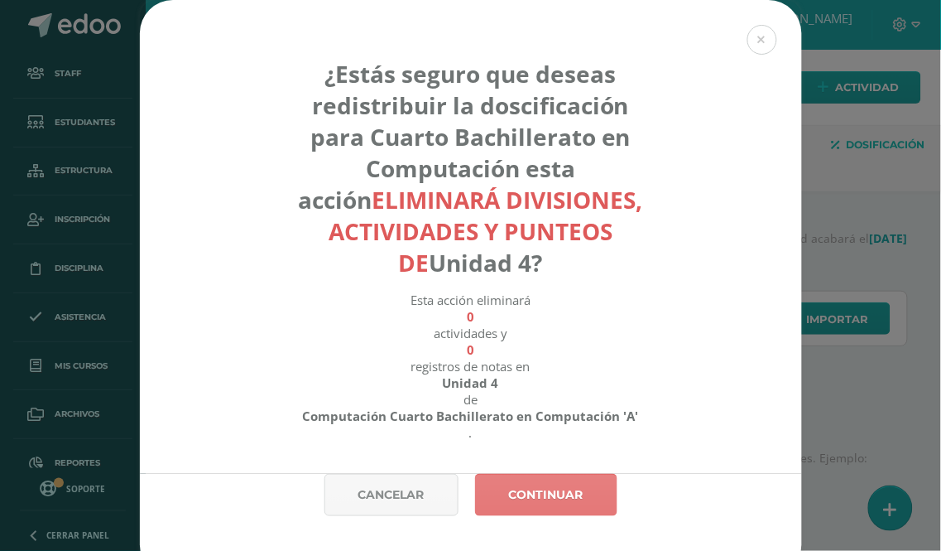
click at [544, 500] on link "Continuar" at bounding box center [546, 495] width 142 height 42
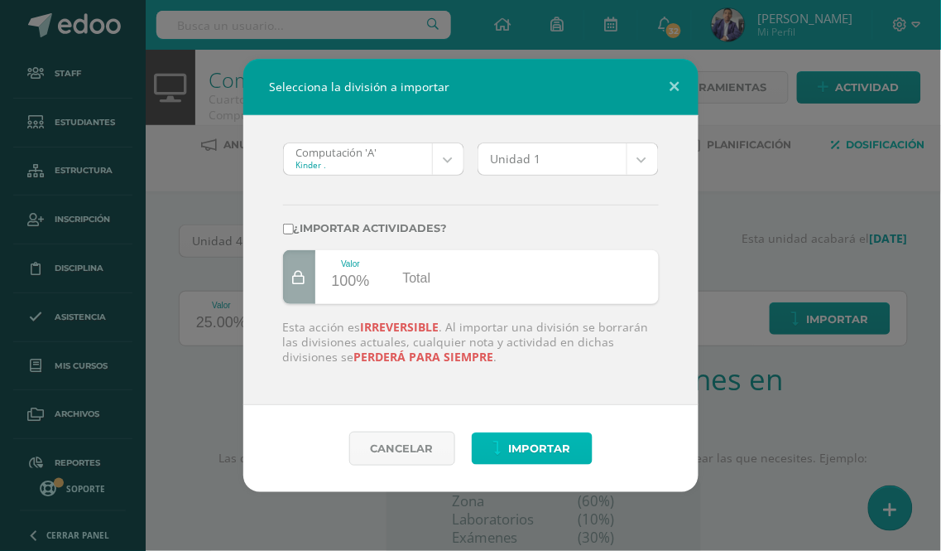
click at [534, 450] on span "Importar" at bounding box center [540, 448] width 62 height 31
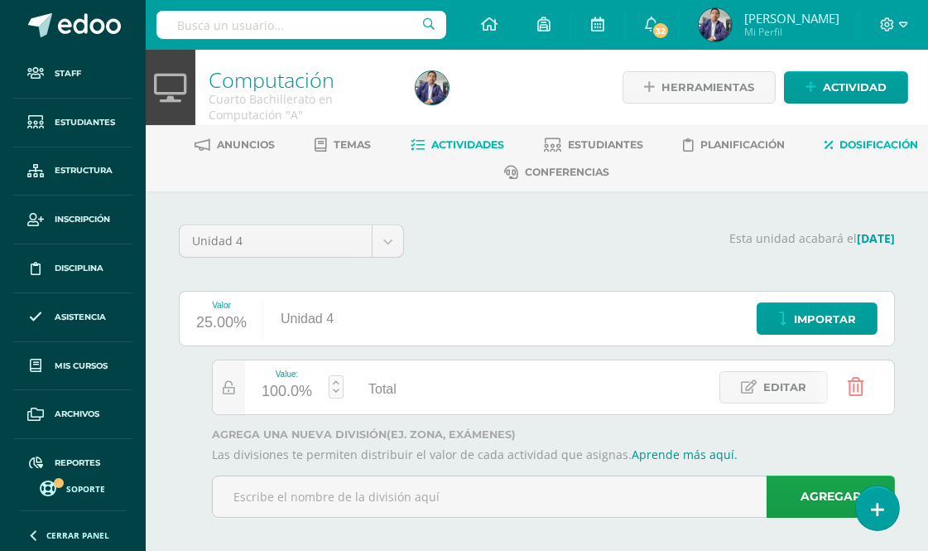
click at [505, 139] on span "Actividades" at bounding box center [468, 144] width 73 height 12
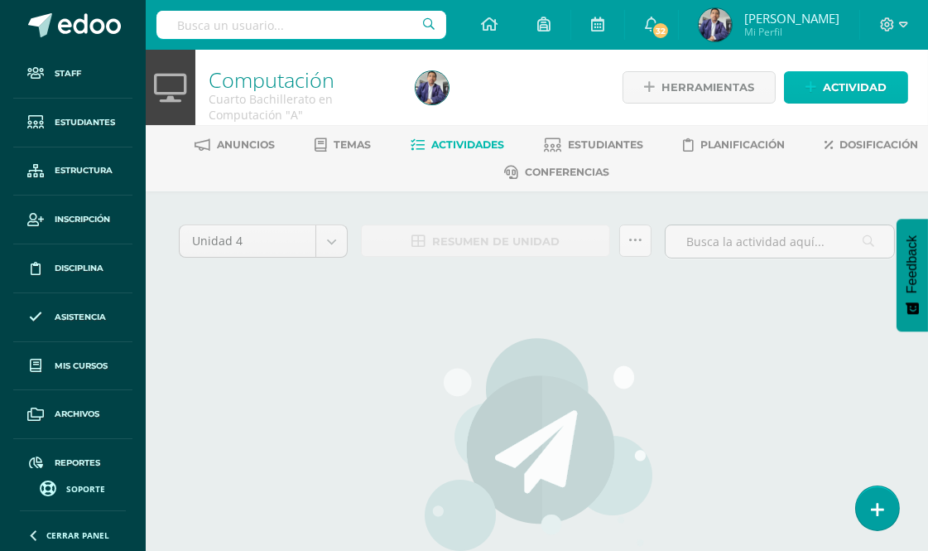
click at [859, 84] on span "Actividad" at bounding box center [855, 87] width 64 height 31
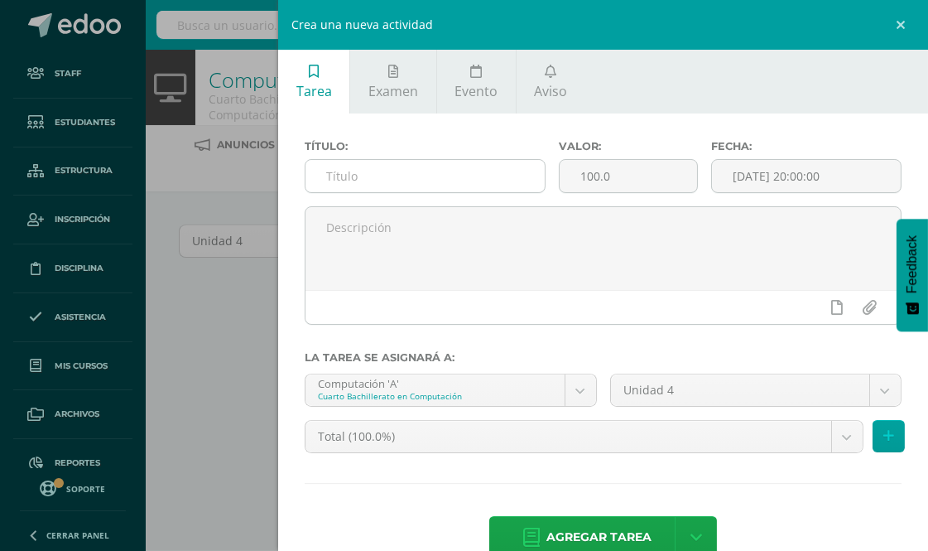
click at [373, 171] on input "text" at bounding box center [424, 176] width 239 height 32
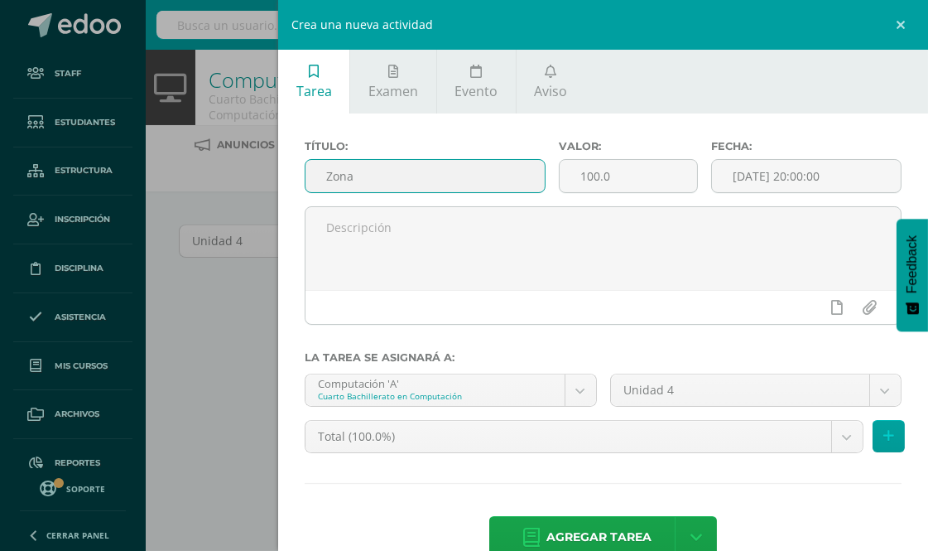
type input "Zona"
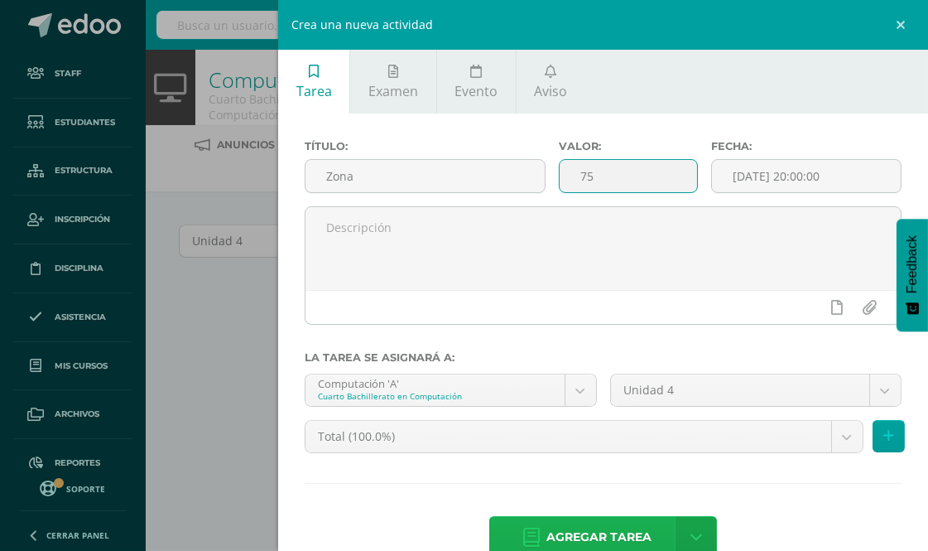
type input "75"
click at [586, 531] on span "Agregar tarea" at bounding box center [598, 537] width 105 height 41
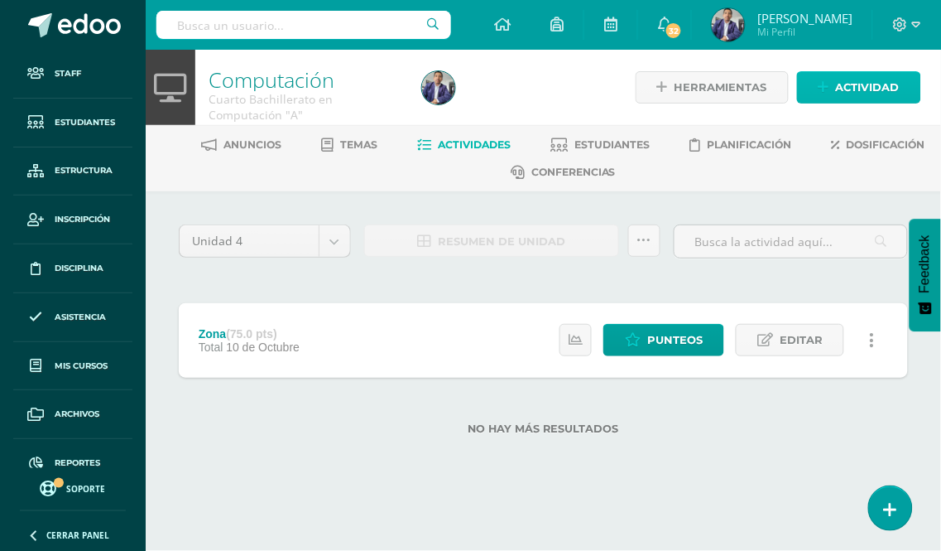
click at [873, 80] on span "Actividad" at bounding box center [868, 87] width 64 height 31
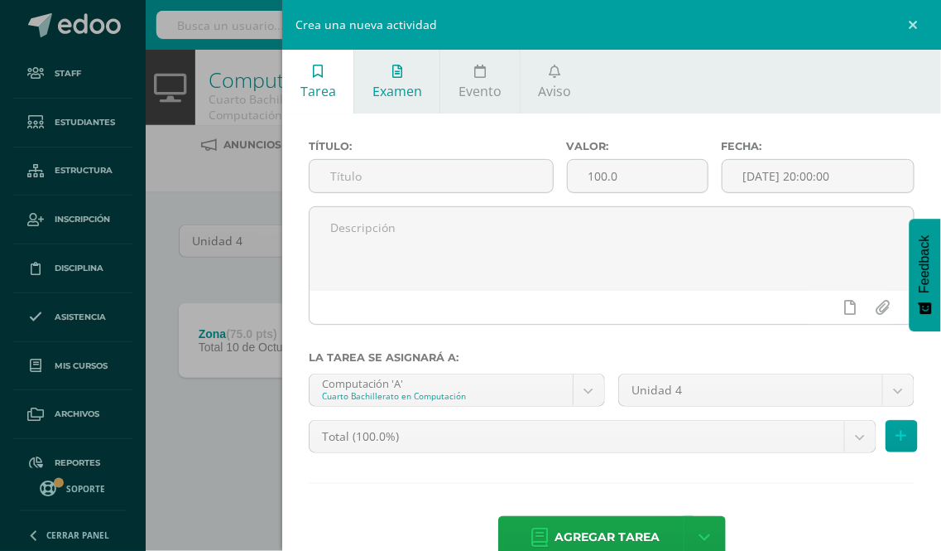
click at [394, 93] on span "Examen" at bounding box center [398, 91] width 50 height 18
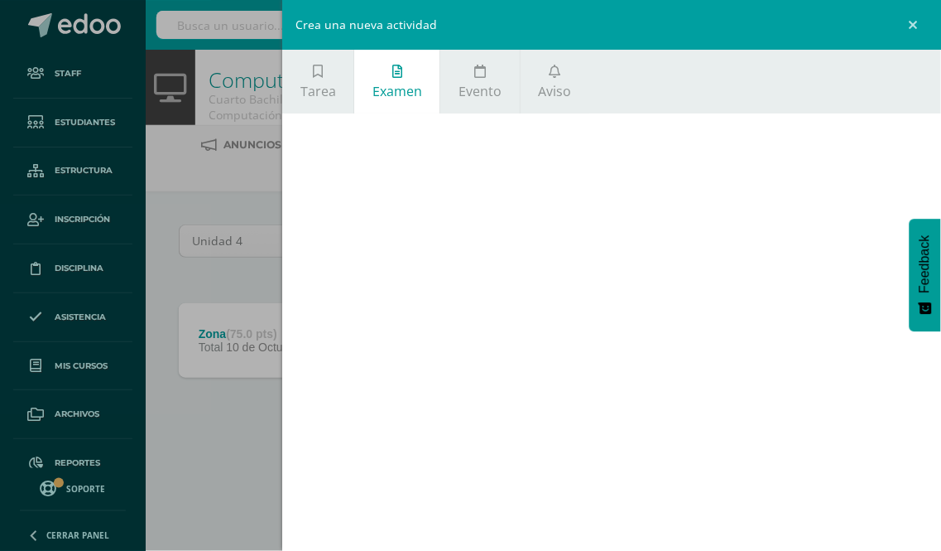
scroll to position [38, 0]
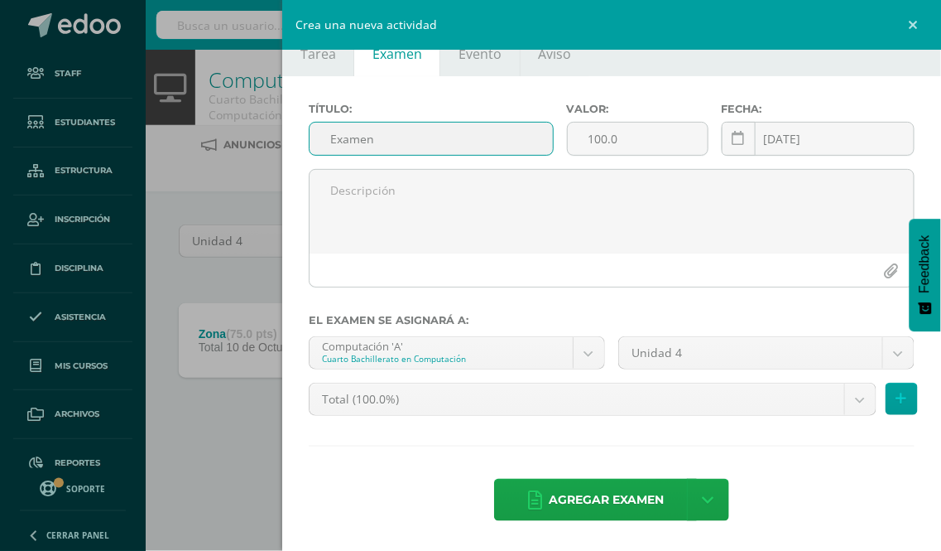
type input "Examen"
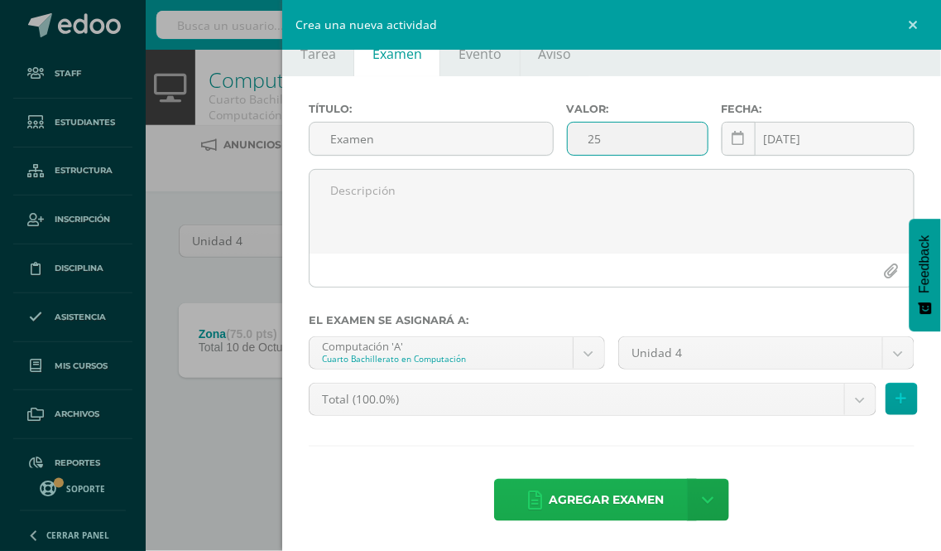
type input "25"
click at [580, 514] on span "Agregar examen" at bounding box center [606, 499] width 115 height 41
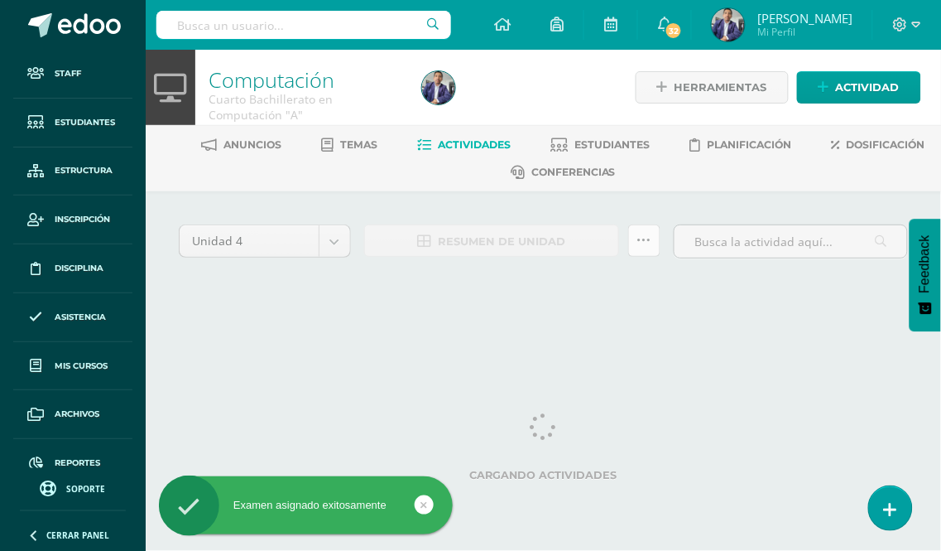
click at [652, 241] on link at bounding box center [644, 240] width 32 height 32
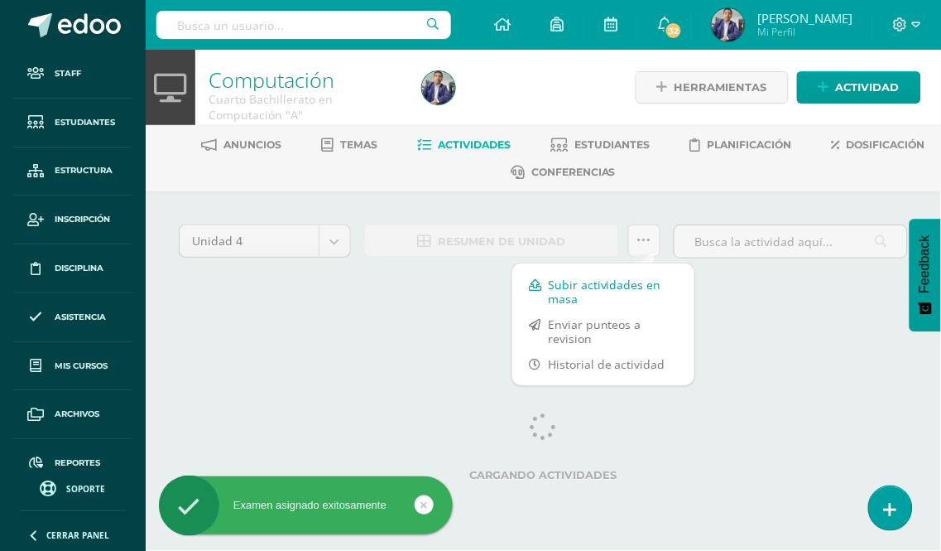
click at [593, 291] on link "Subir actividades en masa" at bounding box center [603, 292] width 182 height 40
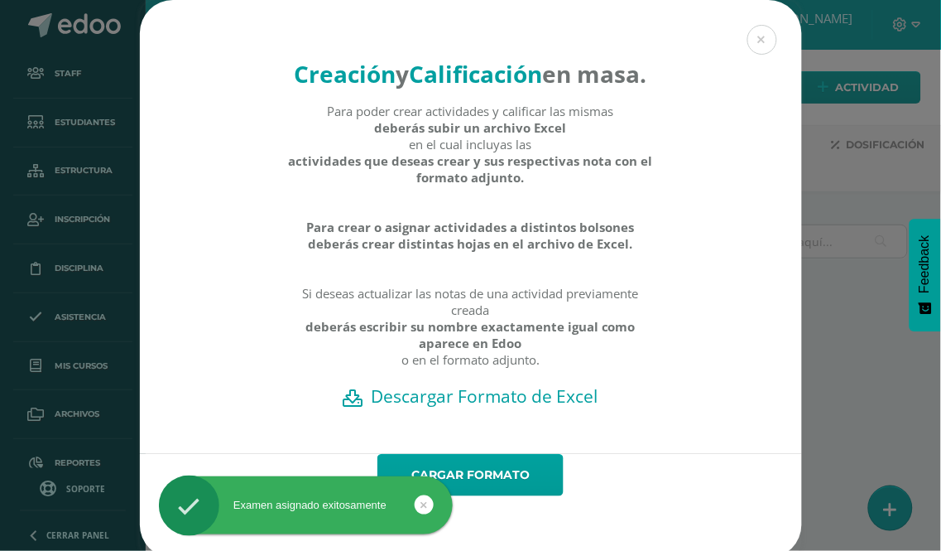
click at [464, 407] on h2 "Descargar Formato de Excel" at bounding box center [471, 395] width 604 height 23
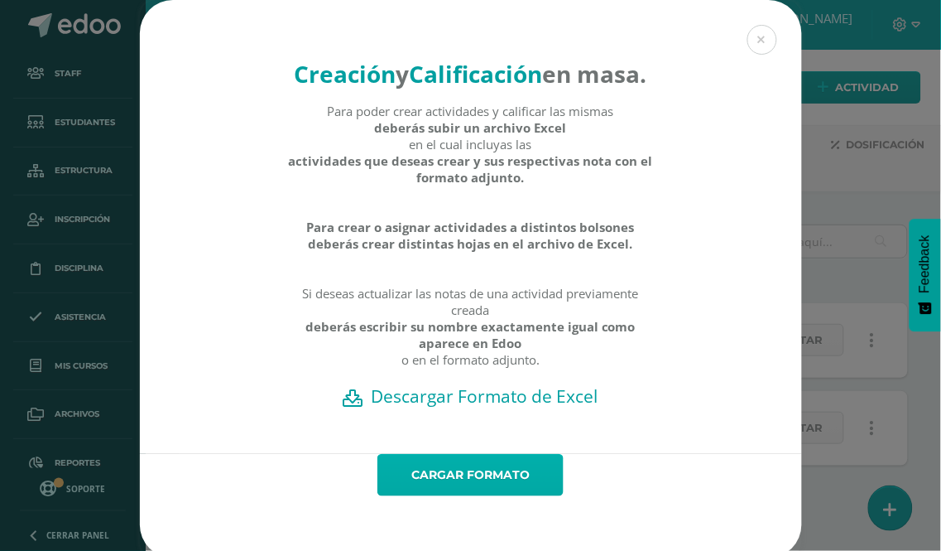
click at [456, 496] on link "Cargar formato" at bounding box center [471, 475] width 186 height 42
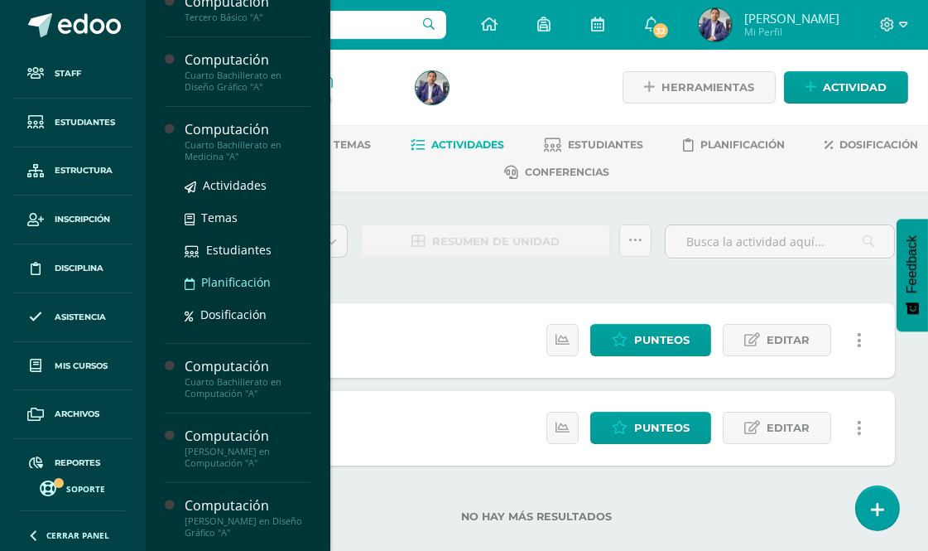
scroll to position [603, 0]
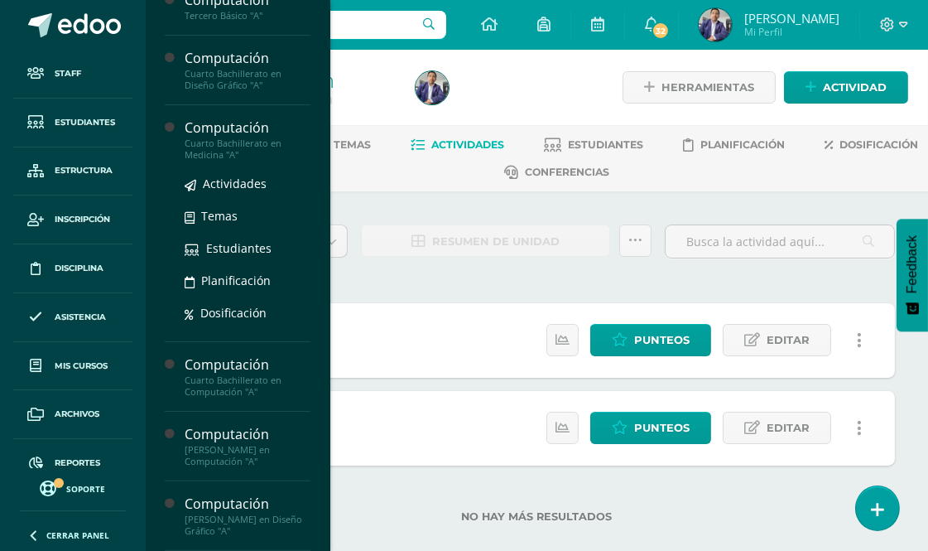
click at [244, 131] on div "Computación" at bounding box center [248, 127] width 126 height 19
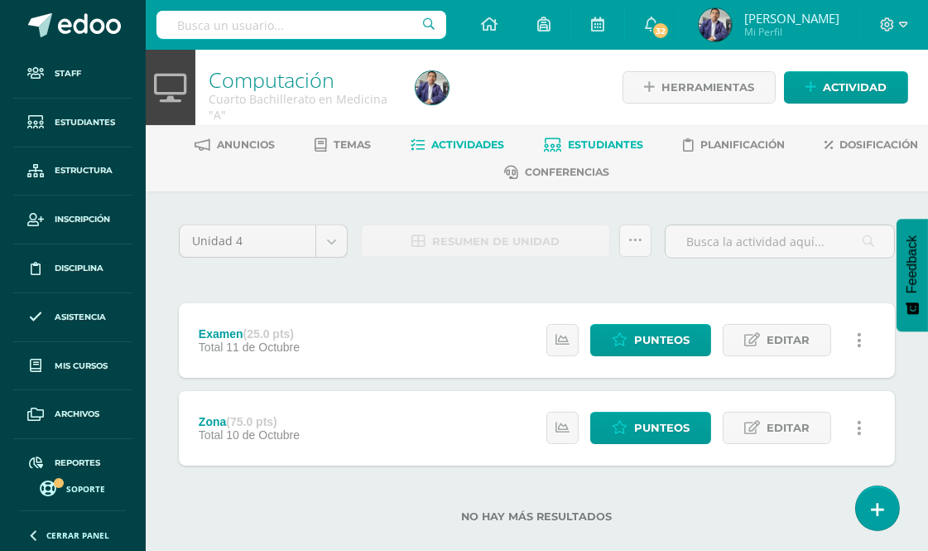
click at [644, 146] on span "Estudiantes" at bounding box center [606, 144] width 75 height 12
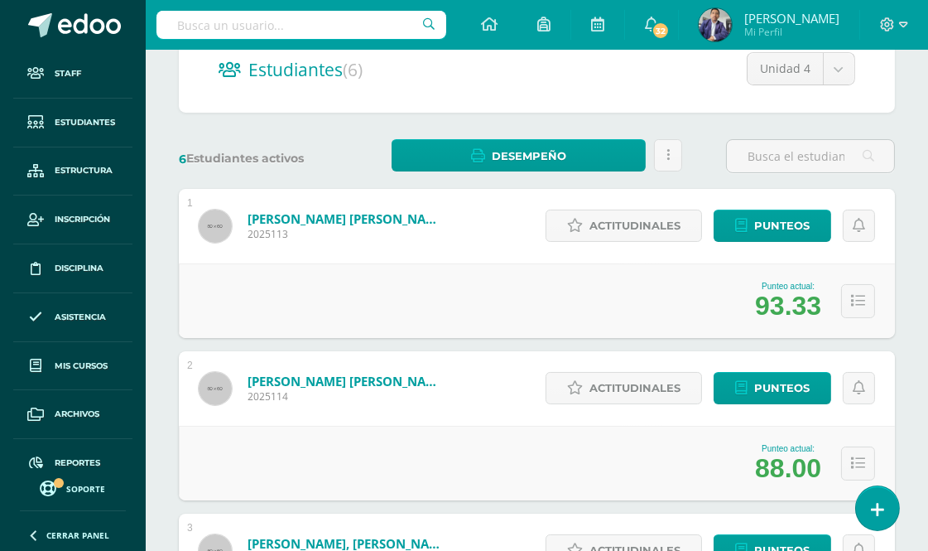
scroll to position [92, 0]
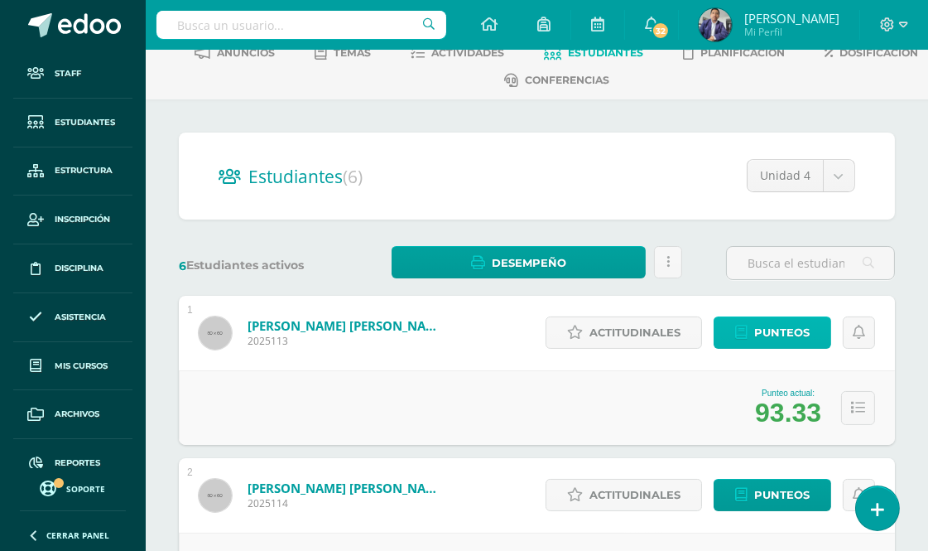
click at [771, 334] on span "Punteos" at bounding box center [781, 332] width 55 height 31
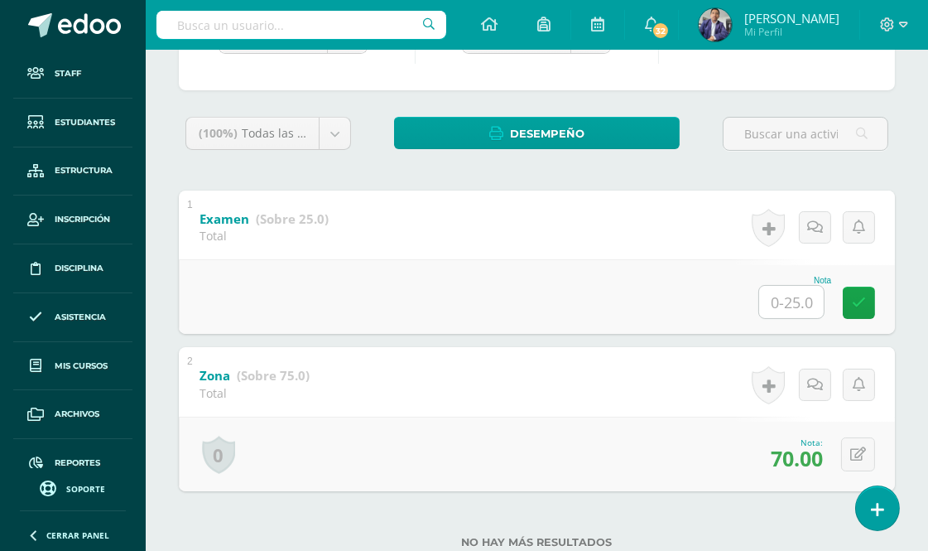
scroll to position [257, 0]
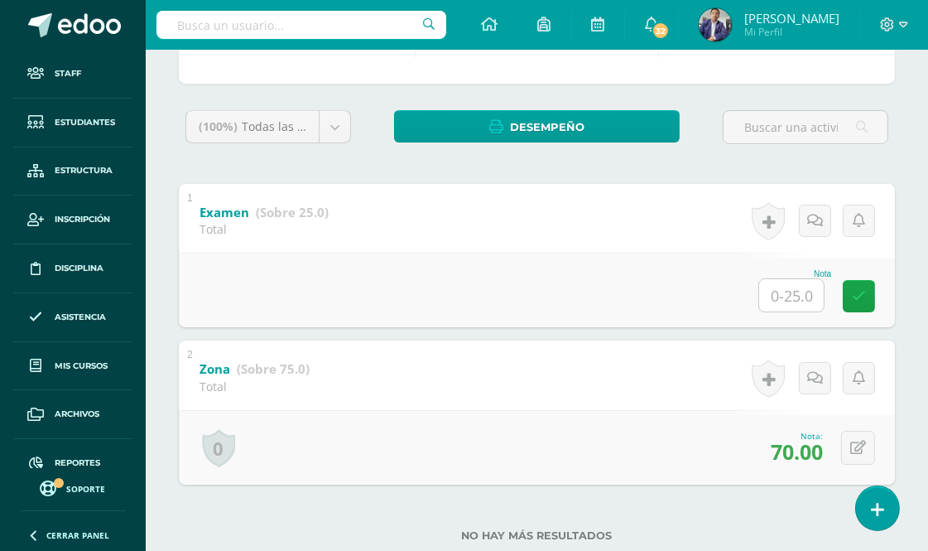
click at [801, 298] on input "text" at bounding box center [791, 295] width 65 height 32
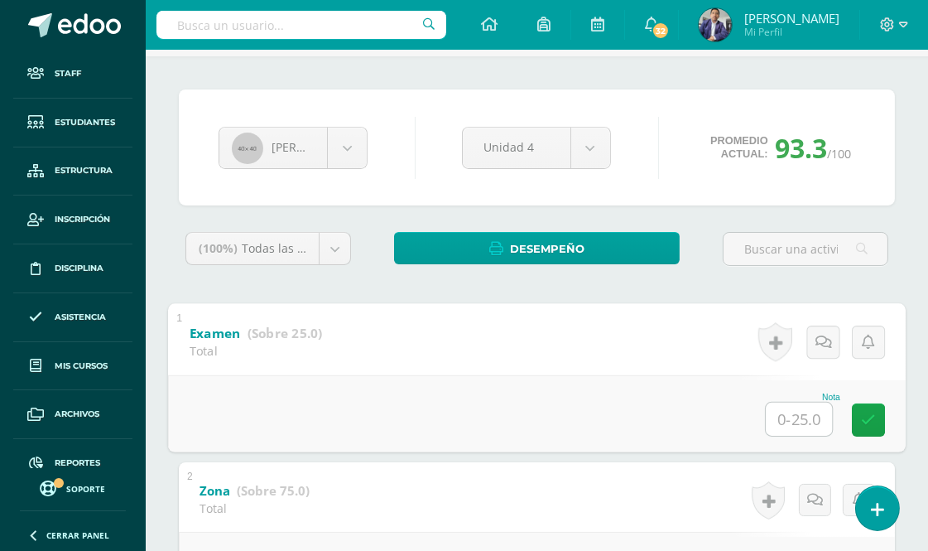
scroll to position [0, 0]
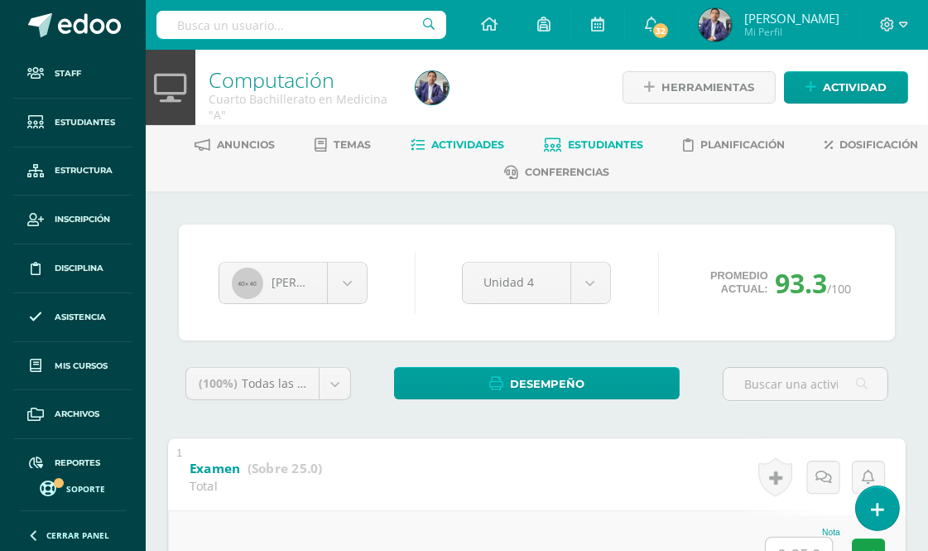
click at [505, 144] on span "Actividades" at bounding box center [468, 144] width 73 height 12
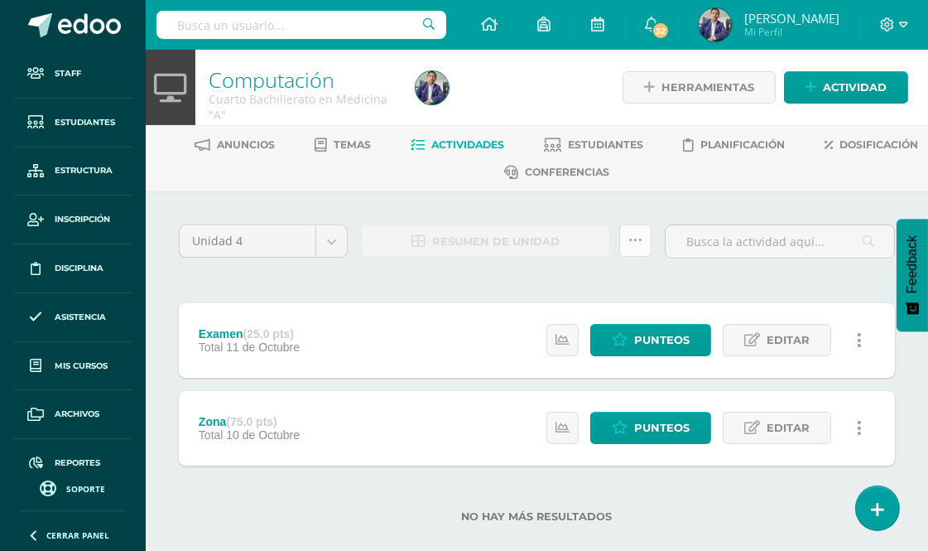
click at [628, 236] on icon at bounding box center [635, 240] width 14 height 14
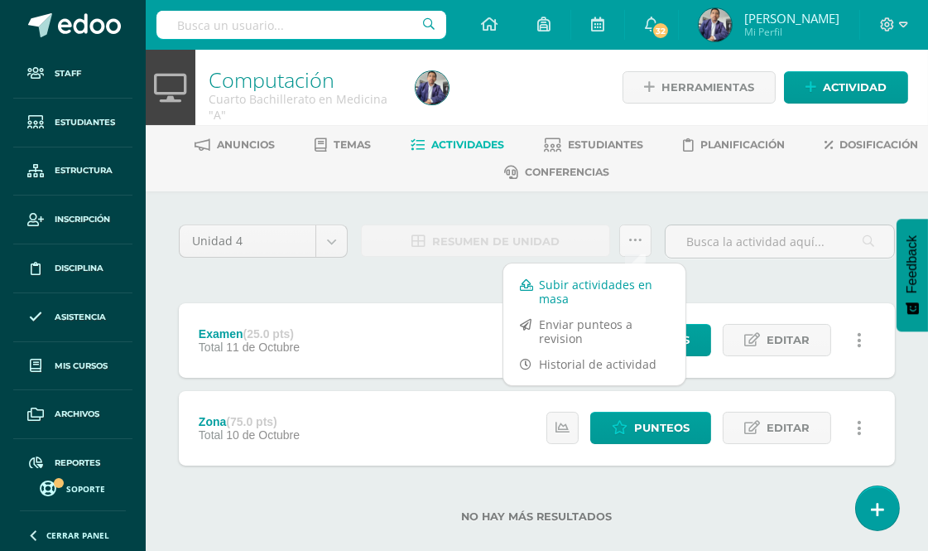
click at [574, 283] on link "Subir actividades en masa" at bounding box center [594, 292] width 182 height 40
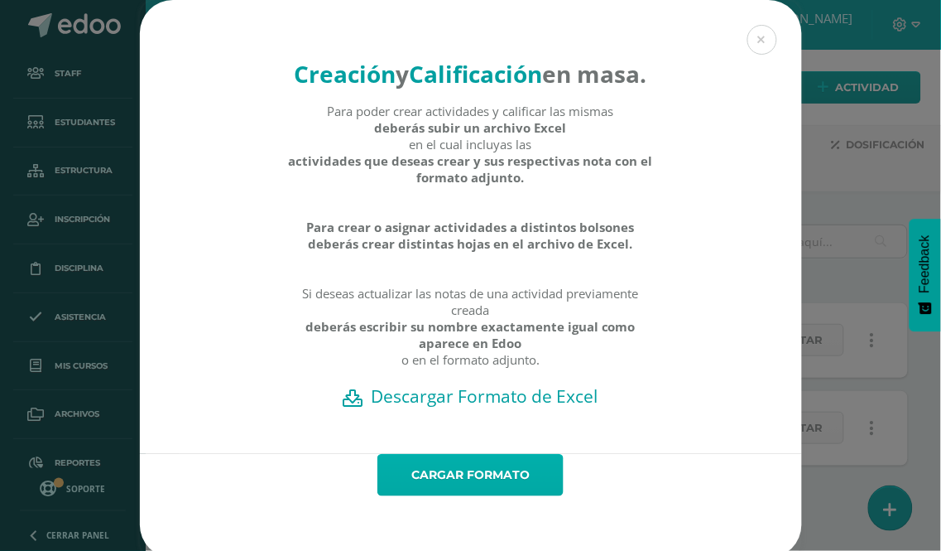
click at [455, 496] on link "Cargar formato" at bounding box center [471, 475] width 186 height 42
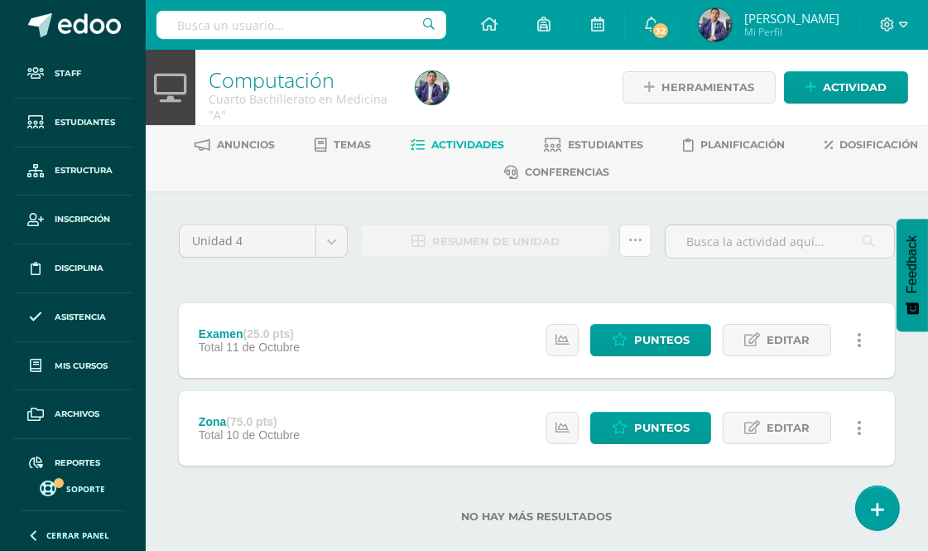
click at [632, 243] on icon at bounding box center [635, 240] width 14 height 14
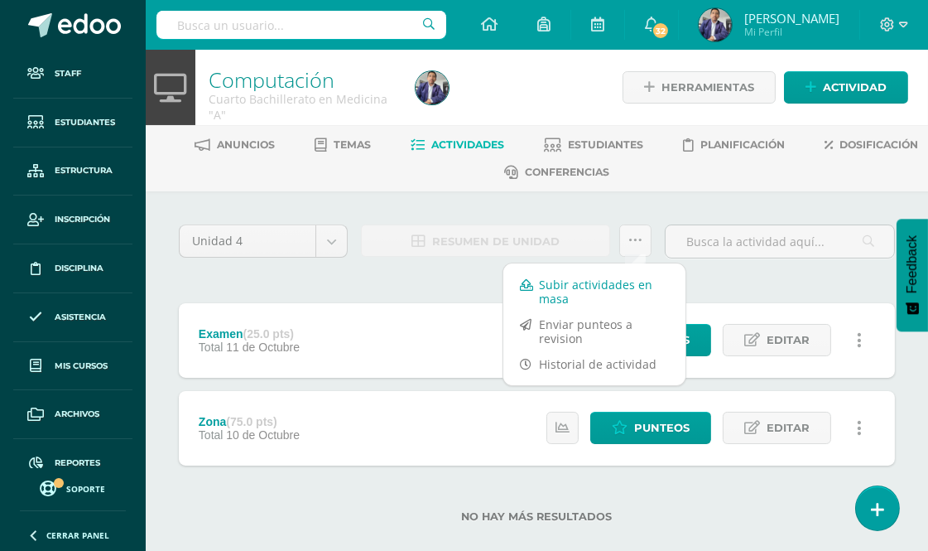
click at [558, 287] on link "Subir actividades en masa" at bounding box center [594, 292] width 182 height 40
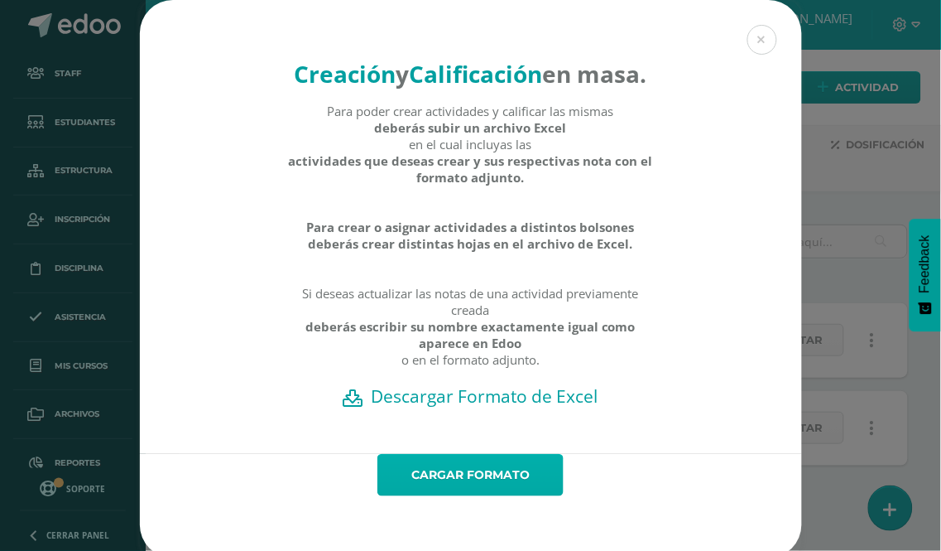
click at [448, 496] on link "Cargar formato" at bounding box center [471, 475] width 186 height 42
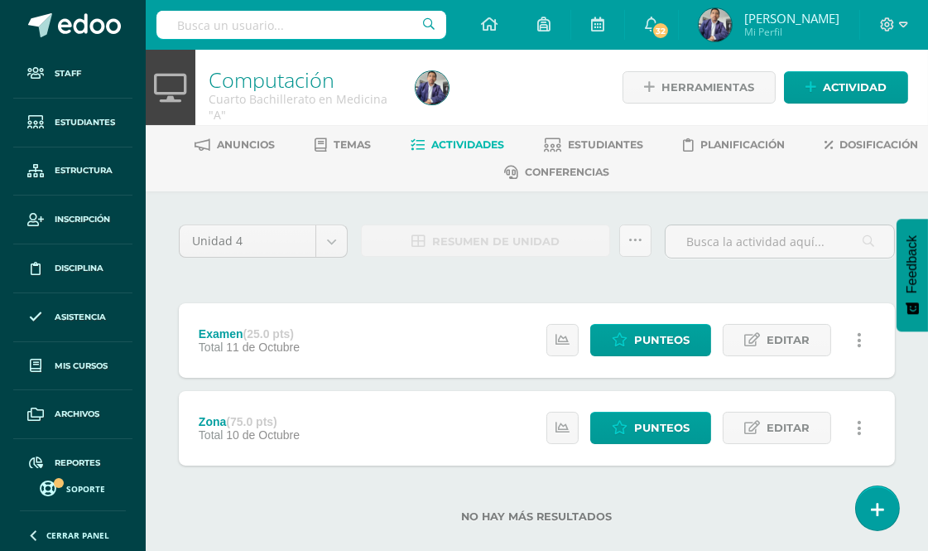
click at [252, 26] on input "text" at bounding box center [301, 25] width 290 height 28
type input "samuel"
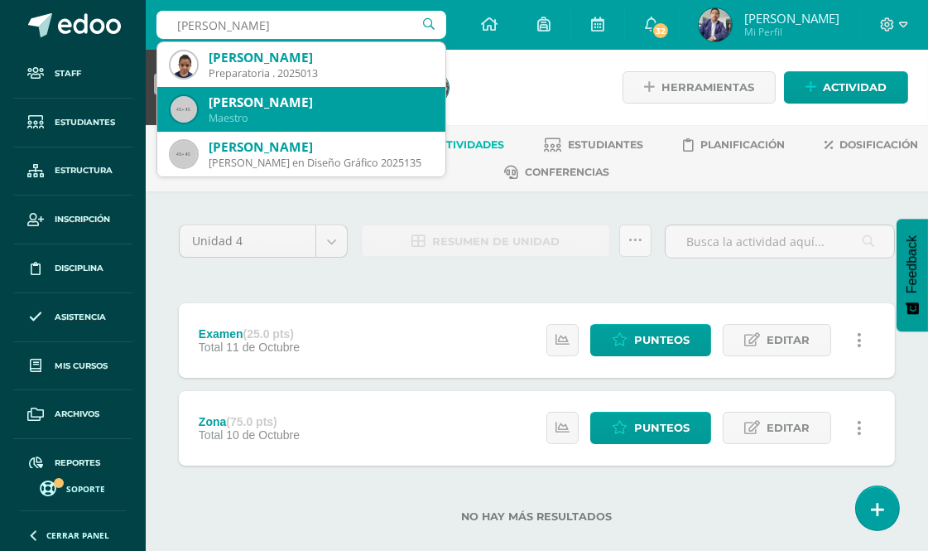
click at [310, 99] on div "Danilo Samuel Colop Colop" at bounding box center [321, 102] width 224 height 17
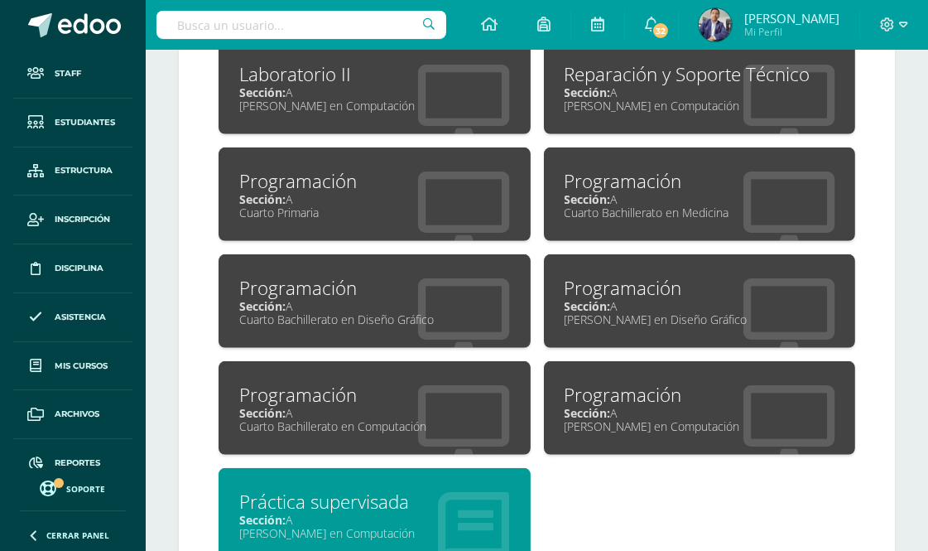
scroll to position [1471, 0]
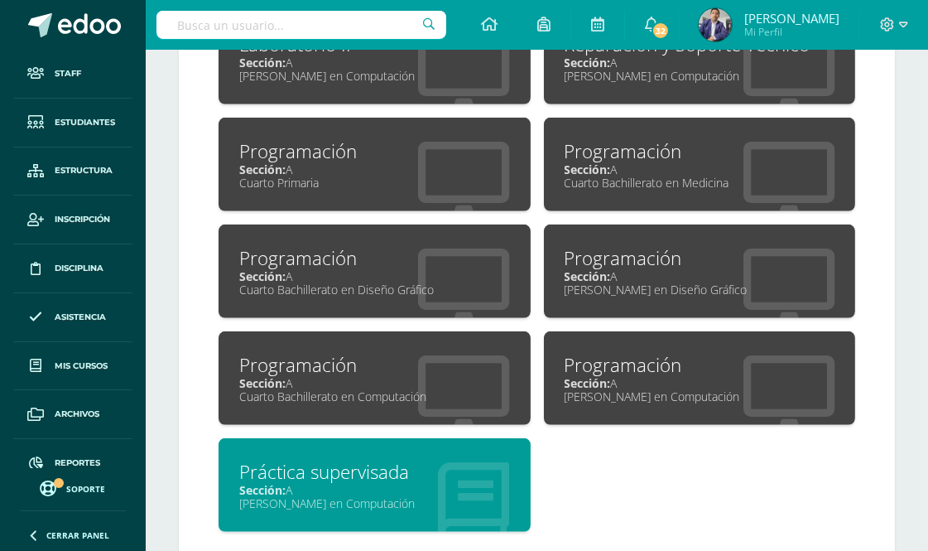
click at [401, 378] on div "Sección: A" at bounding box center [374, 383] width 271 height 16
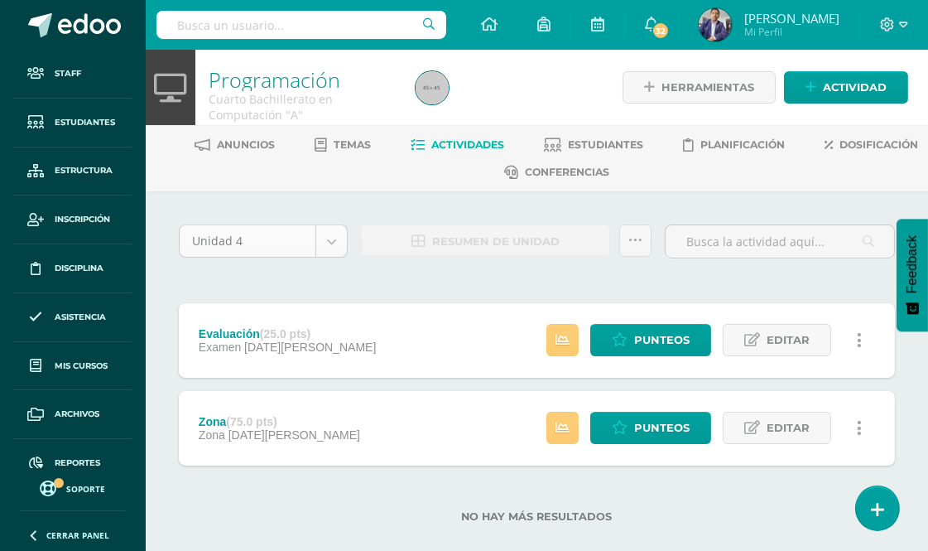
click at [328, 238] on body "Staff Estudiantes Estructura Inscripción Disciplina Asistencia Mis cursos Archi…" at bounding box center [464, 287] width 928 height 575
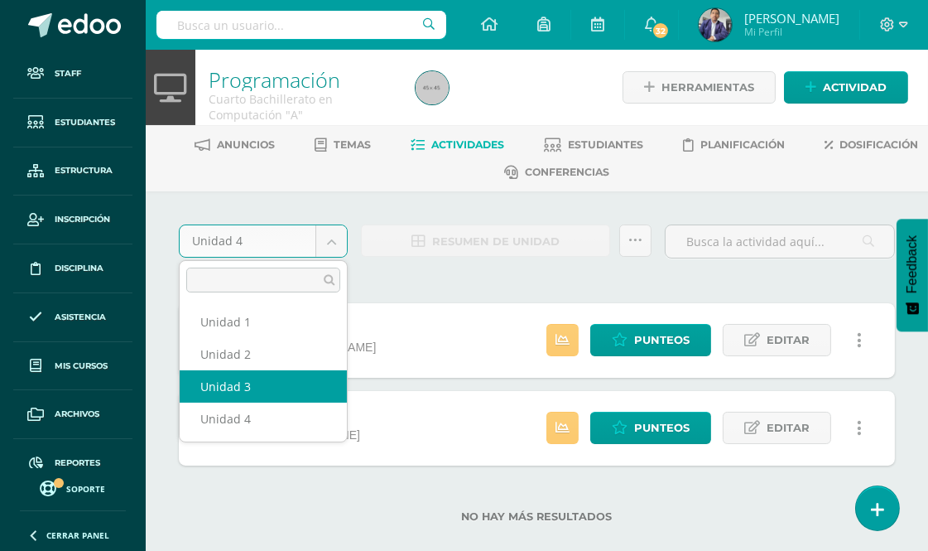
select select "Unidad 3"
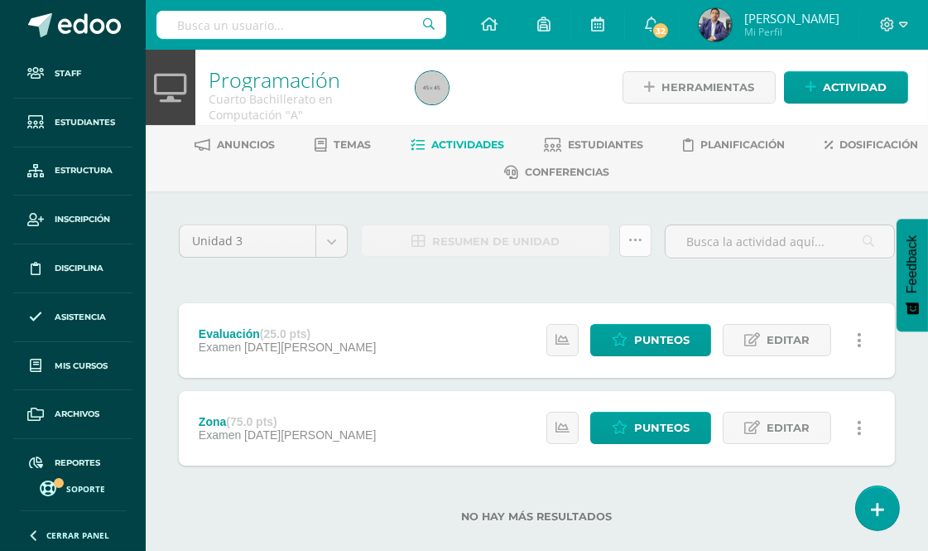
click at [636, 242] on icon at bounding box center [635, 240] width 14 height 14
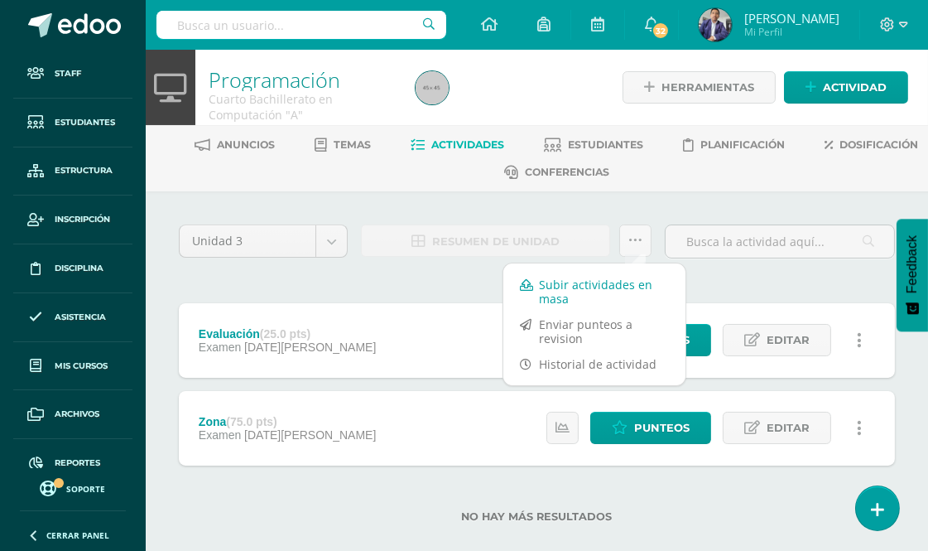
click at [584, 285] on link "Subir actividades en masa" at bounding box center [594, 292] width 182 height 40
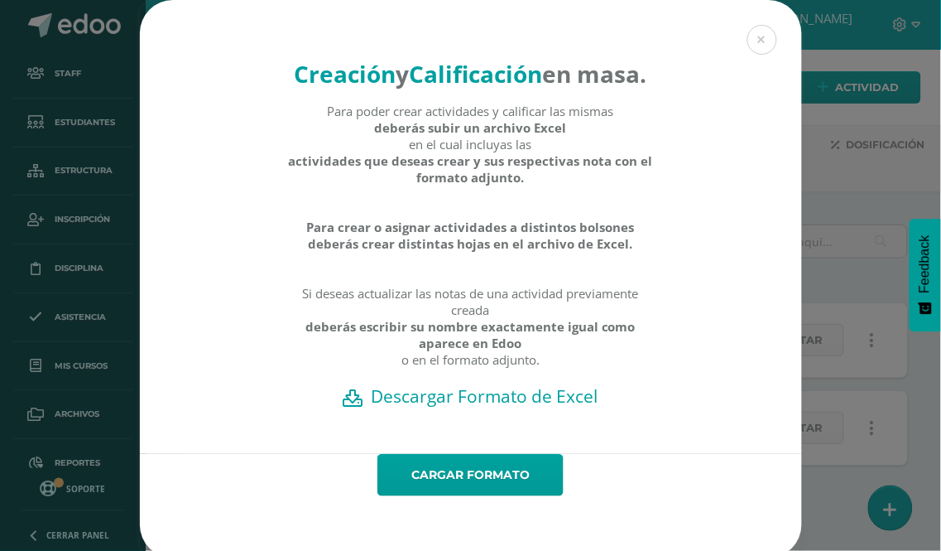
click at [503, 407] on h2 "Descargar Formato de Excel" at bounding box center [471, 395] width 604 height 23
click at [753, 41] on button at bounding box center [763, 40] width 30 height 30
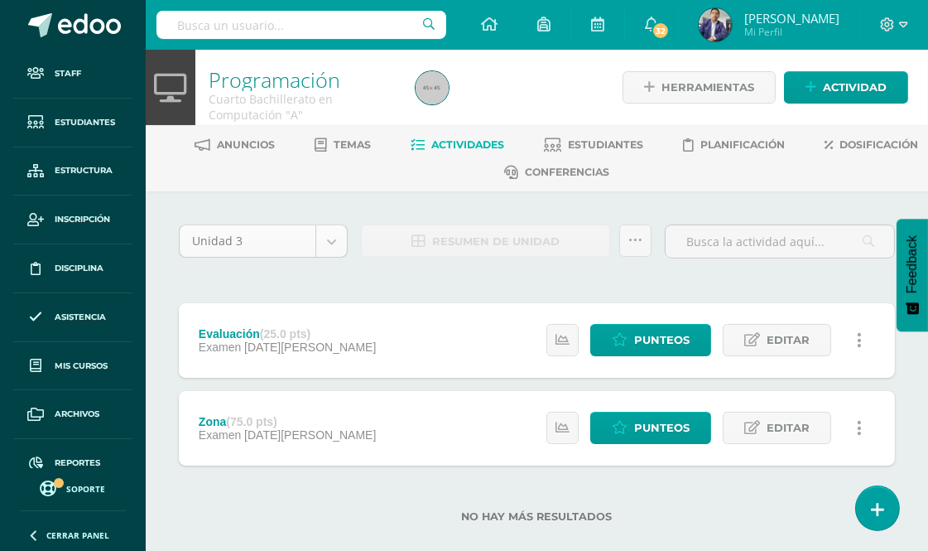
click at [336, 238] on body "Staff Estudiantes Estructura Inscripción Disciplina Asistencia Mis cursos Archi…" at bounding box center [464, 287] width 928 height 575
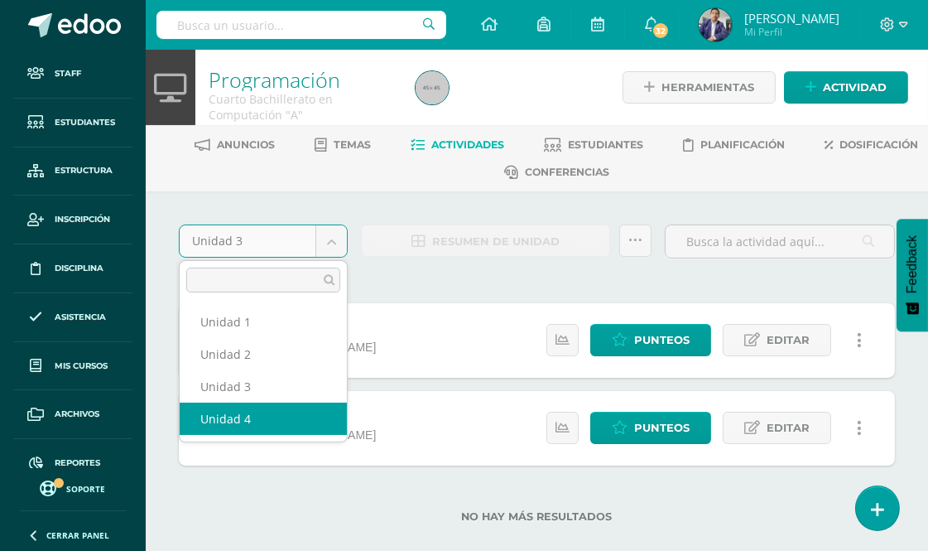
select select "Unidad 4"
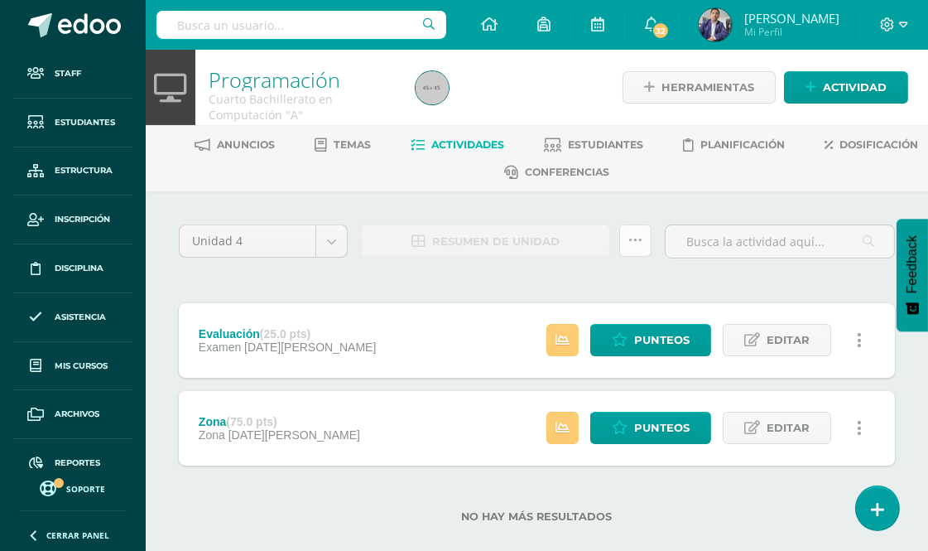
click at [633, 233] on icon at bounding box center [635, 240] width 14 height 14
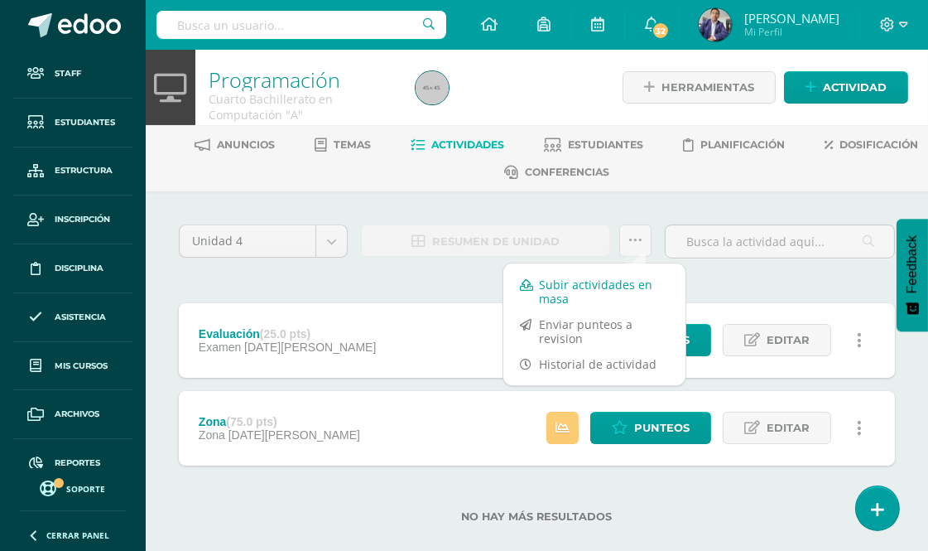
click at [589, 286] on link "Subir actividades en masa" at bounding box center [594, 292] width 182 height 40
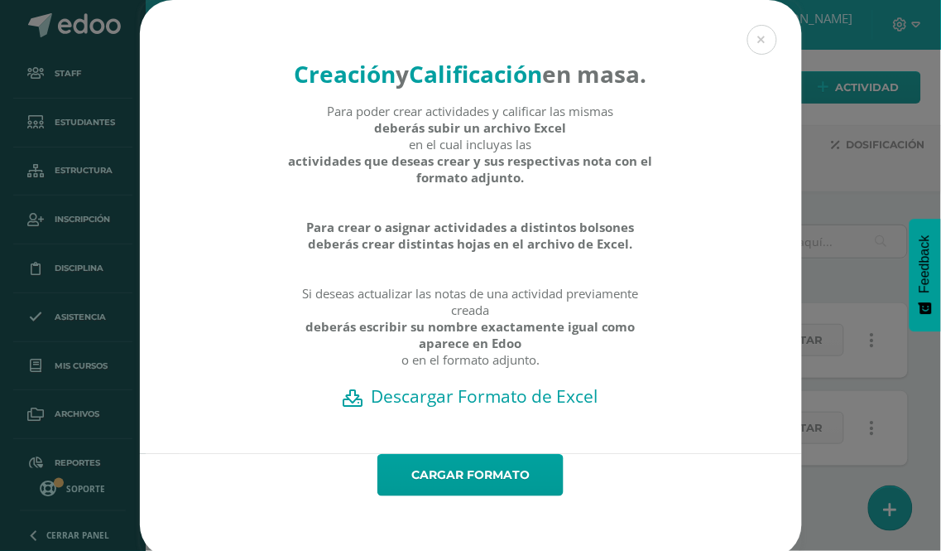
click at [465, 407] on h2 "Descargar Formato de Excel" at bounding box center [471, 395] width 604 height 23
click at [462, 496] on link "Cargar formato" at bounding box center [471, 475] width 186 height 42
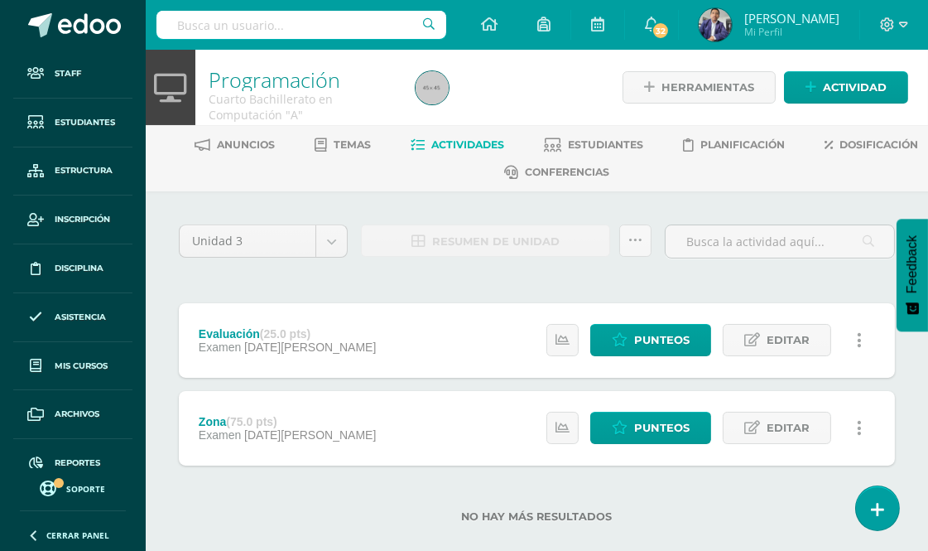
click at [230, 21] on input "text" at bounding box center [301, 25] width 290 height 28
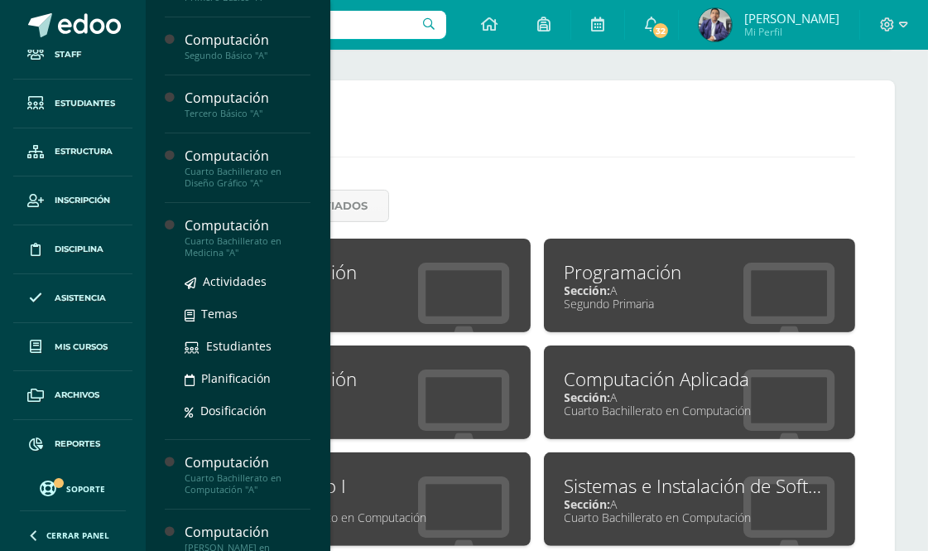
scroll to position [536, 0]
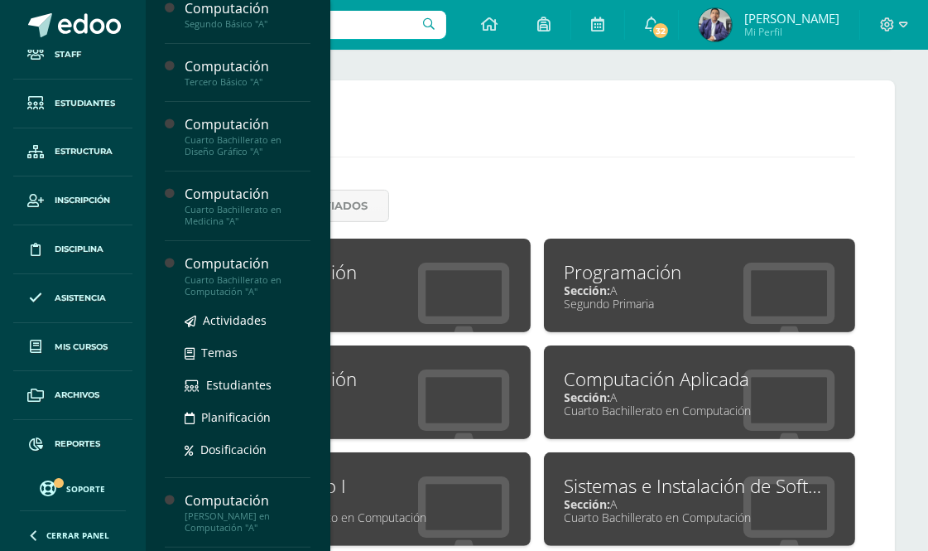
click at [267, 279] on div "Cuarto Bachillerato en Computación "A"" at bounding box center [248, 285] width 126 height 23
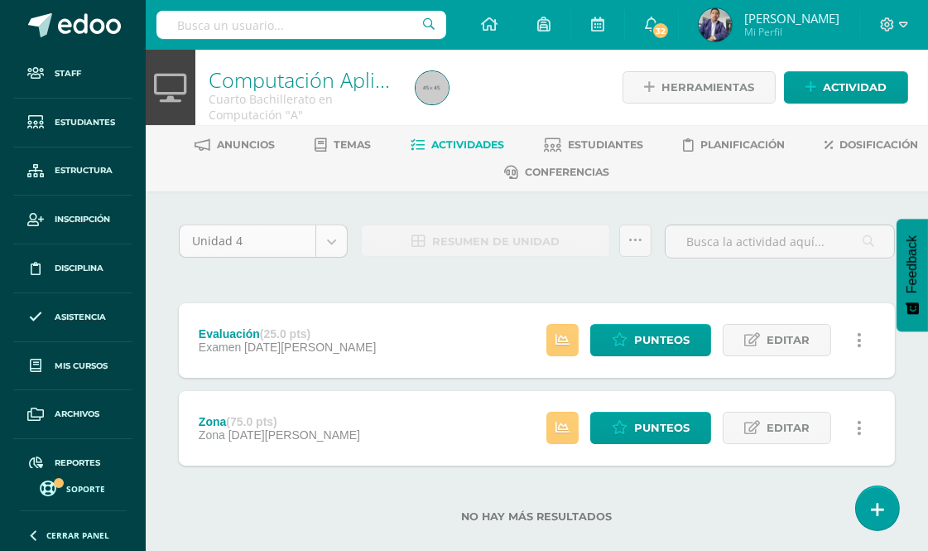
click at [331, 238] on body "Staff Estudiantes Estructura Inscripción Disciplina Asistencia Mis cursos Archi…" at bounding box center [464, 287] width 928 height 575
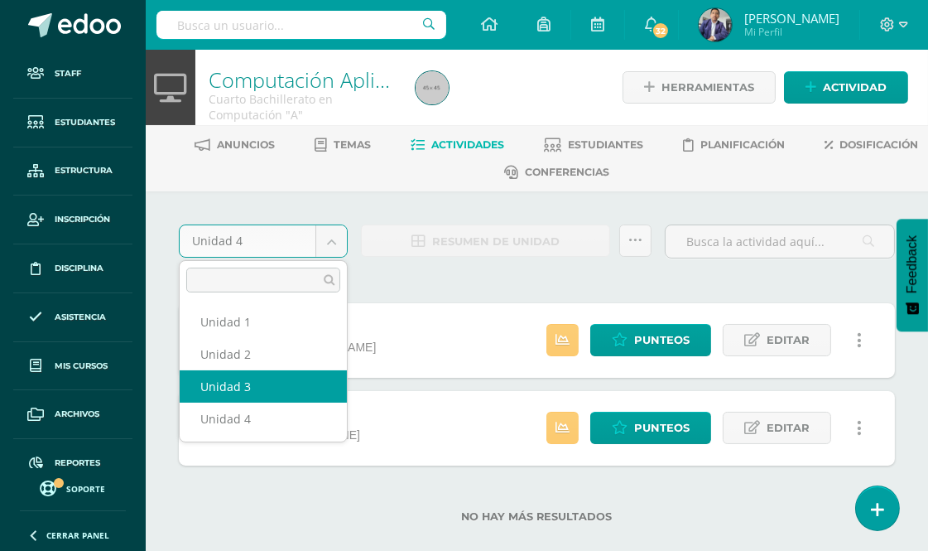
select select "Unidad 3"
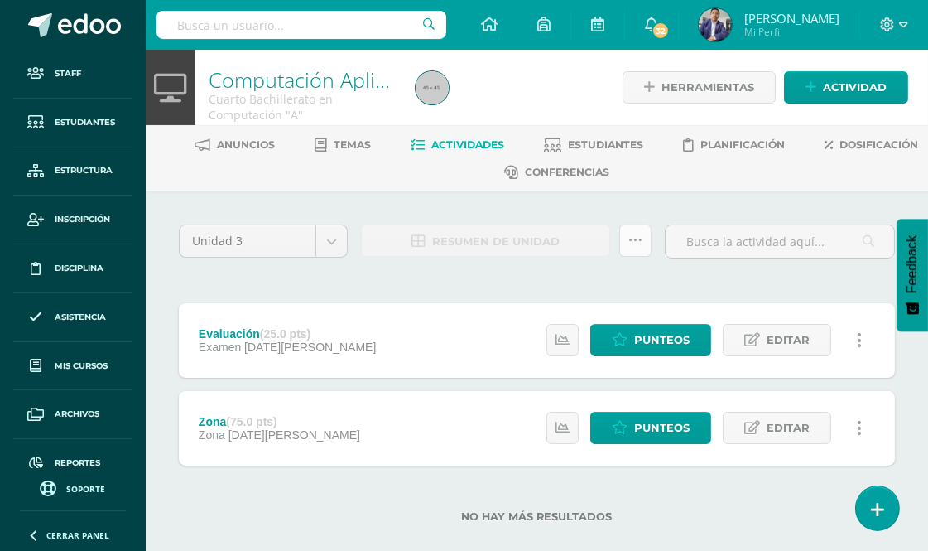
click at [633, 238] on icon at bounding box center [635, 240] width 14 height 14
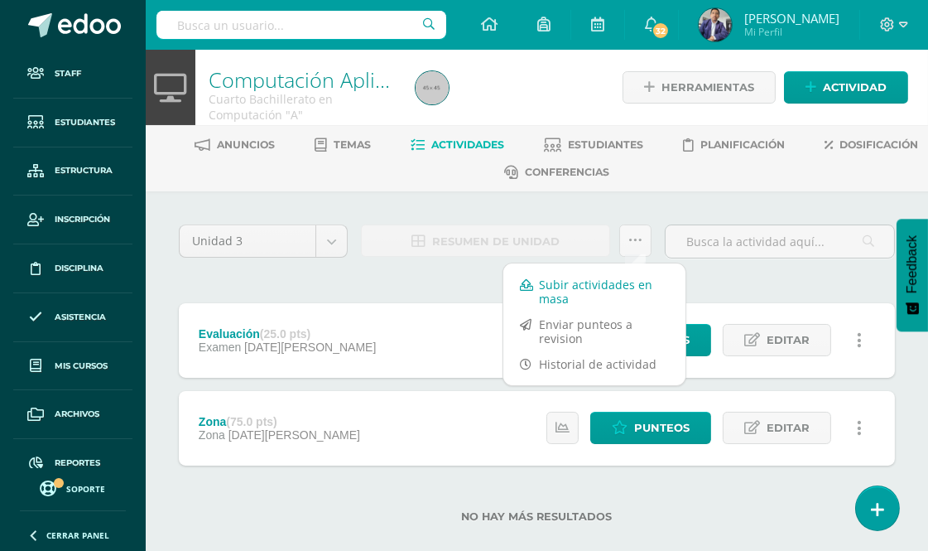
click at [571, 281] on link "Subir actividades en masa" at bounding box center [594, 292] width 182 height 40
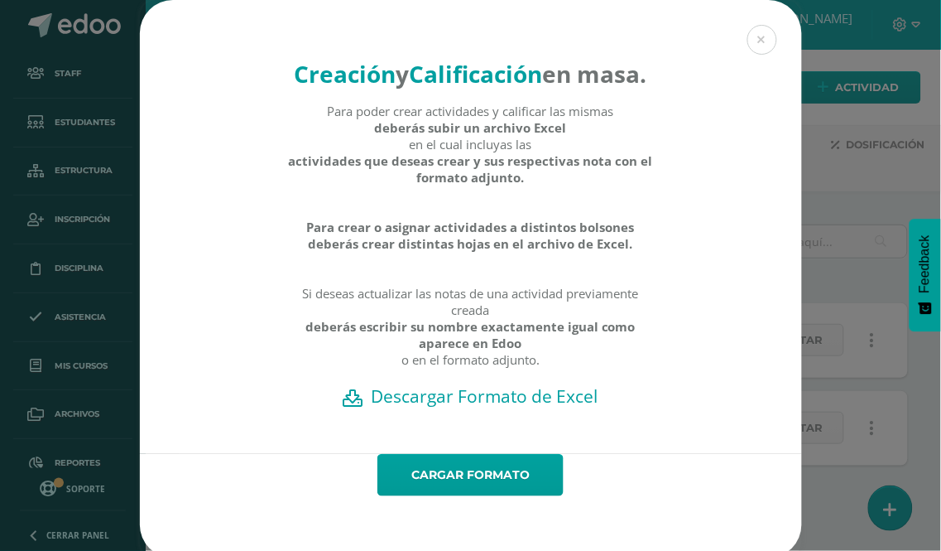
click at [484, 407] on h2 "Descargar Formato de Excel" at bounding box center [471, 395] width 604 height 23
click at [760, 36] on button at bounding box center [763, 40] width 30 height 30
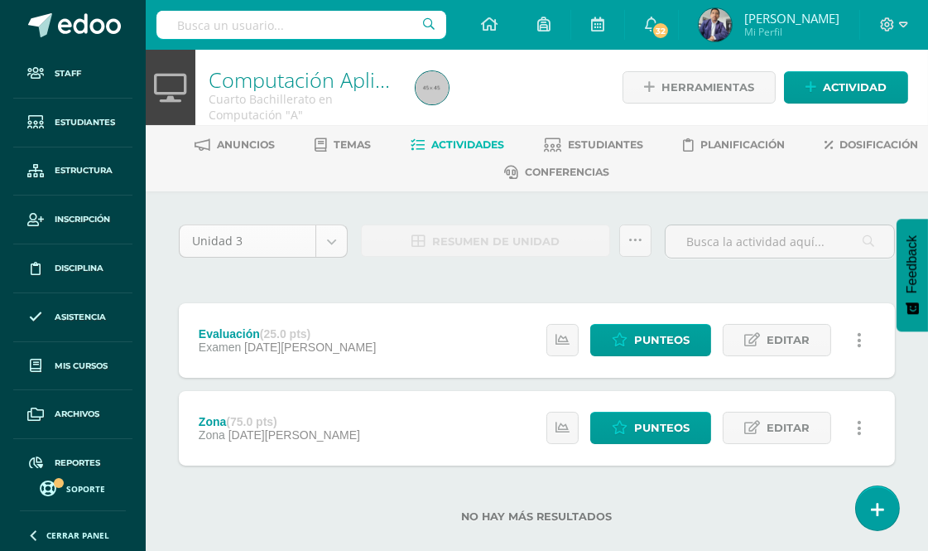
click at [331, 235] on body "Staff Estudiantes Estructura Inscripción Disciplina Asistencia Mis cursos Archi…" at bounding box center [464, 287] width 928 height 575
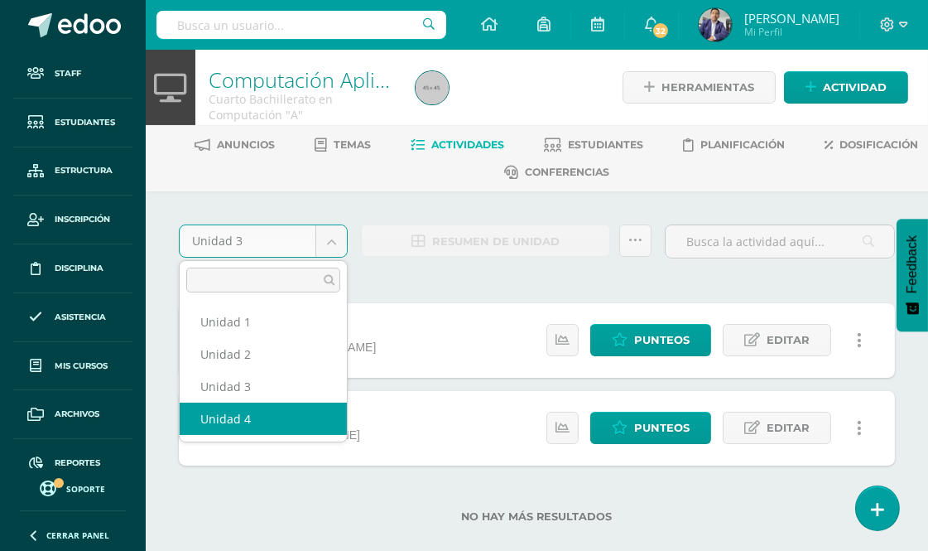
select select "Unidad 4"
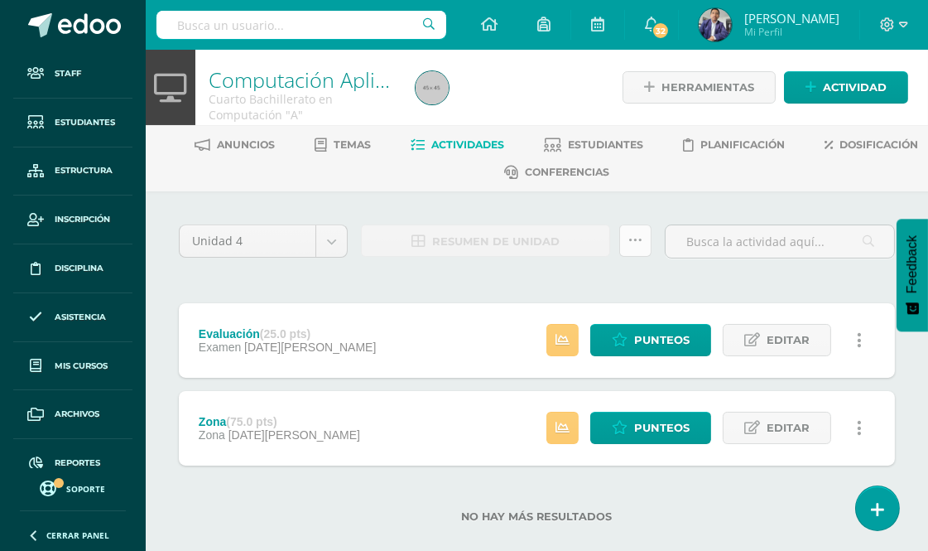
click at [636, 238] on icon at bounding box center [635, 240] width 14 height 14
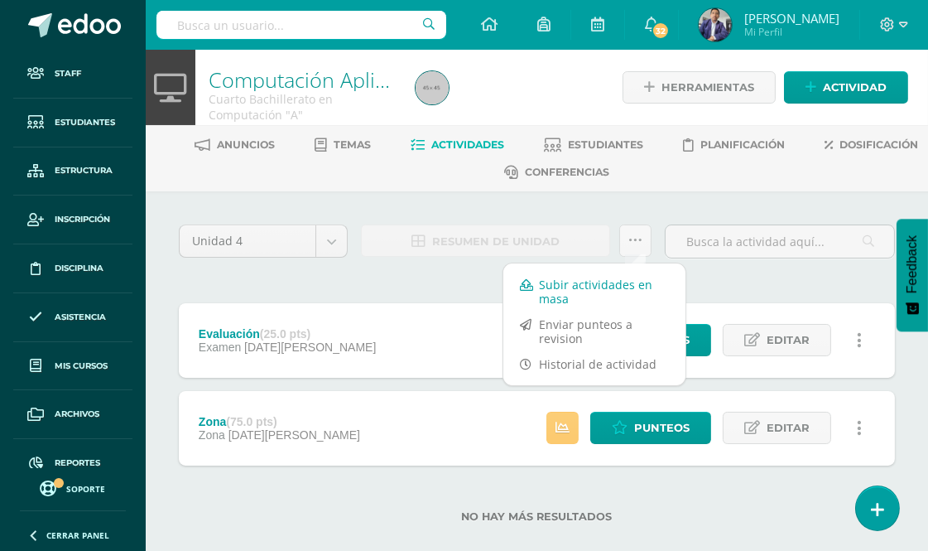
click at [565, 288] on link "Subir actividades en masa" at bounding box center [594, 292] width 182 height 40
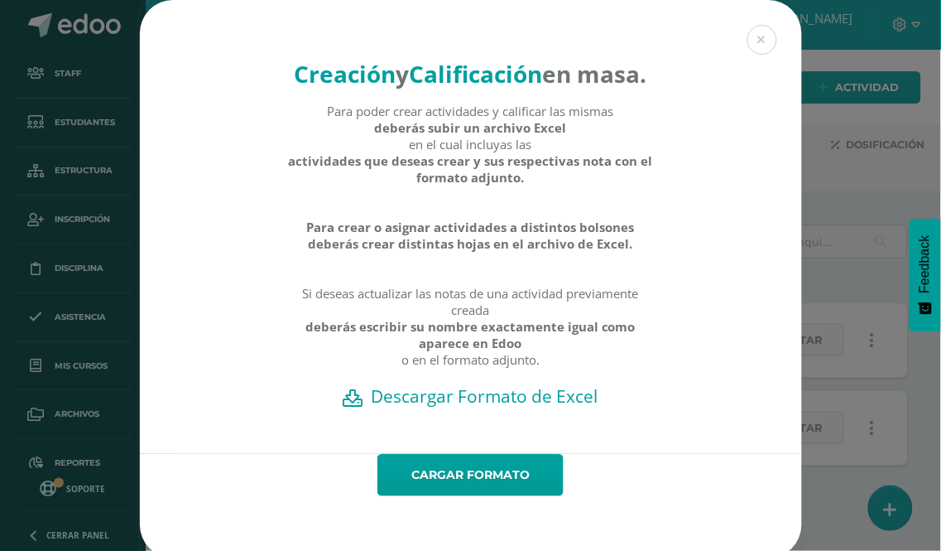
click at [470, 407] on h2 "Descargar Formato de Excel" at bounding box center [471, 395] width 604 height 23
click at [472, 496] on link "Cargar formato" at bounding box center [471, 475] width 186 height 42
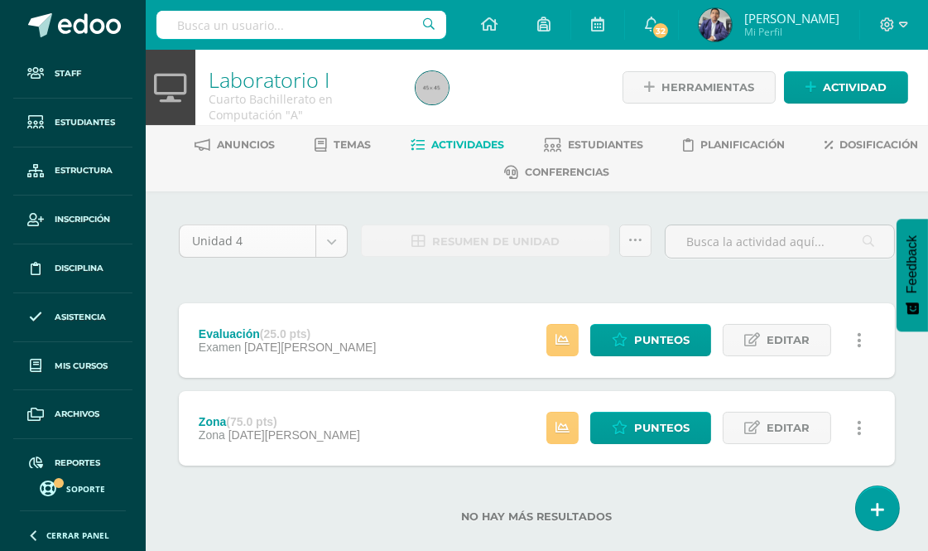
click at [334, 234] on body "Staff Estudiantes Estructura Inscripción Disciplina Asistencia Mis cursos Archi…" at bounding box center [464, 287] width 928 height 575
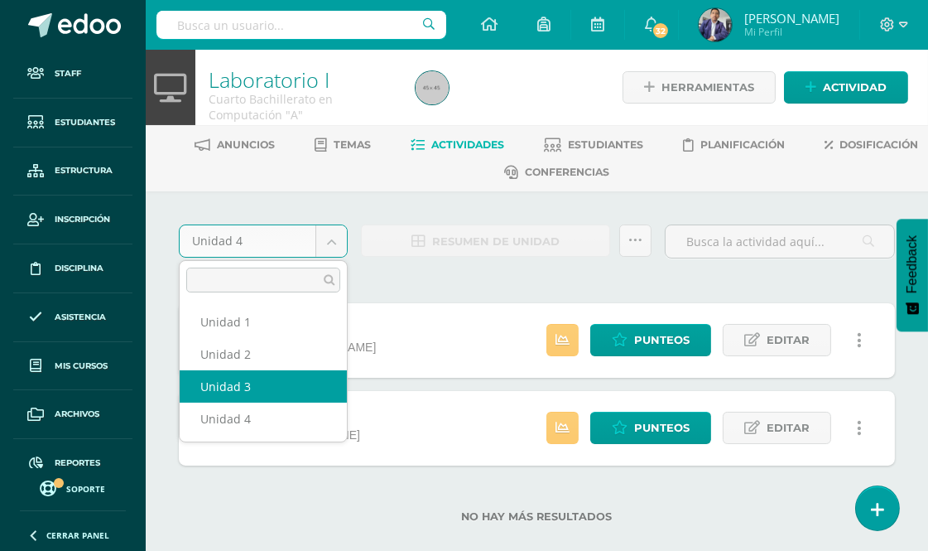
select select "Unidad 3"
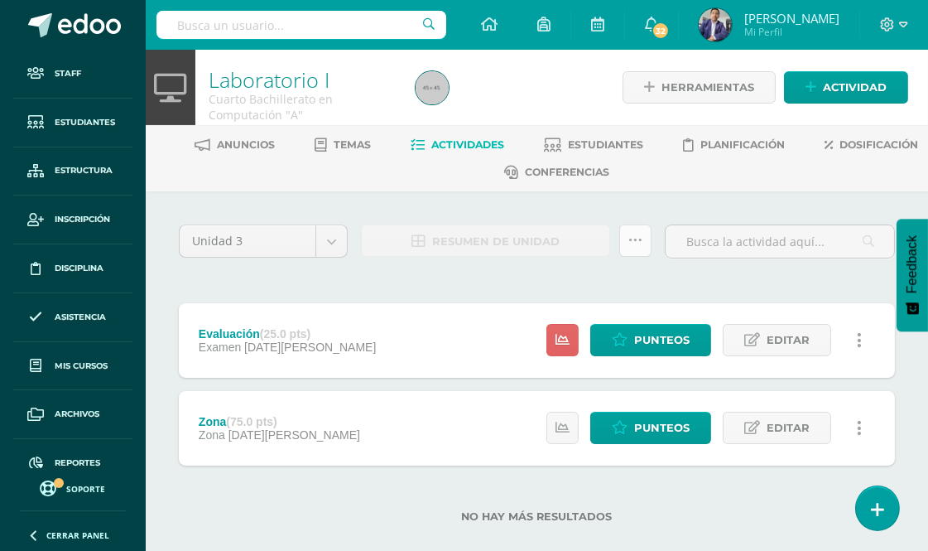
click at [637, 234] on icon at bounding box center [635, 240] width 14 height 14
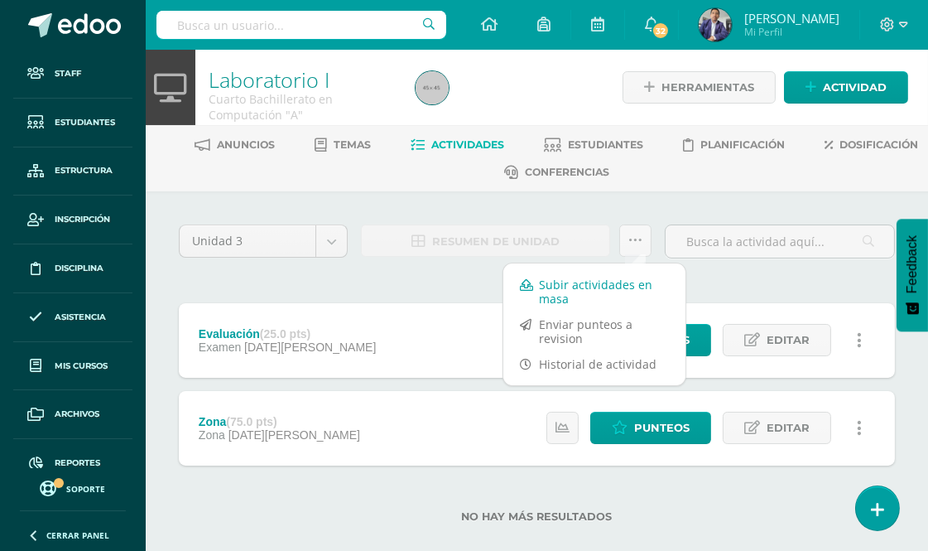
click at [565, 284] on link "Subir actividades en masa" at bounding box center [594, 292] width 182 height 40
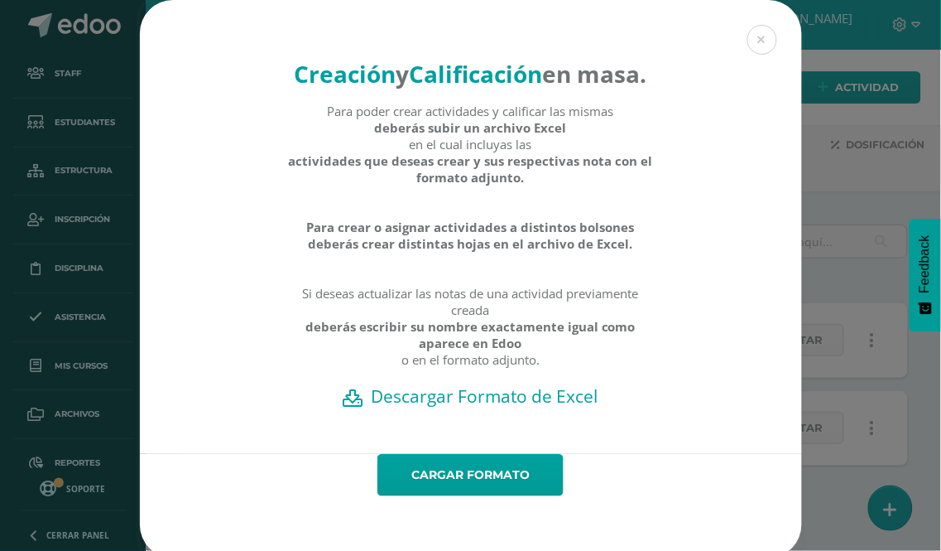
click at [467, 407] on h2 "Descargar Formato de Excel" at bounding box center [471, 395] width 604 height 23
click at [760, 50] on button at bounding box center [763, 40] width 30 height 30
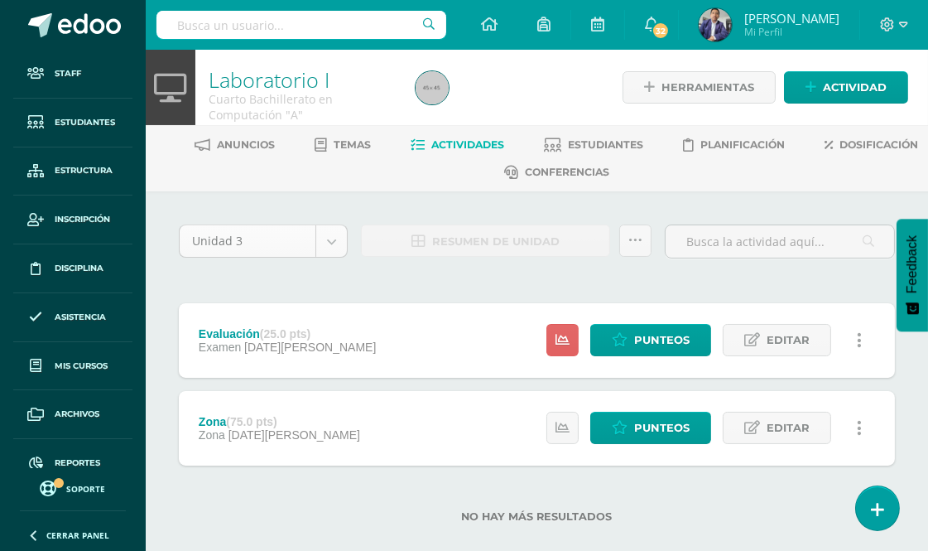
click at [337, 243] on body "Staff Estudiantes Estructura Inscripción Disciplina Asistencia Mis cursos Archi…" at bounding box center [464, 287] width 928 height 575
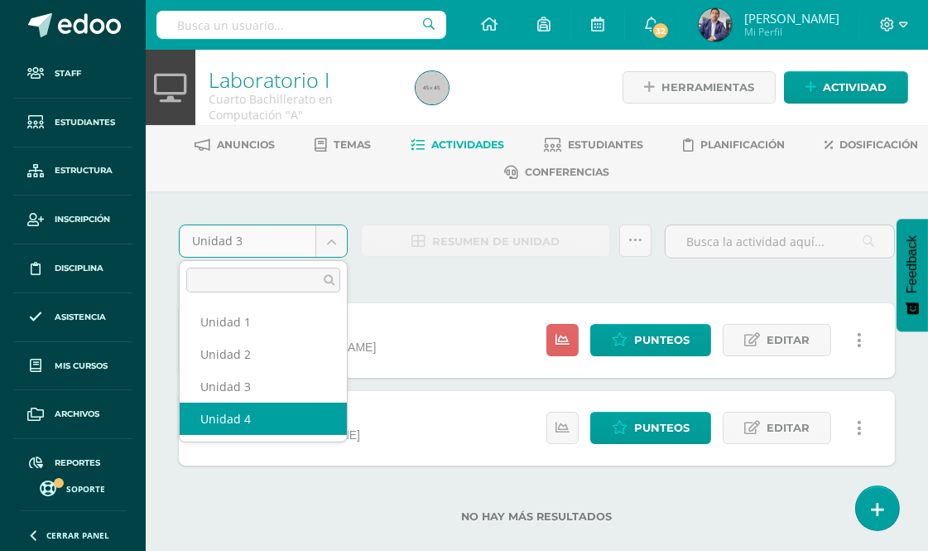
select select "Unidad 4"
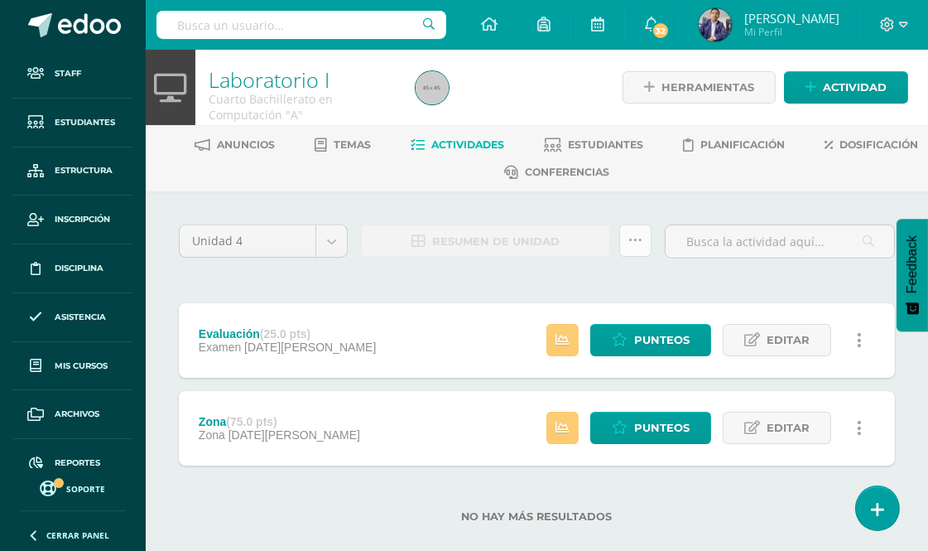
click at [634, 242] on icon at bounding box center [635, 240] width 14 height 14
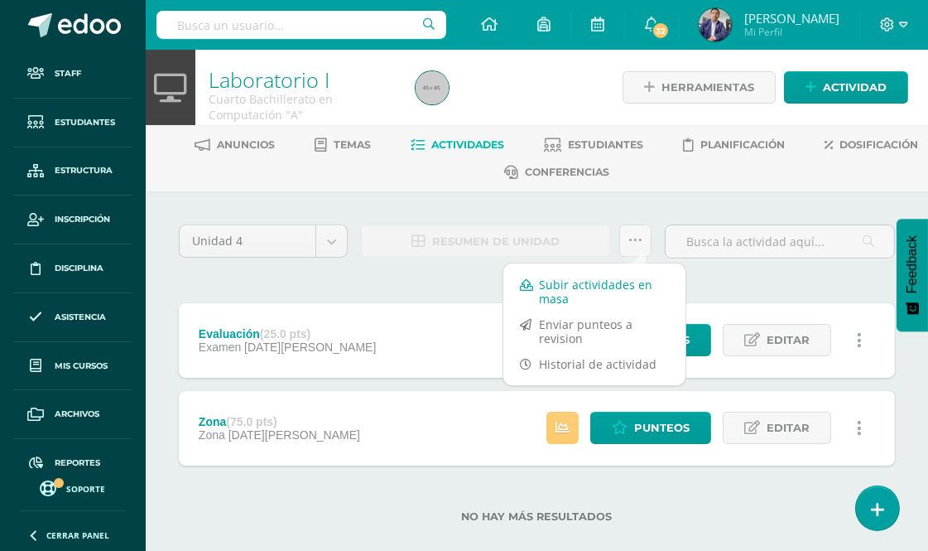
click at [577, 284] on link "Subir actividades en masa" at bounding box center [594, 292] width 182 height 40
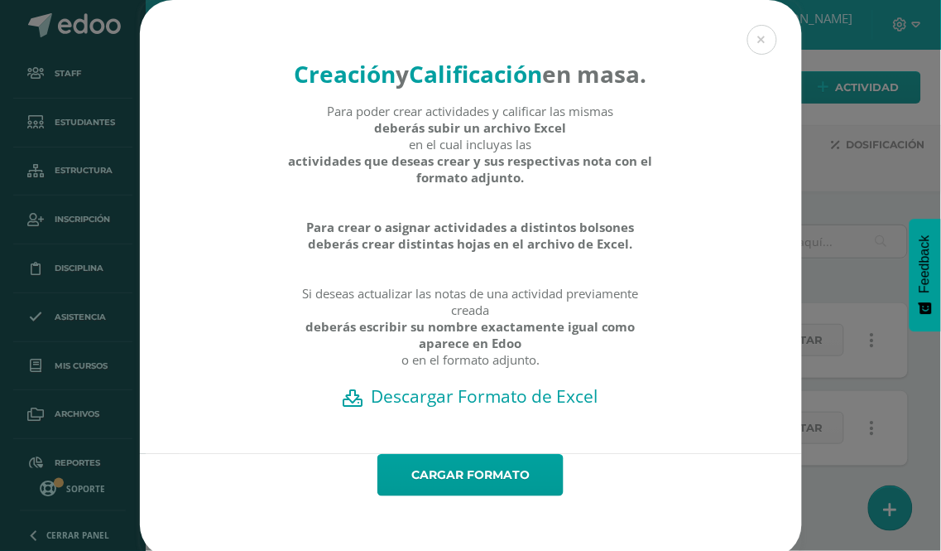
click at [464, 407] on h2 "Descargar Formato de Excel" at bounding box center [471, 395] width 604 height 23
click at [403, 496] on link "Cargar formato" at bounding box center [471, 475] width 186 height 42
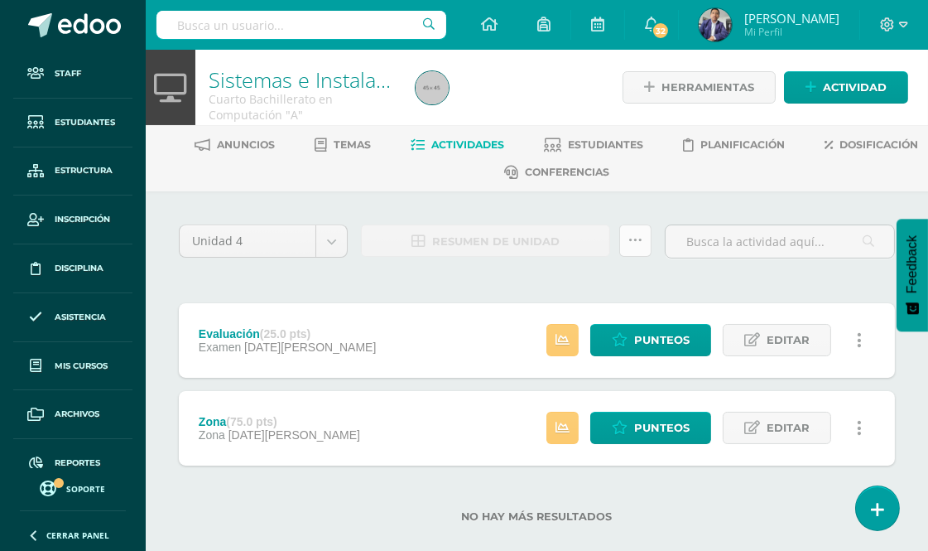
click at [632, 240] on icon at bounding box center [635, 240] width 14 height 14
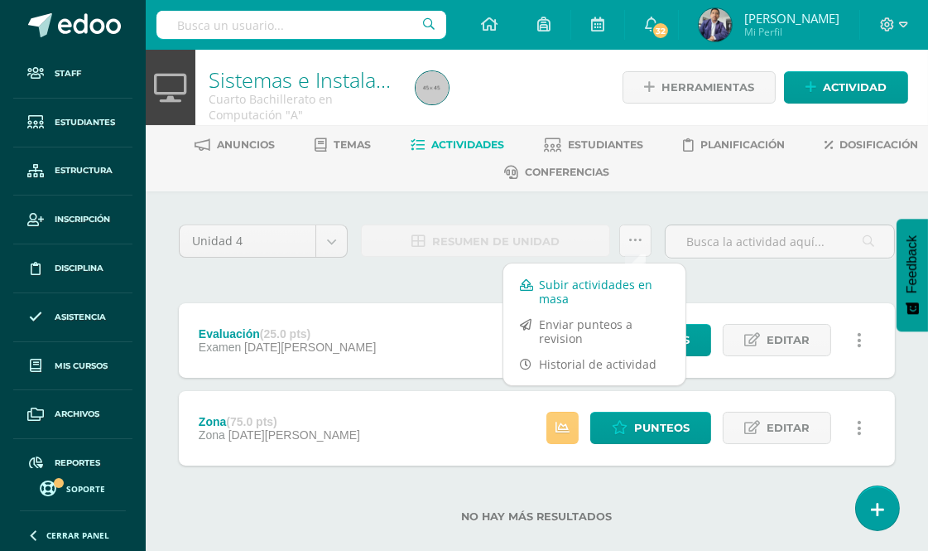
click at [574, 286] on link "Subir actividades en masa" at bounding box center [594, 292] width 182 height 40
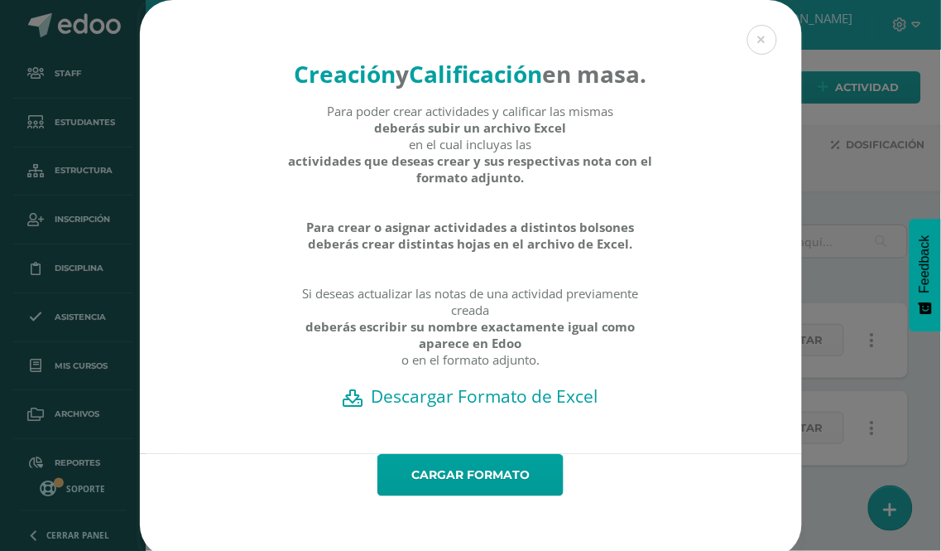
click at [490, 407] on h2 "Descargar Formato de Excel" at bounding box center [471, 395] width 604 height 23
click at [474, 496] on link "Cargar formato" at bounding box center [471, 475] width 186 height 42
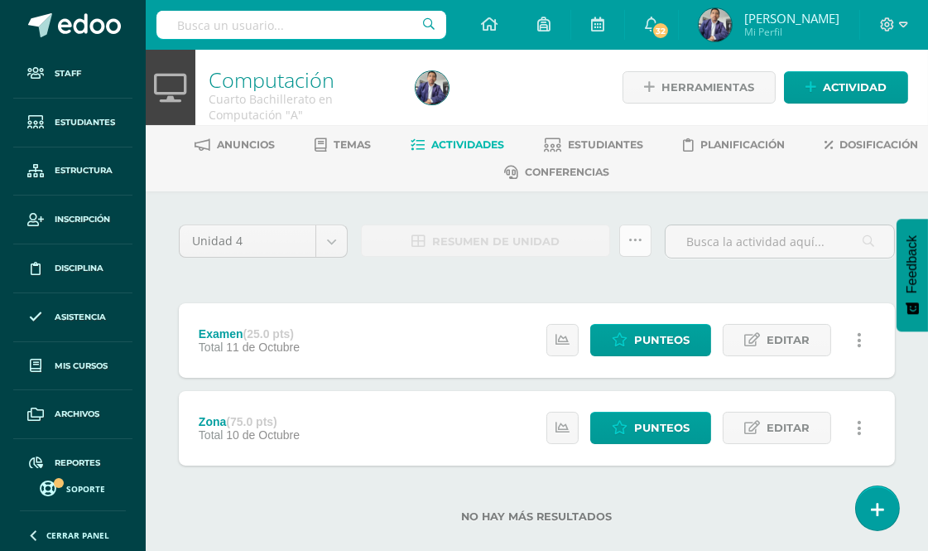
click at [632, 242] on icon at bounding box center [635, 240] width 14 height 14
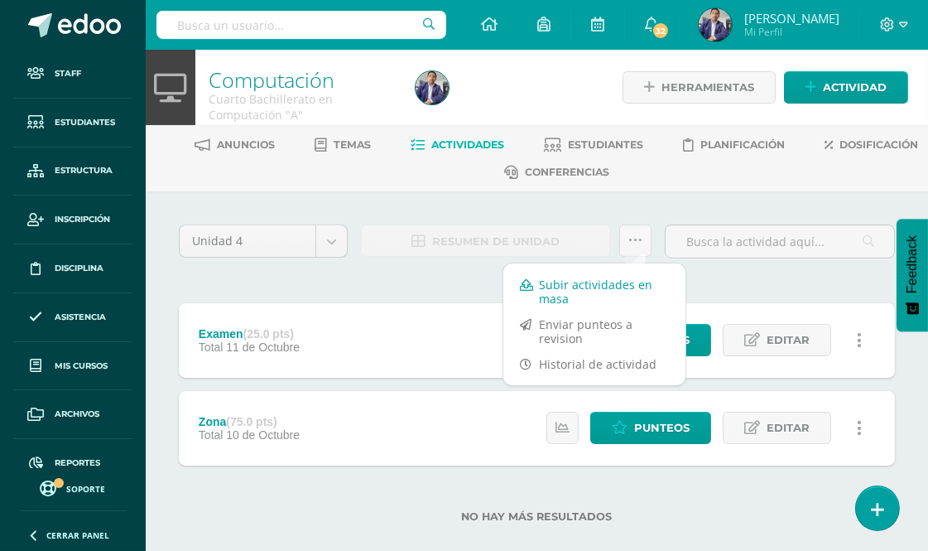
click at [577, 284] on link "Subir actividades en masa" at bounding box center [594, 292] width 182 height 40
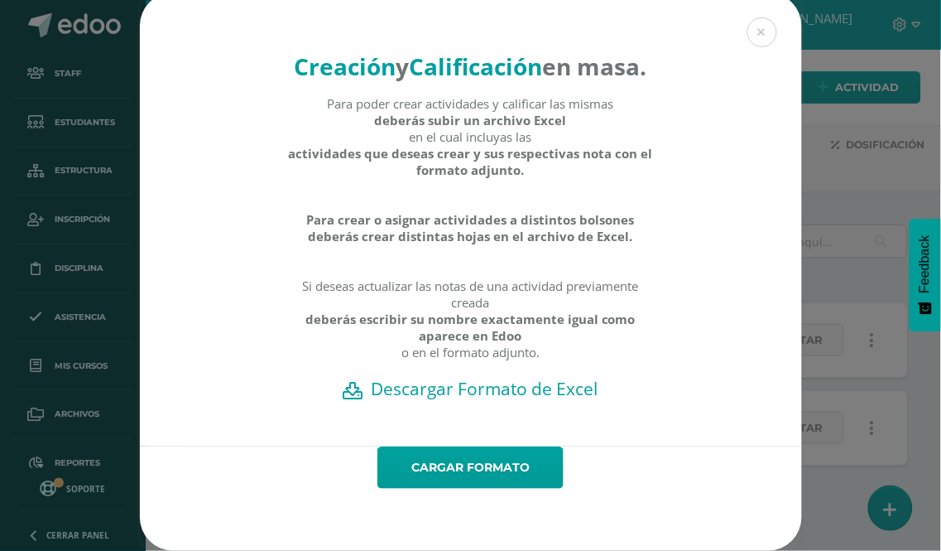
scroll to position [38, 0]
click at [491, 389] on h2 "Descargar Formato de Excel" at bounding box center [471, 388] width 604 height 23
click at [495, 468] on link "Cargar formato" at bounding box center [471, 467] width 186 height 42
